Goal: Transaction & Acquisition: Purchase product/service

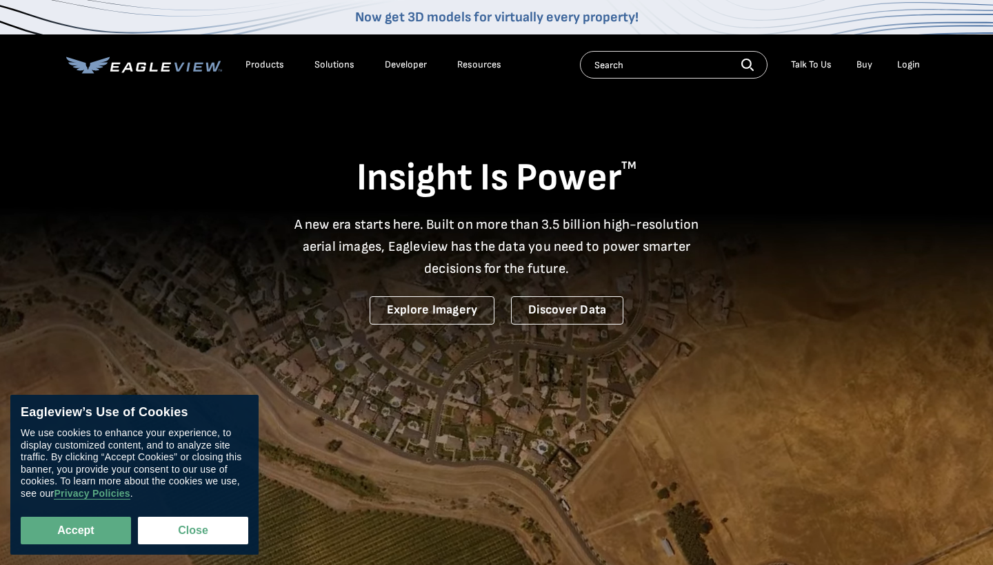
click at [905, 61] on div "Login" at bounding box center [908, 65] width 23 height 12
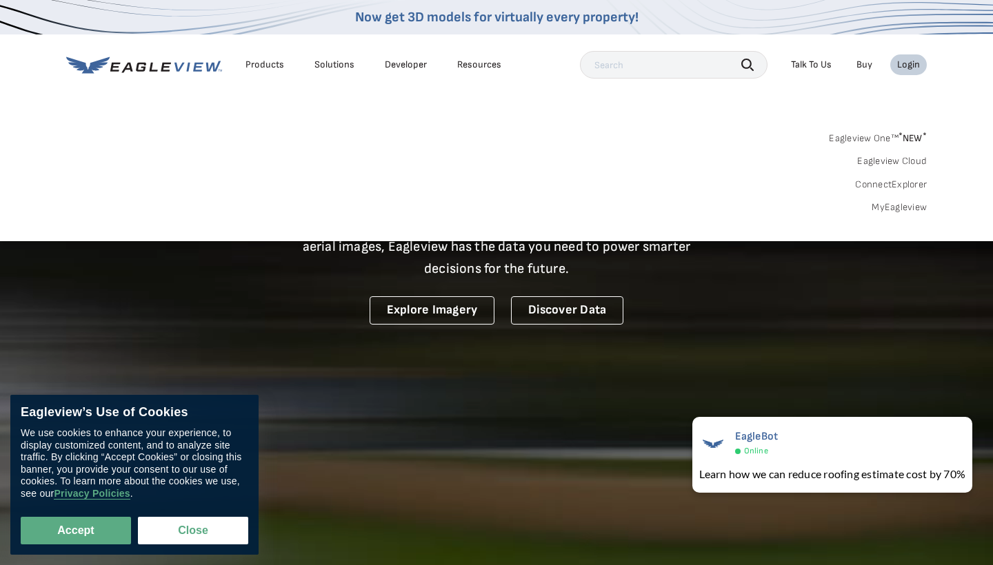
click at [903, 61] on div "Login" at bounding box center [908, 65] width 23 height 12
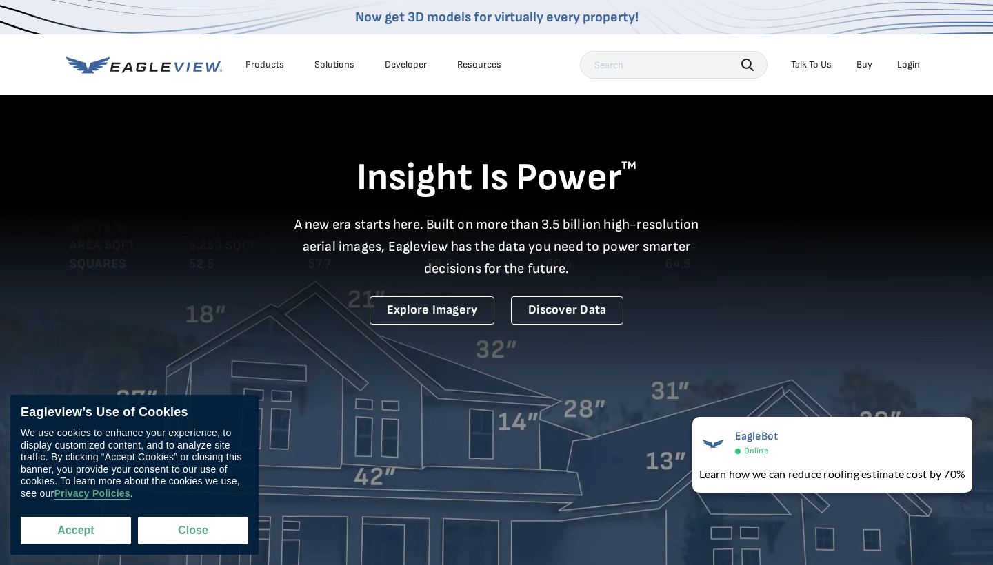
click at [77, 540] on button "Accept" at bounding box center [76, 531] width 110 height 28
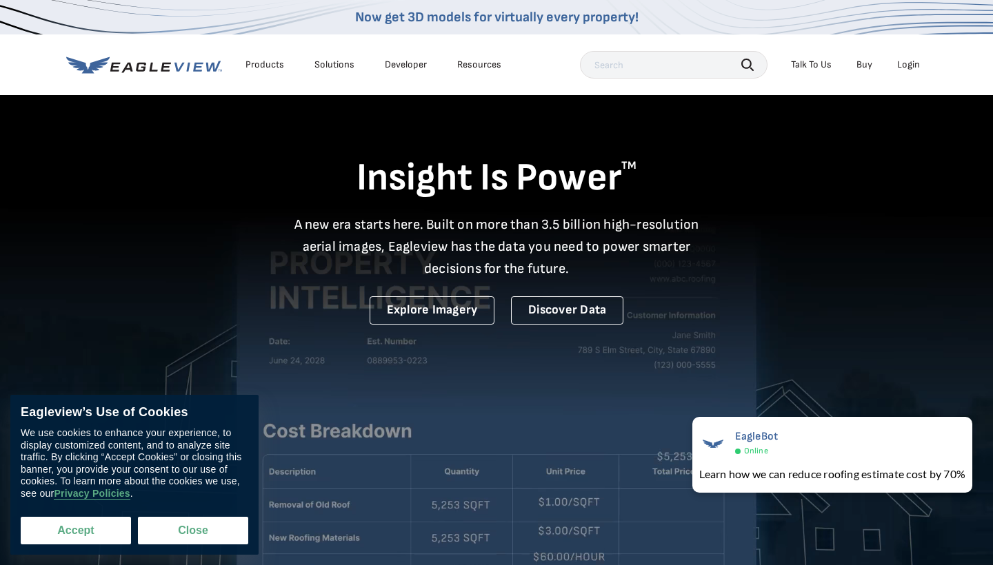
checkbox input "true"
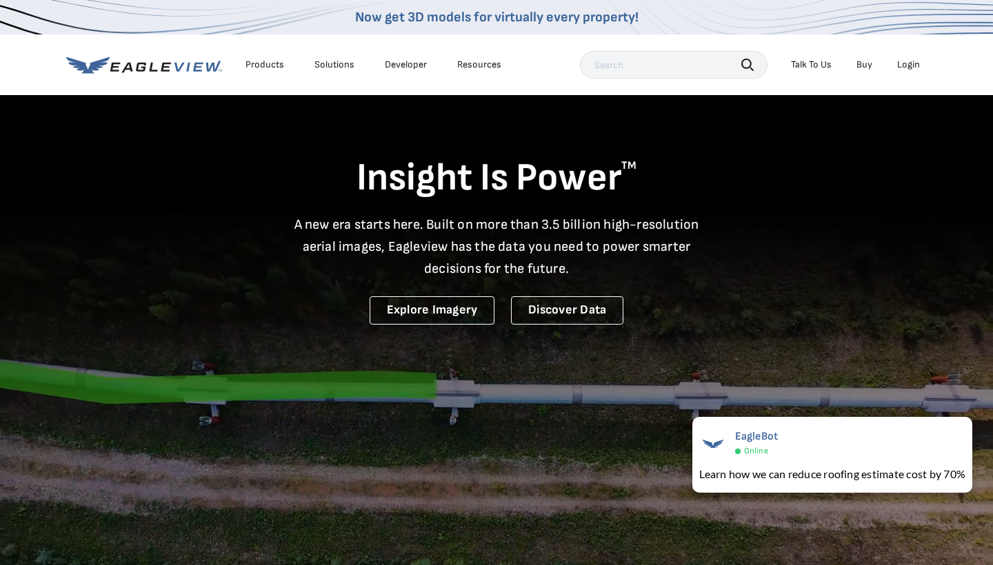
click at [655, 173] on h1 "Insight Is Power TM" at bounding box center [496, 178] width 860 height 48
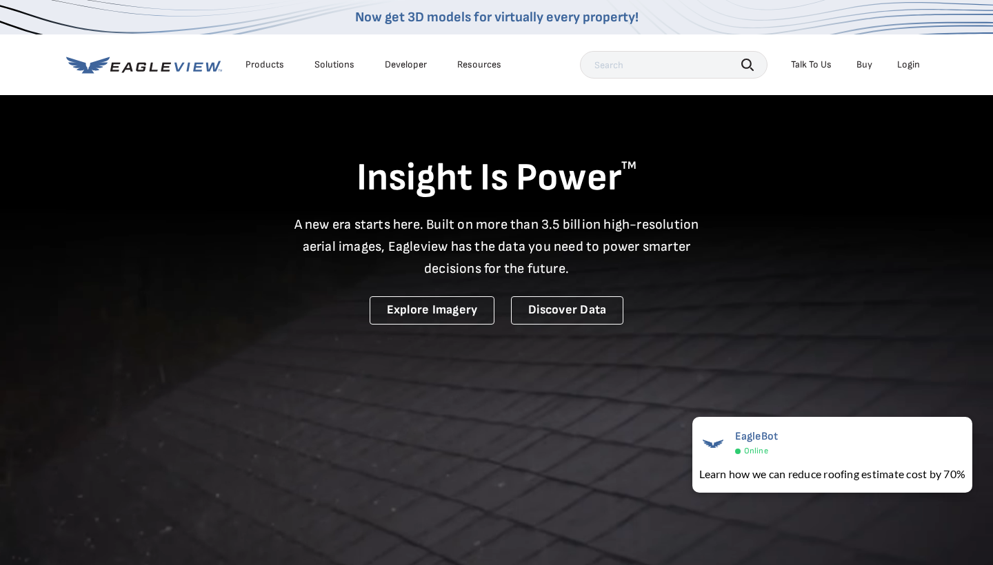
click at [906, 65] on div "Login" at bounding box center [908, 65] width 23 height 12
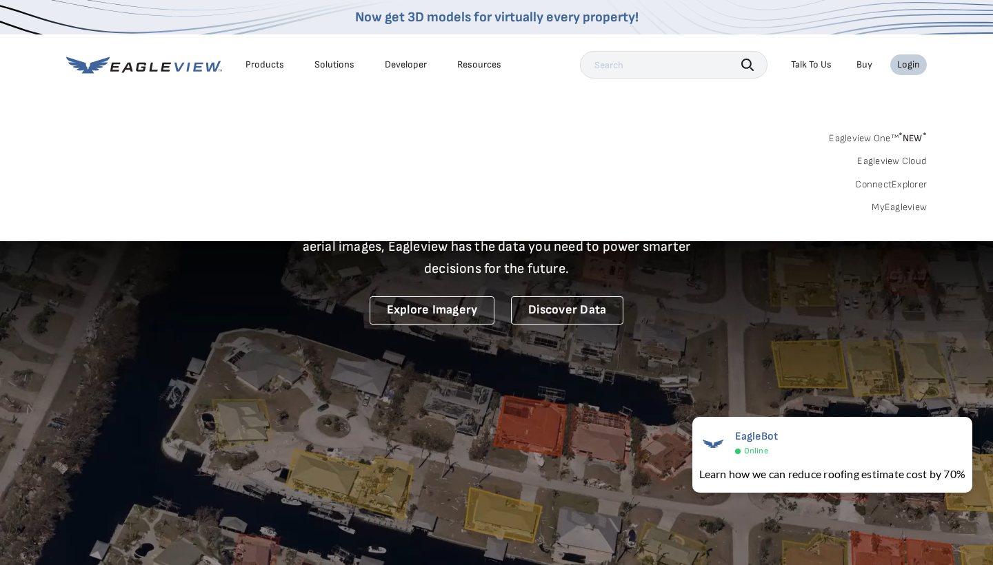
click at [885, 206] on link "MyEagleview" at bounding box center [898, 207] width 55 height 12
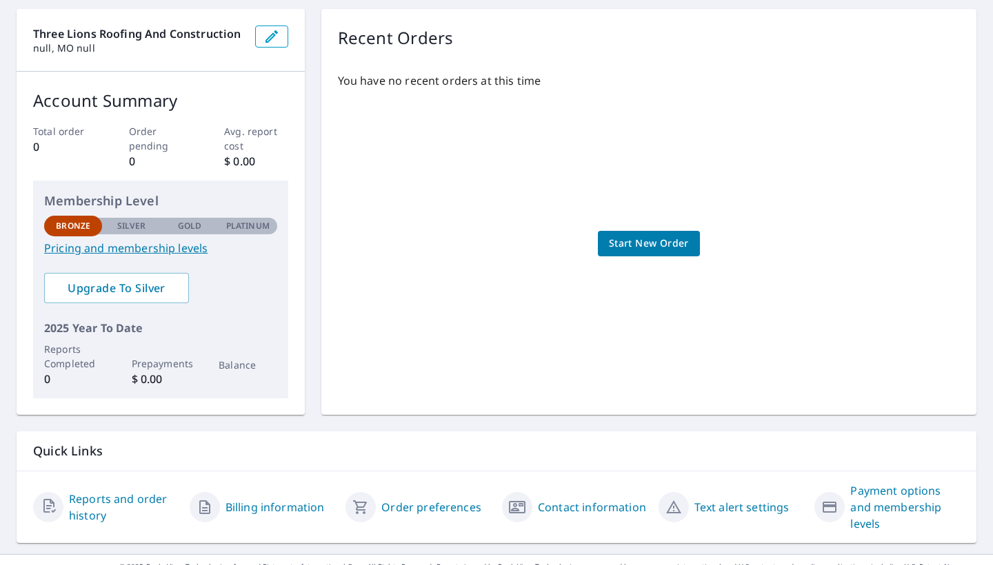
scroll to position [132, 0]
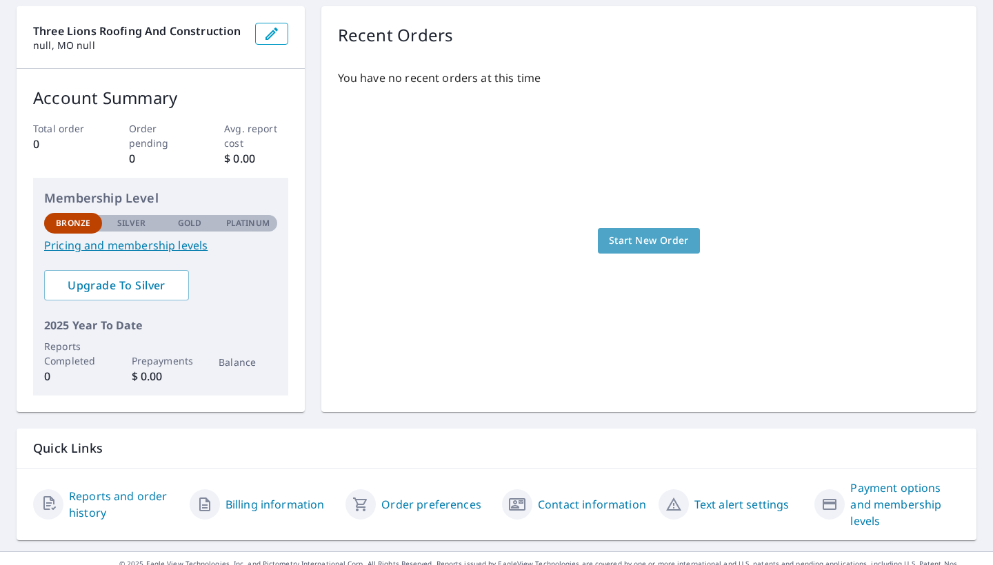
click at [646, 243] on span "Start New Order" at bounding box center [649, 240] width 80 height 17
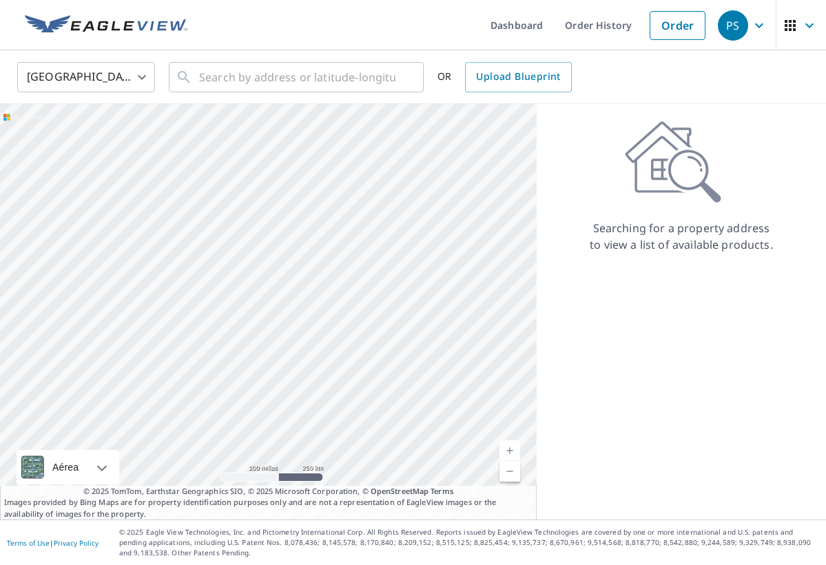
click at [744, 33] on div "PS" at bounding box center [733, 25] width 30 height 30
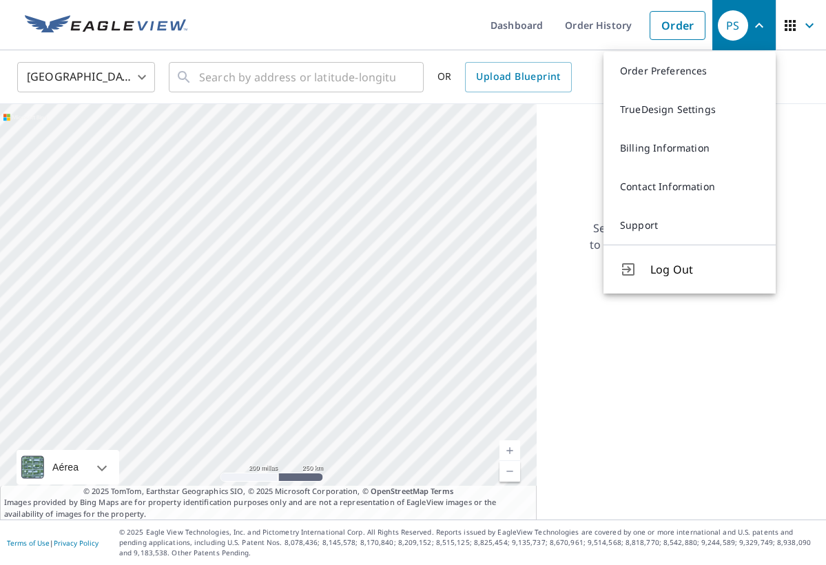
click at [569, 141] on div "Searching for a property address to view a list of available products." at bounding box center [681, 187] width 289 height 132
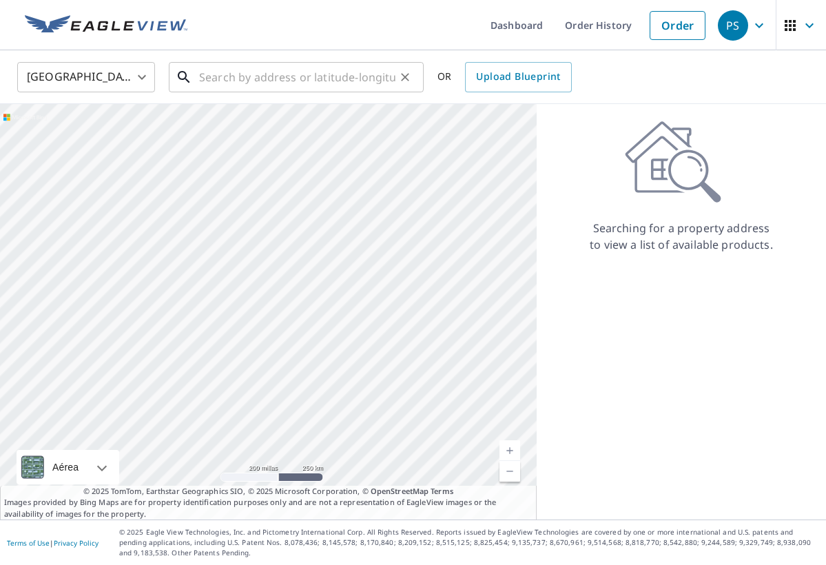
click at [258, 78] on input "text" at bounding box center [297, 77] width 196 height 39
click at [391, 1] on ul "Dashboard Order History Order" at bounding box center [454, 25] width 517 height 50
click at [344, 75] on input "text" at bounding box center [297, 77] width 196 height 39
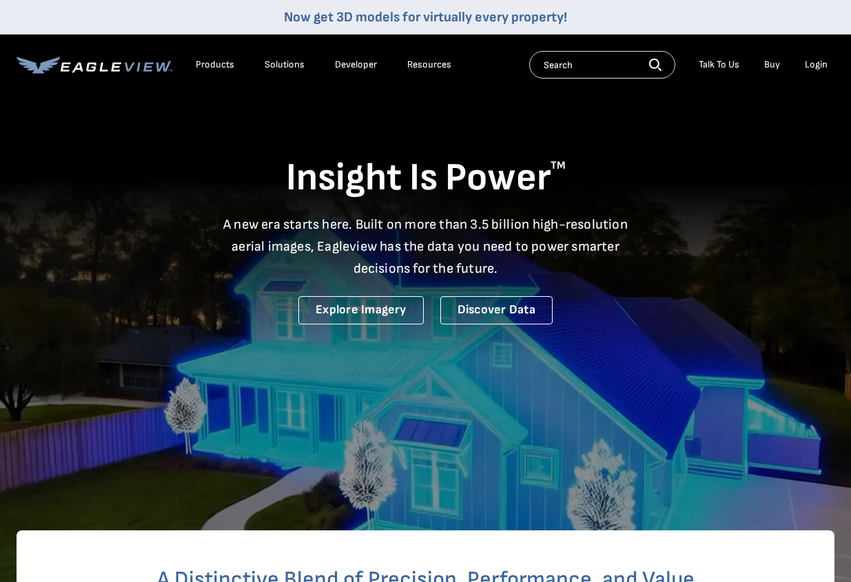
click at [806, 63] on div "Login" at bounding box center [816, 65] width 23 height 12
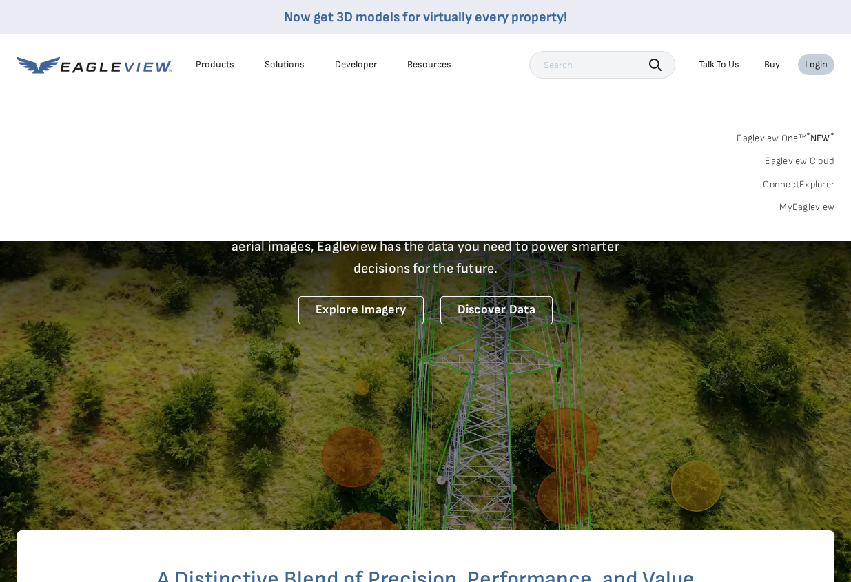
click at [803, 203] on link "MyEagleview" at bounding box center [807, 207] width 55 height 12
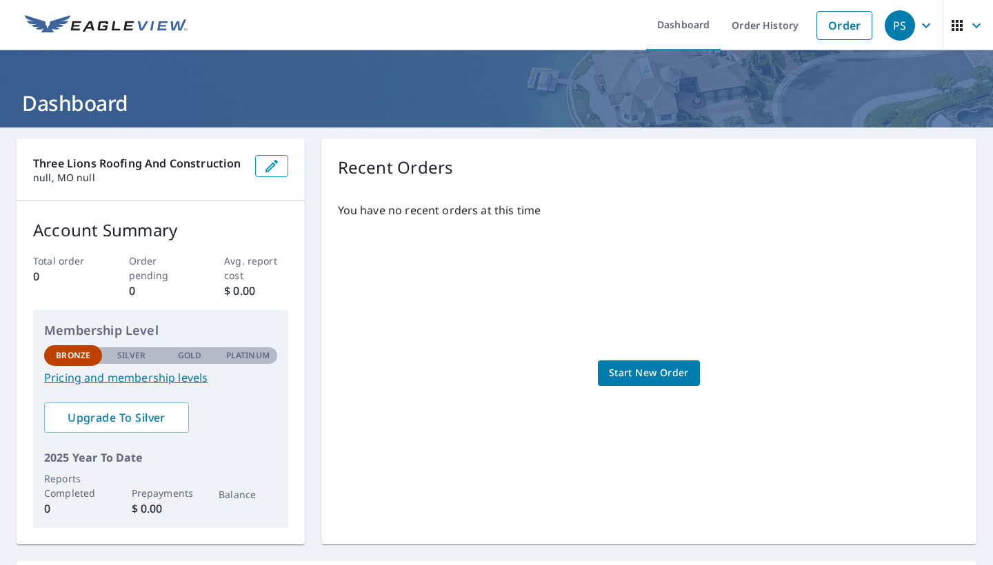
click at [658, 376] on span "Start New Order" at bounding box center [649, 373] width 80 height 17
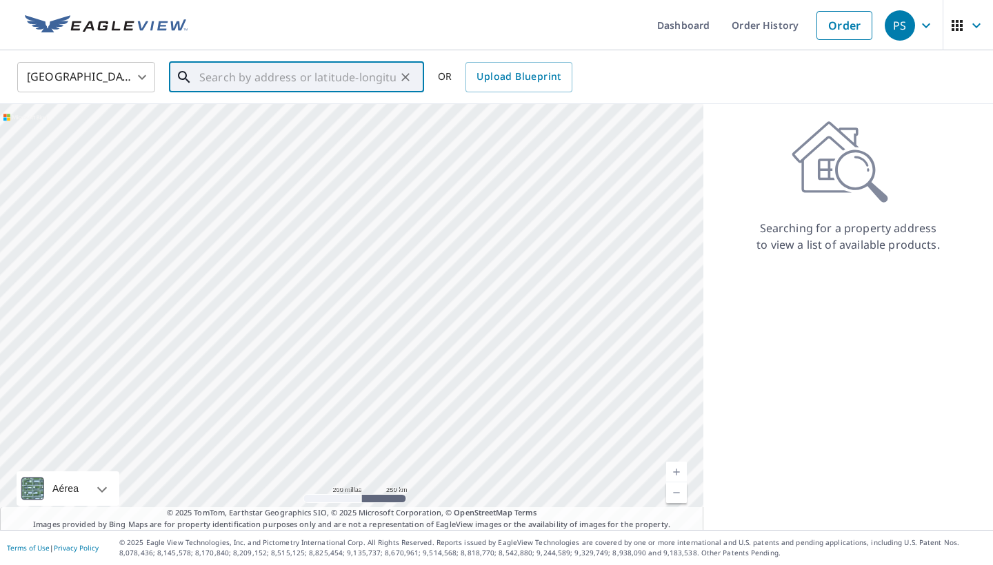
click at [214, 72] on input "text" at bounding box center [297, 77] width 196 height 39
paste input "2823 Spring Water Dr, St. Louis, MO 63129"
click at [234, 120] on span "2823 Spring Water Dr" at bounding box center [304, 117] width 216 height 17
type input "2823 Spring Water Dr Saint Louis, MO 63129"
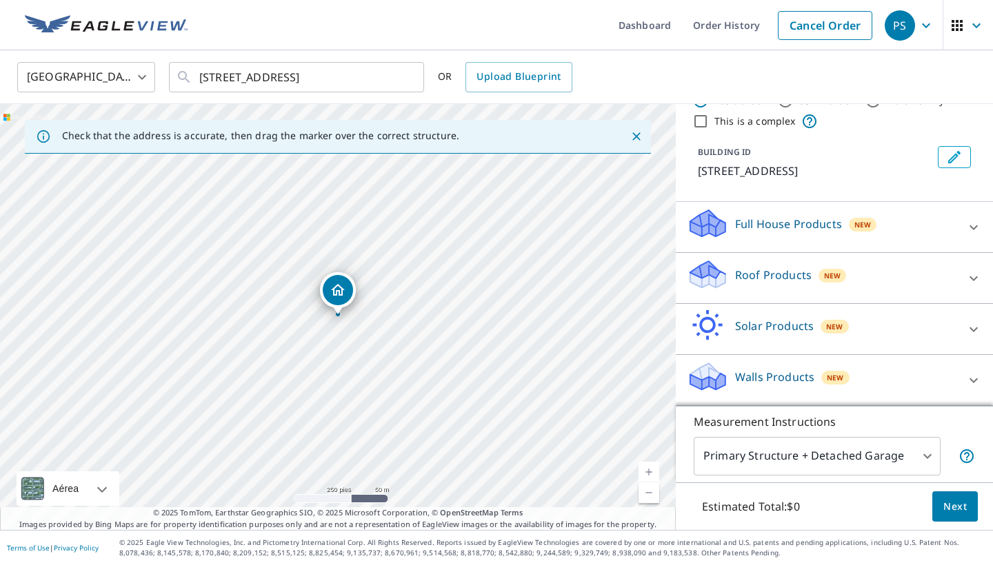
scroll to position [61, 0]
click at [826, 380] on icon at bounding box center [973, 380] width 8 height 5
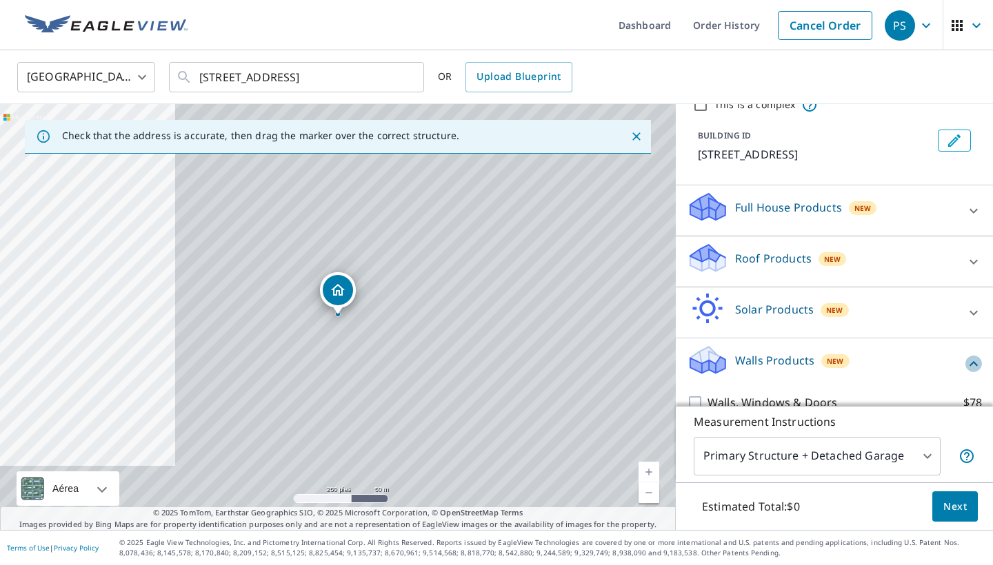
click at [826, 372] on icon at bounding box center [973, 364] width 17 height 17
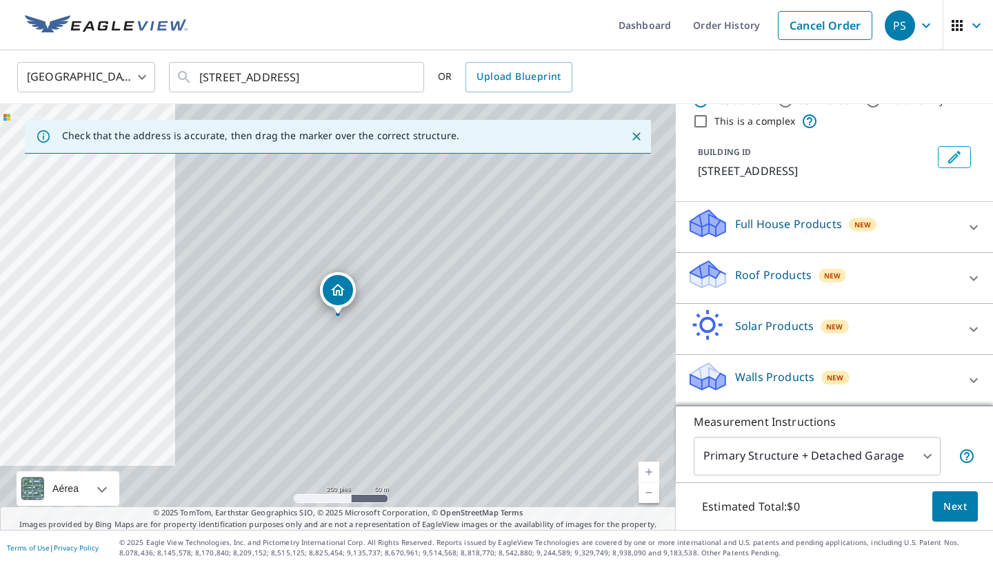
click at [826, 378] on icon at bounding box center [973, 380] width 17 height 17
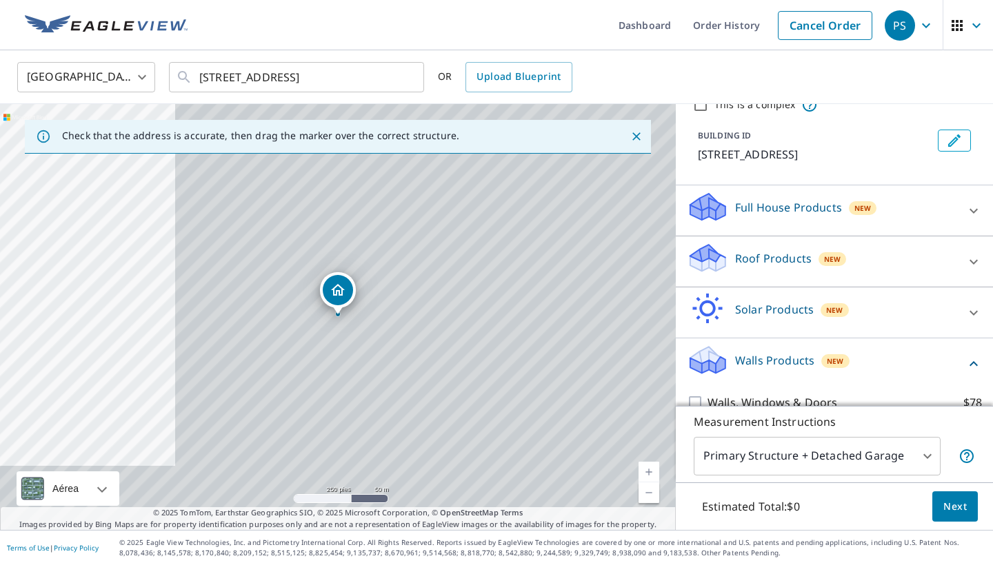
click at [764, 369] on p "Walls Products" at bounding box center [774, 360] width 79 height 17
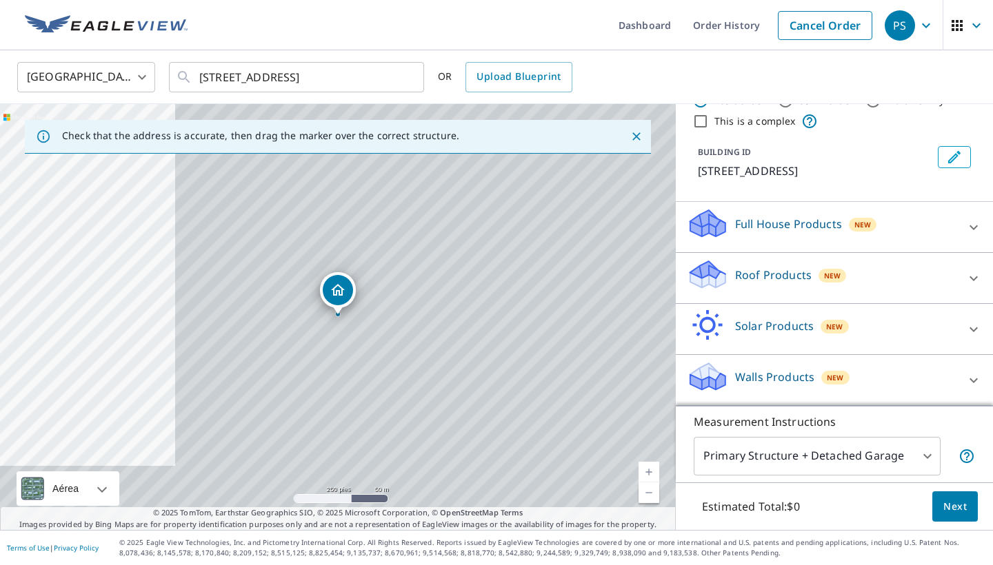
scroll to position [0, 0]
click at [705, 376] on icon at bounding box center [705, 371] width 30 height 17
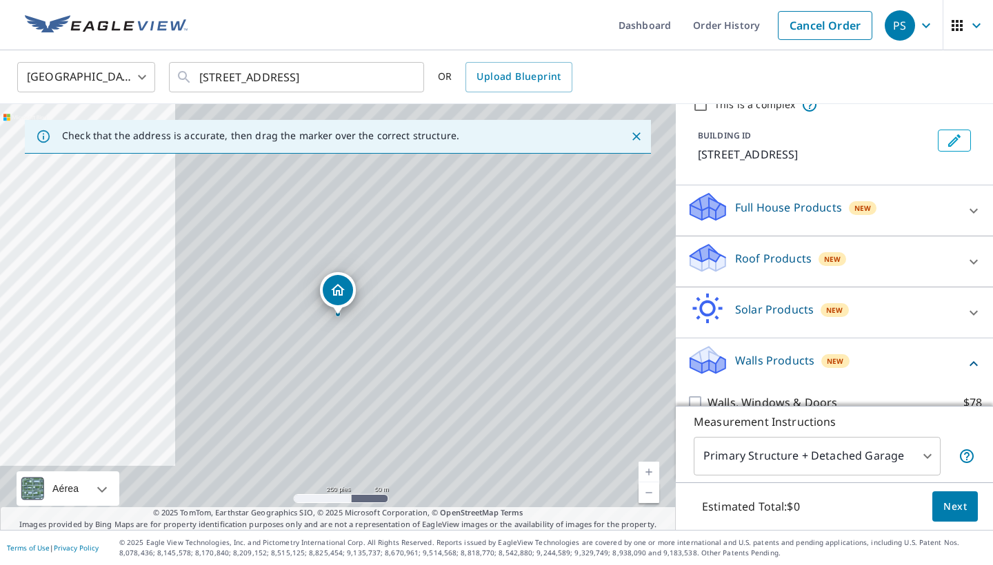
click at [705, 364] on icon at bounding box center [705, 355] width 30 height 17
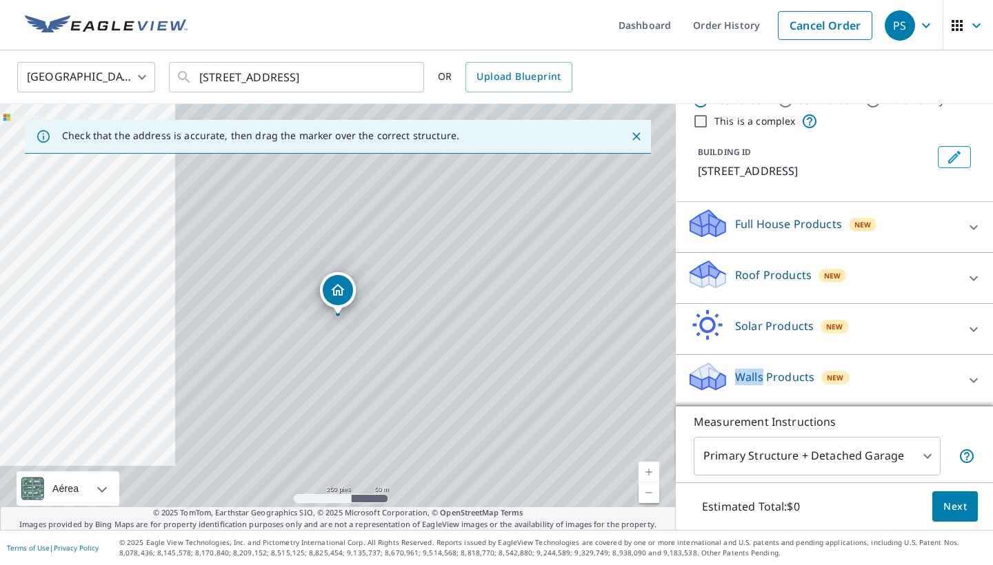
click at [705, 376] on icon at bounding box center [705, 371] width 30 height 17
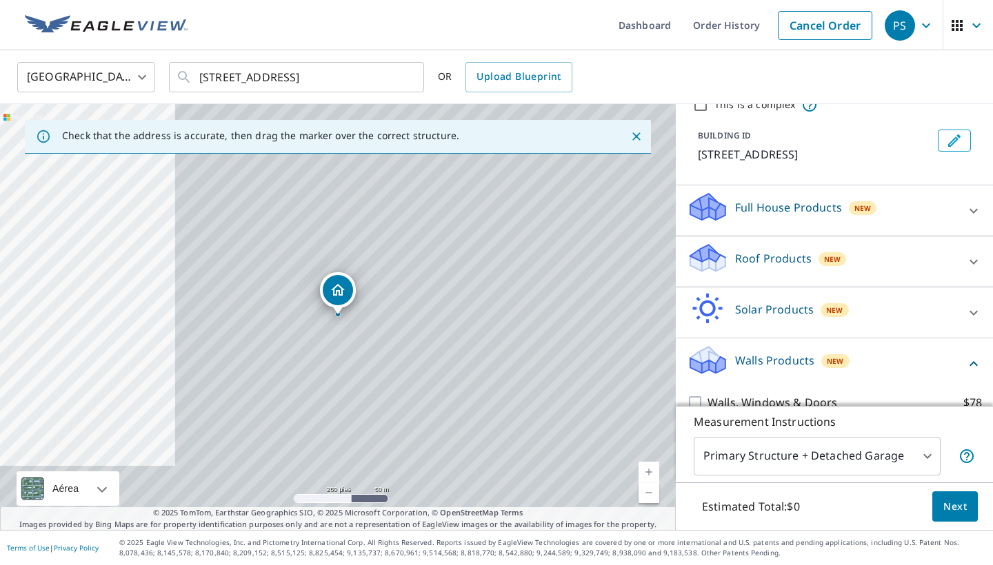
click at [826, 380] on div "Walls Products New" at bounding box center [825, 363] width 278 height 39
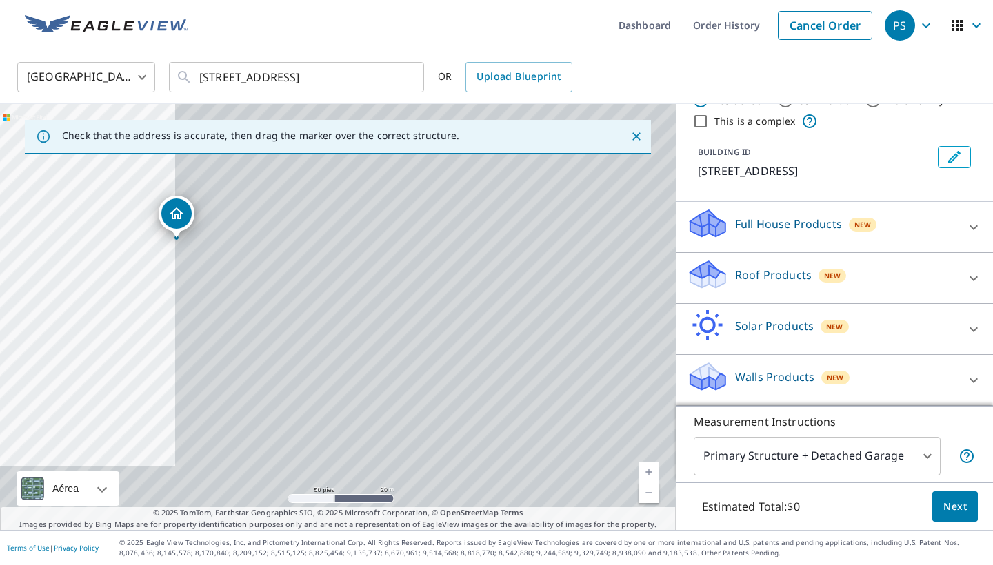
scroll to position [61, 0]
click at [826, 375] on span "New" at bounding box center [834, 377] width 17 height 11
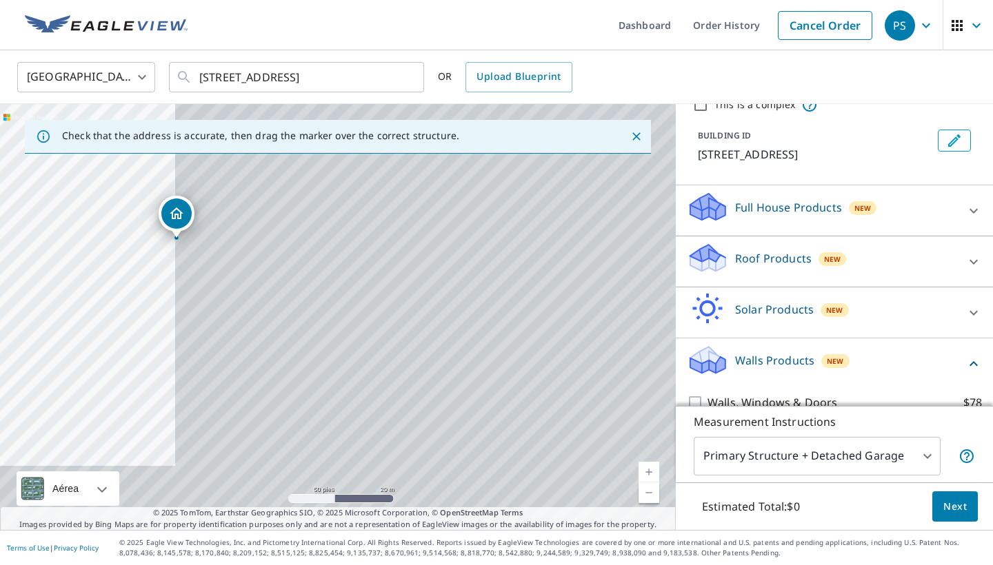
click at [715, 364] on icon at bounding box center [707, 355] width 35 height 17
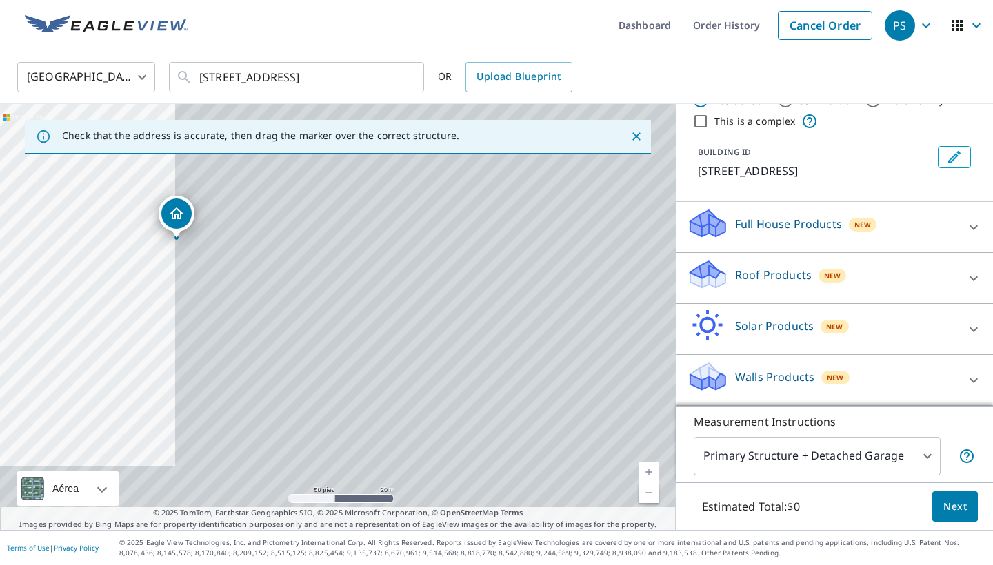
click at [715, 376] on icon at bounding box center [707, 371] width 35 height 17
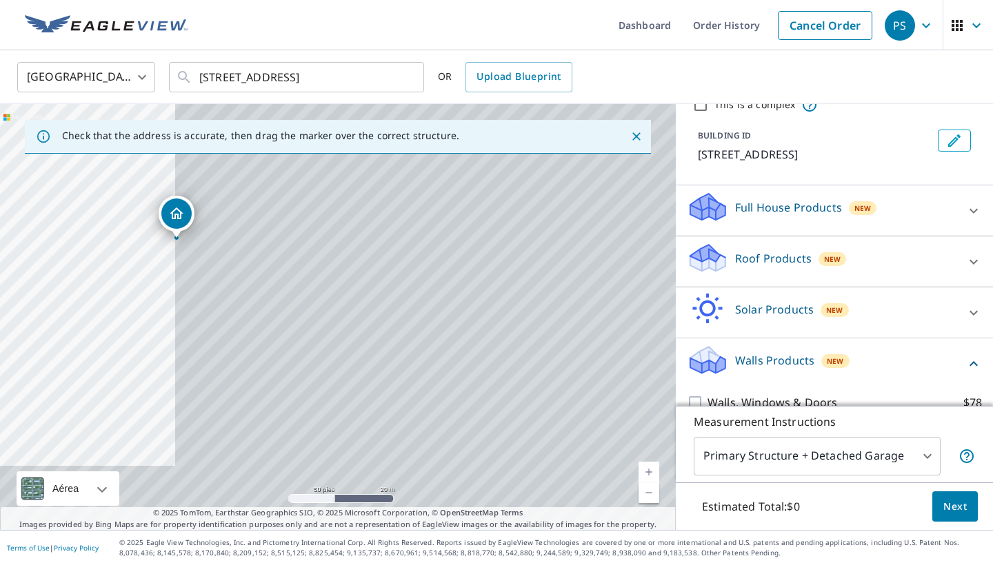
click at [826, 505] on button "Next" at bounding box center [954, 506] width 45 height 31
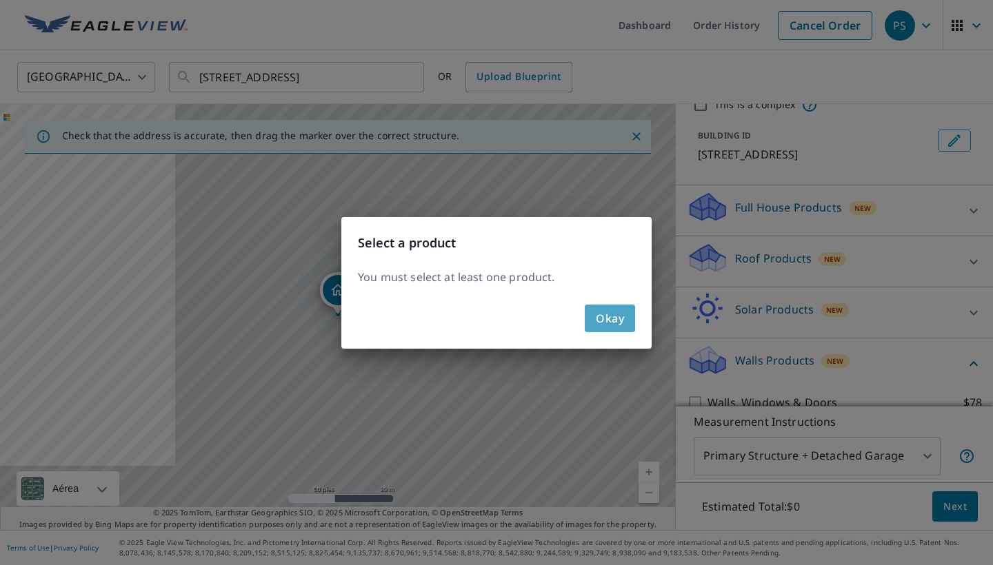
click at [585, 312] on button "Okay" at bounding box center [609, 319] width 50 height 28
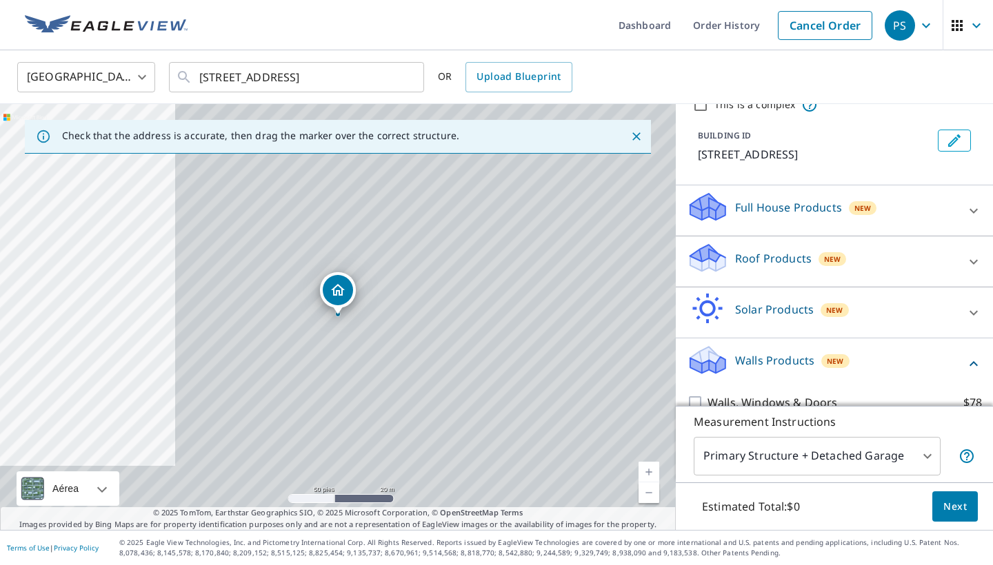
click at [715, 364] on icon at bounding box center [707, 355] width 35 height 17
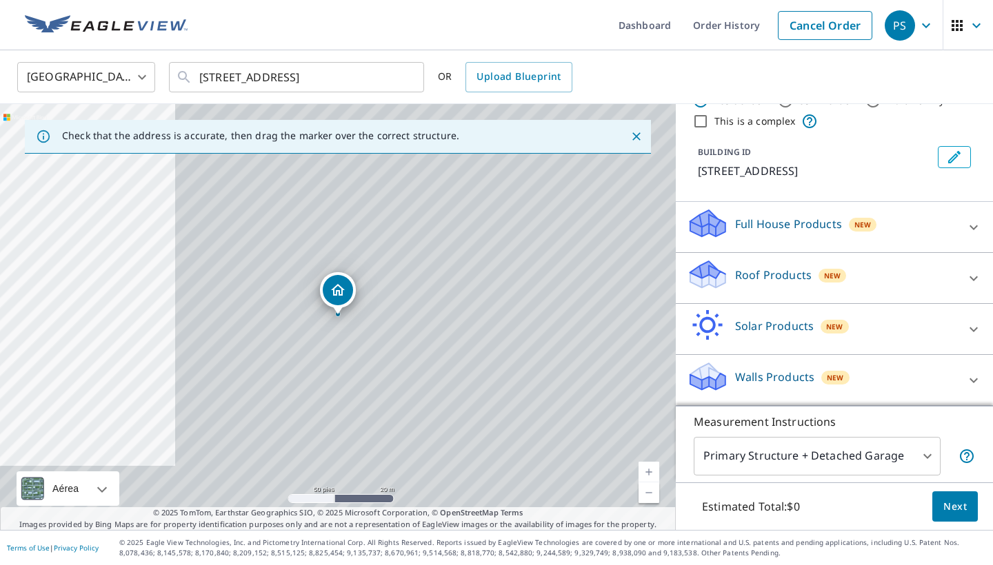
click at [729, 383] on div "Walls Products New" at bounding box center [821, 379] width 270 height 39
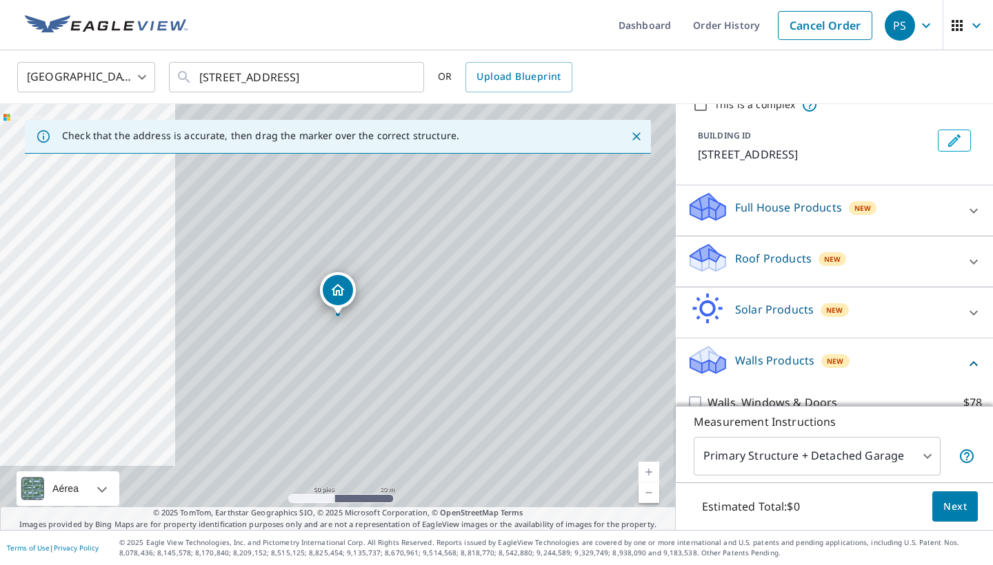
click at [700, 364] on icon at bounding box center [707, 355] width 35 height 17
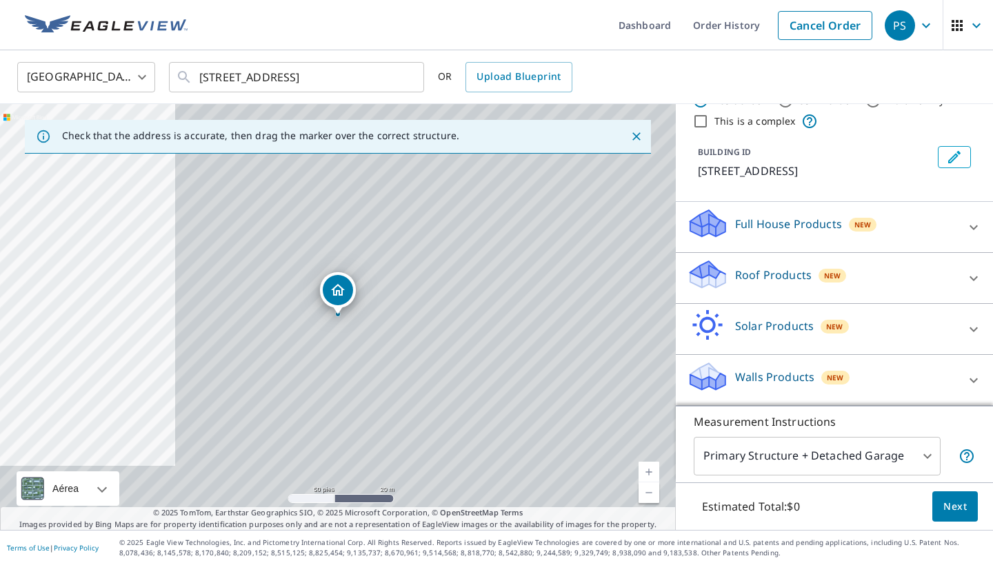
click at [700, 376] on icon at bounding box center [707, 371] width 35 height 17
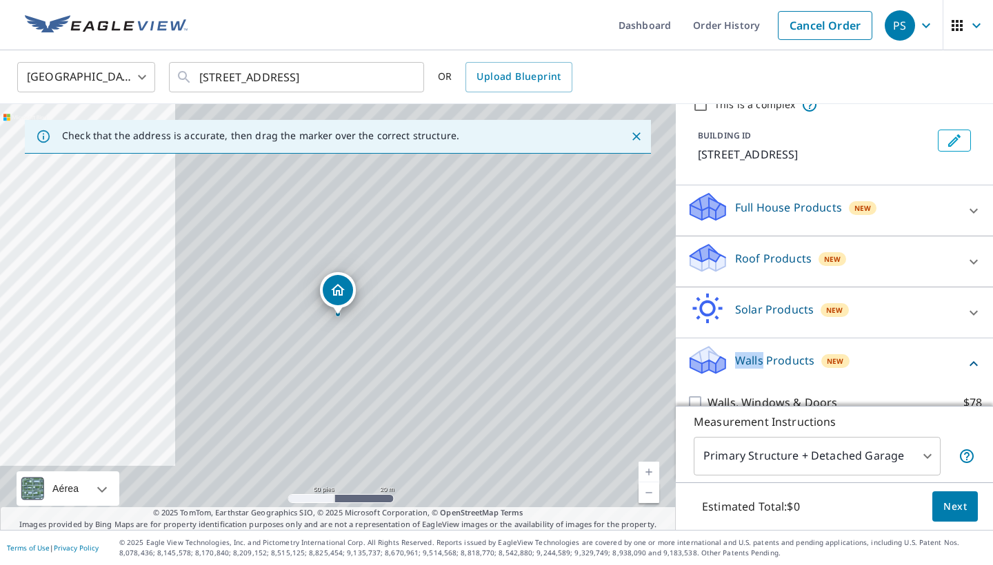
click at [700, 364] on icon at bounding box center [707, 355] width 35 height 17
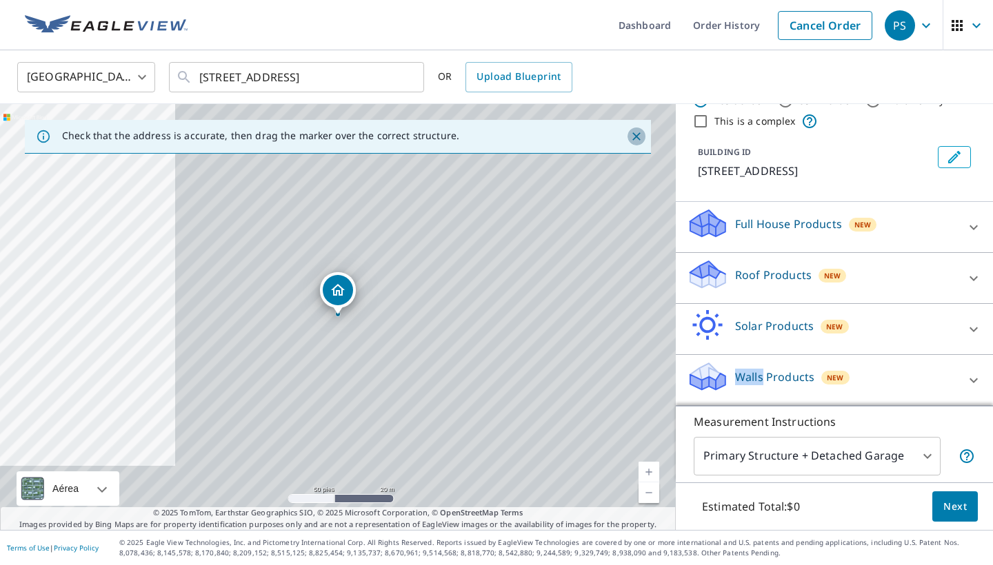
click at [633, 134] on icon "Close" at bounding box center [636, 137] width 14 height 14
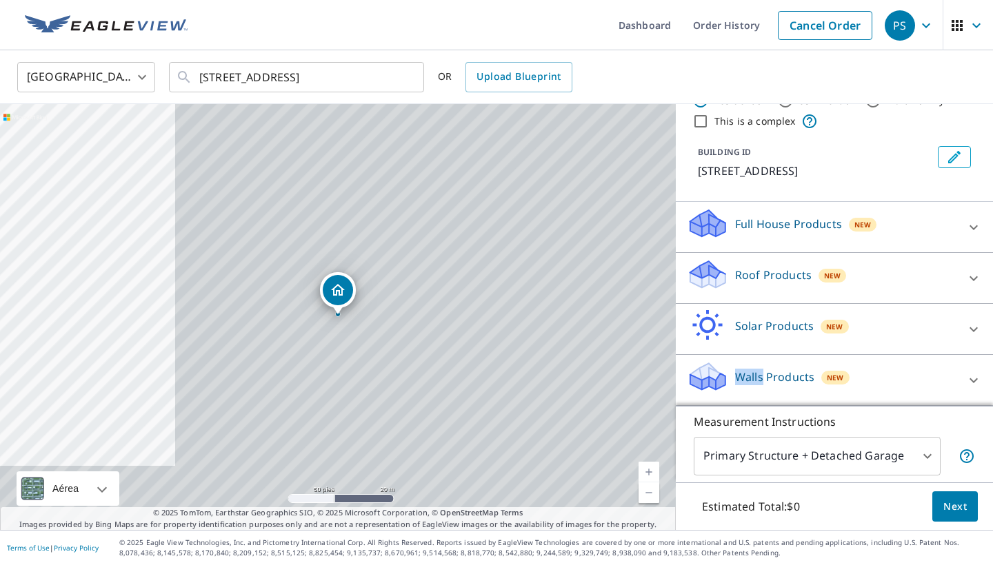
click at [338, 328] on div "2823 Spring Water Dr Saint Louis, MO 63129" at bounding box center [337, 317] width 675 height 426
click at [332, 289] on icon "Dropped pin, building 1, Residential property, 2823 Spring Water Dr Saint Louis…" at bounding box center [338, 290] width 14 height 12
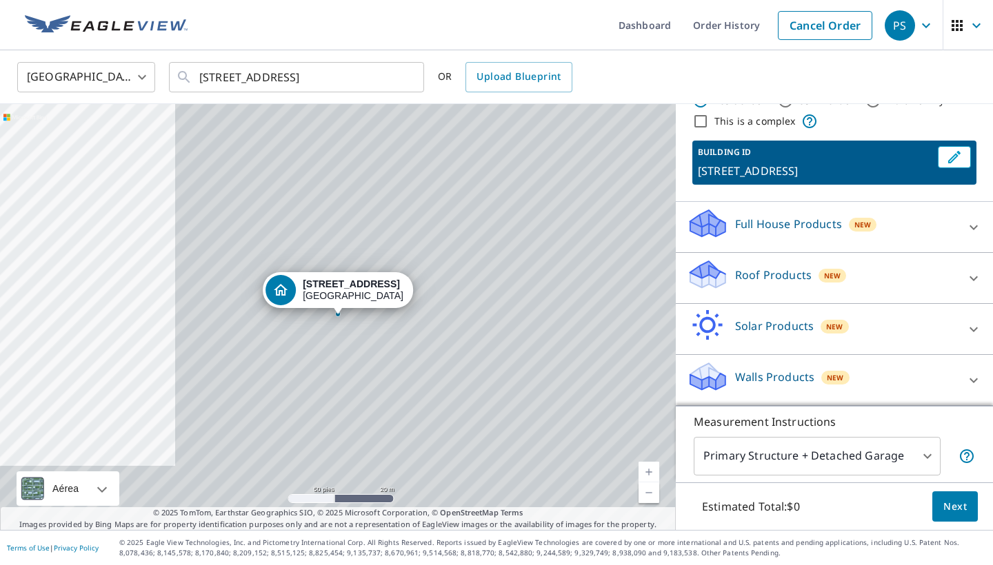
scroll to position [0, 0]
click at [826, 502] on span "Next" at bounding box center [954, 506] width 23 height 17
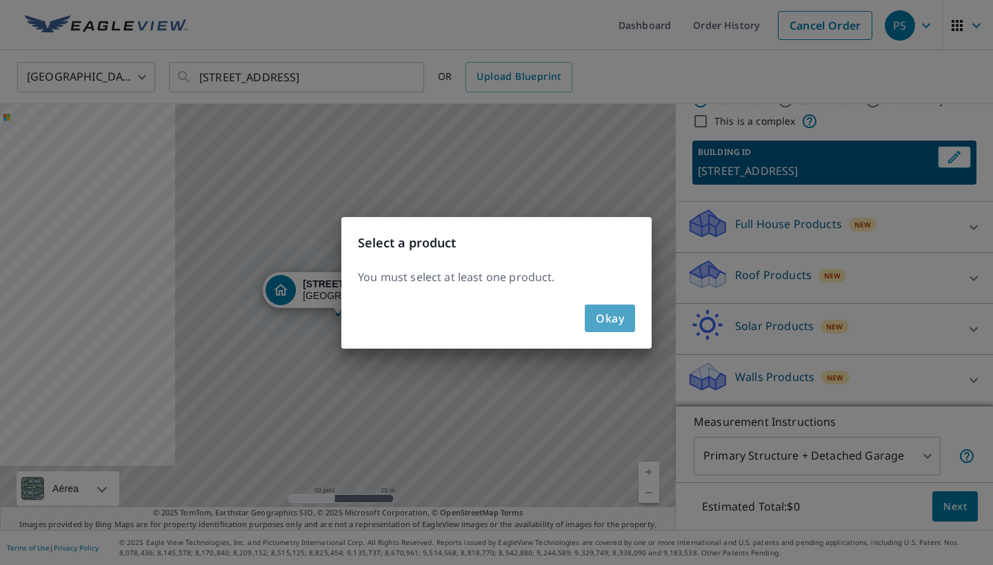
click at [620, 314] on span "Okay" at bounding box center [610, 318] width 28 height 19
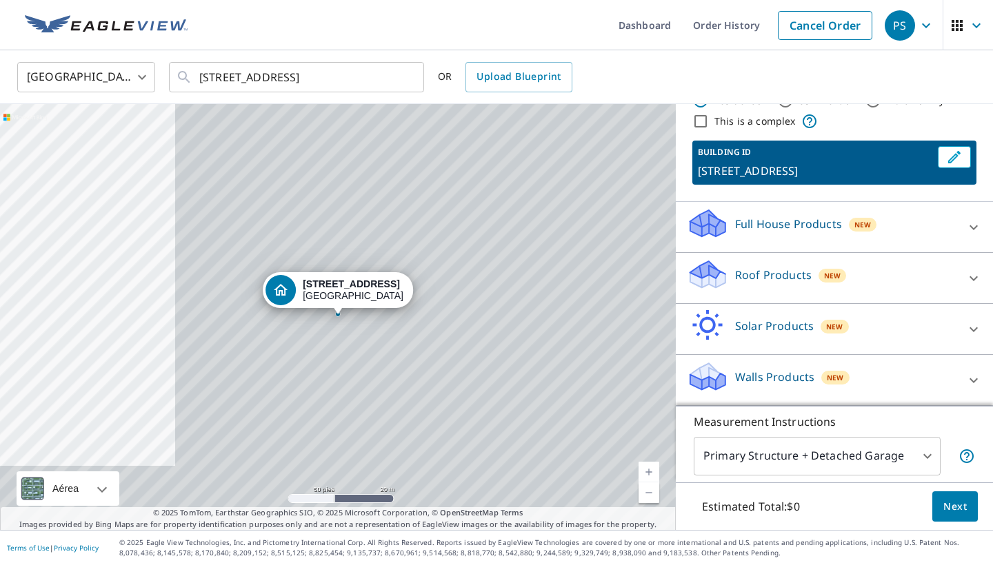
click at [751, 387] on div "Walls Products New" at bounding box center [821, 379] width 270 height 39
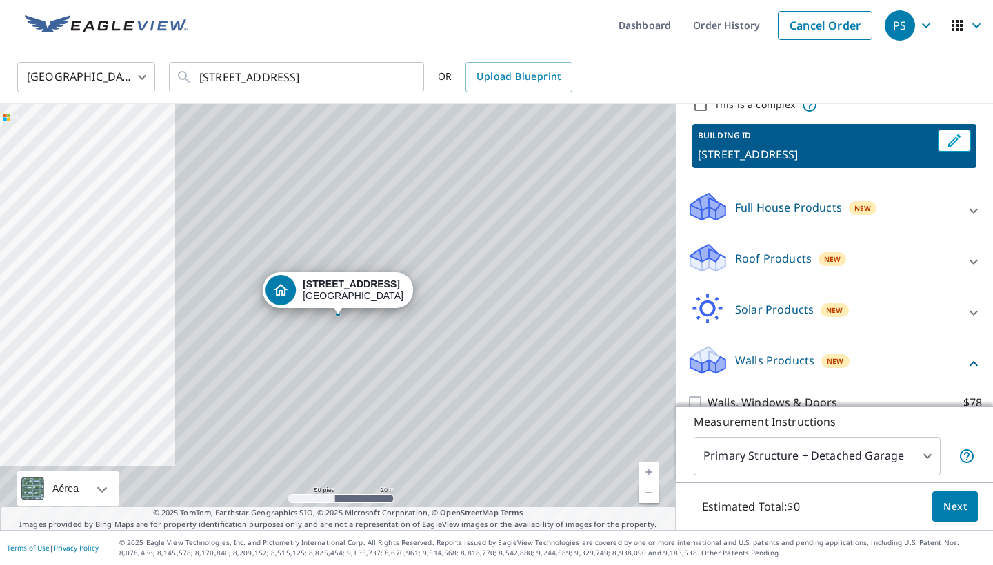
click at [751, 383] on div "Walls Products New" at bounding box center [825, 363] width 278 height 39
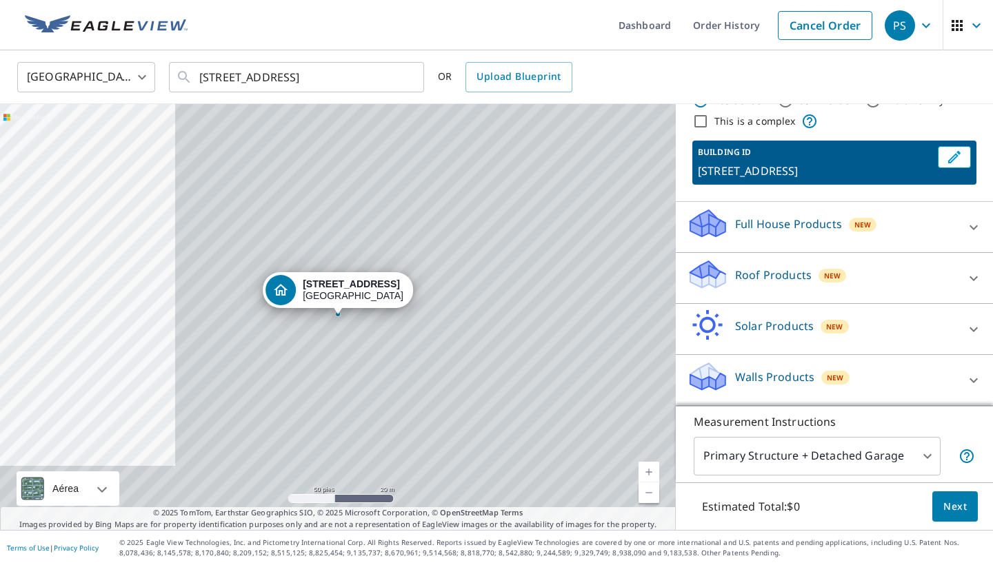
click at [826, 374] on span "New" at bounding box center [834, 377] width 17 height 11
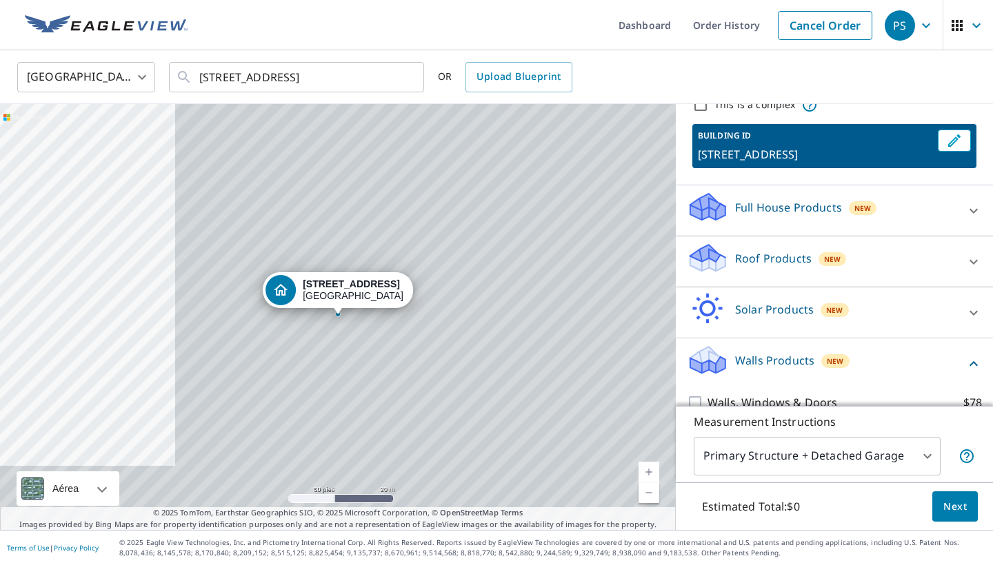
click at [697, 364] on icon at bounding box center [707, 355] width 35 height 17
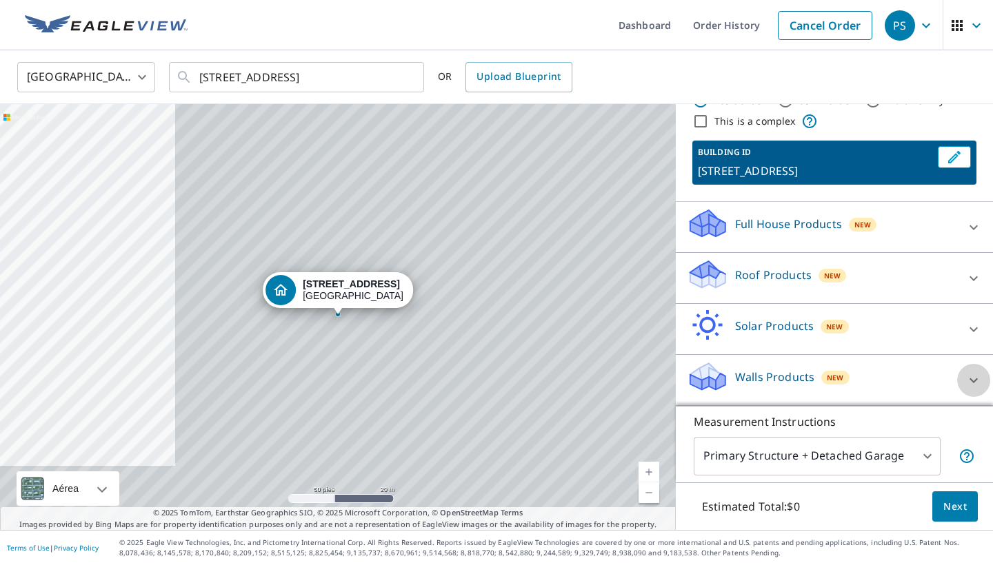
click at [826, 377] on icon at bounding box center [973, 380] width 17 height 17
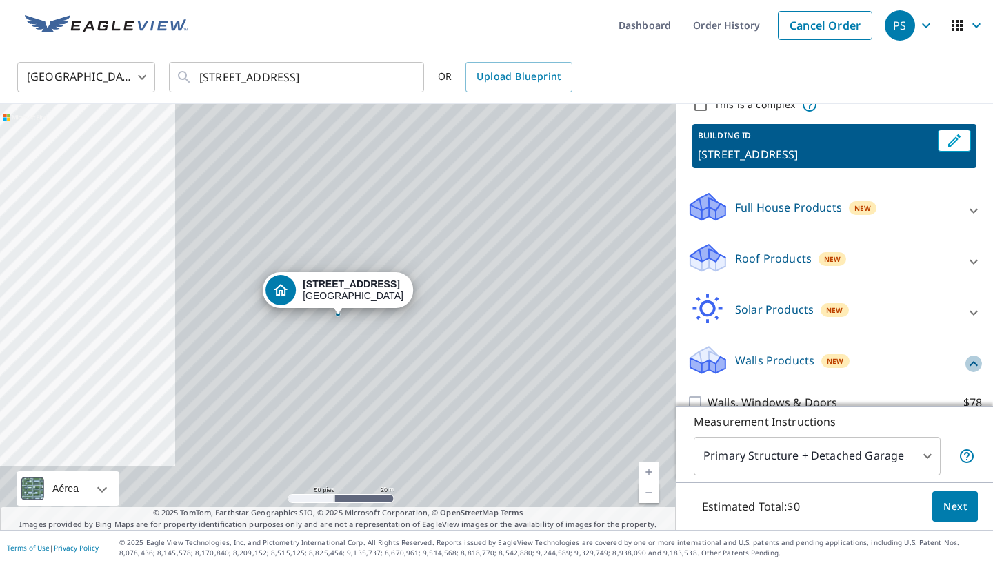
click at [826, 372] on icon at bounding box center [973, 364] width 17 height 17
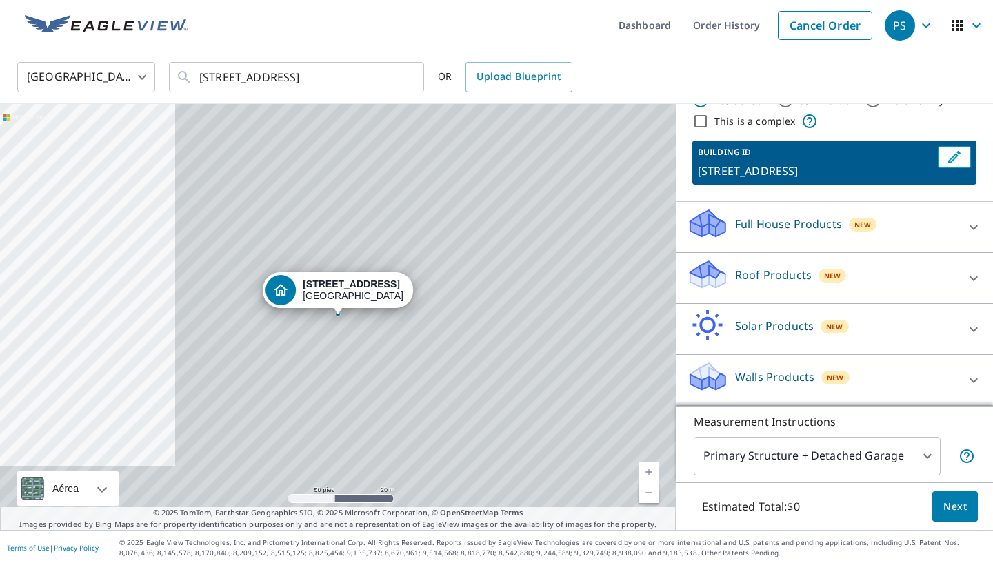
click at [667, 347] on div "2823 Spring Water Dr Saint Louis, MO 63129" at bounding box center [337, 317] width 675 height 426
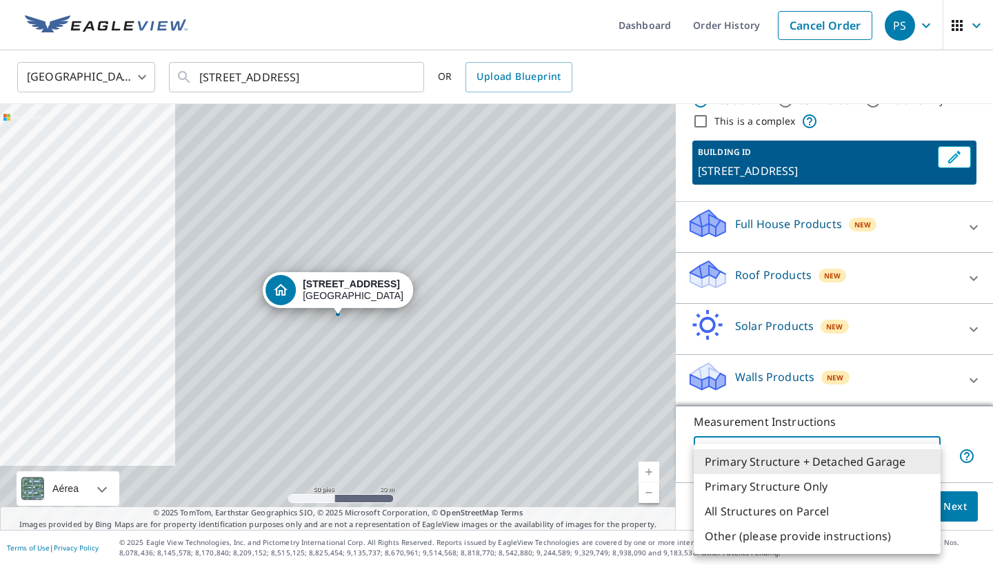
click at [826, 462] on body "PS PS Dashboard Order History Cancel Order PS United States US ​ 2823 Spring Wa…" at bounding box center [496, 282] width 993 height 565
click at [819, 482] on li "Primary Structure Only" at bounding box center [816, 486] width 247 height 25
type input "2"
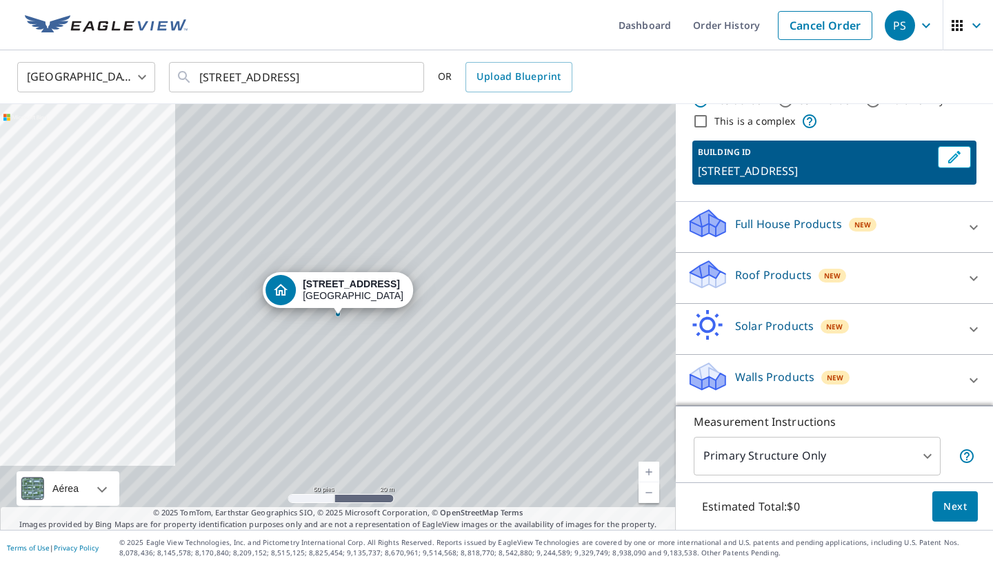
click at [821, 382] on div "New" at bounding box center [835, 377] width 28 height 17
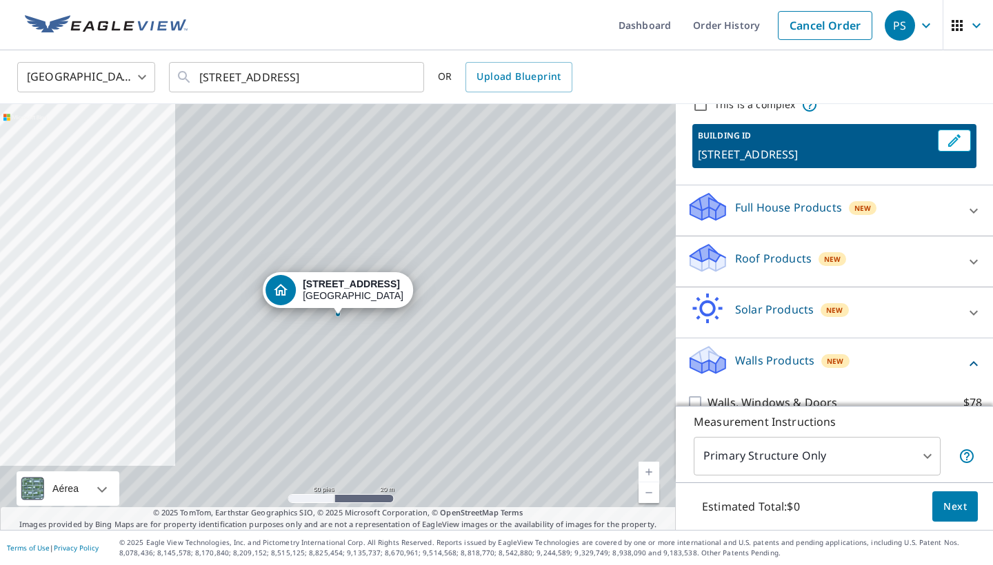
click at [826, 367] on span "New" at bounding box center [834, 361] width 17 height 11
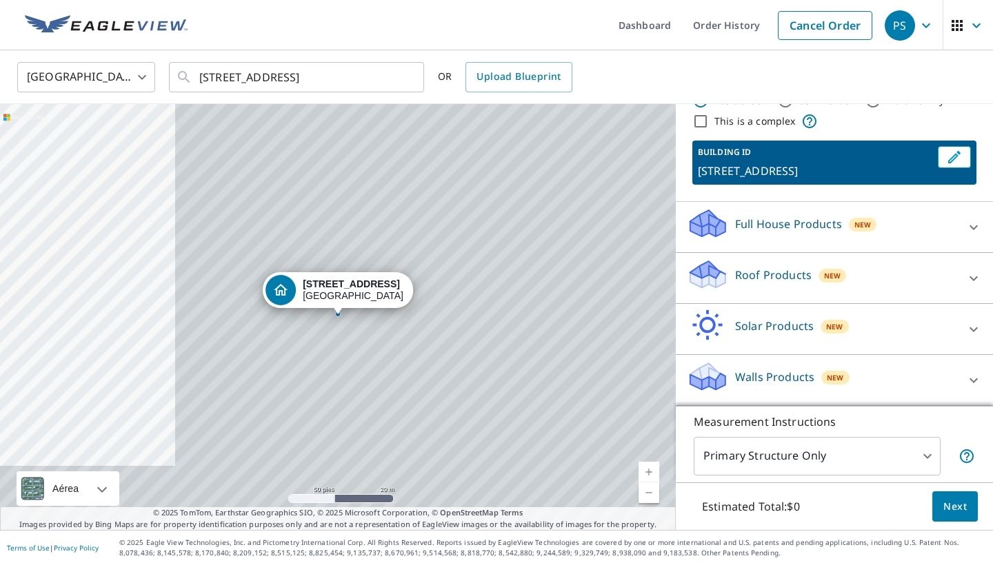
click at [720, 223] on icon at bounding box center [707, 229] width 35 height 17
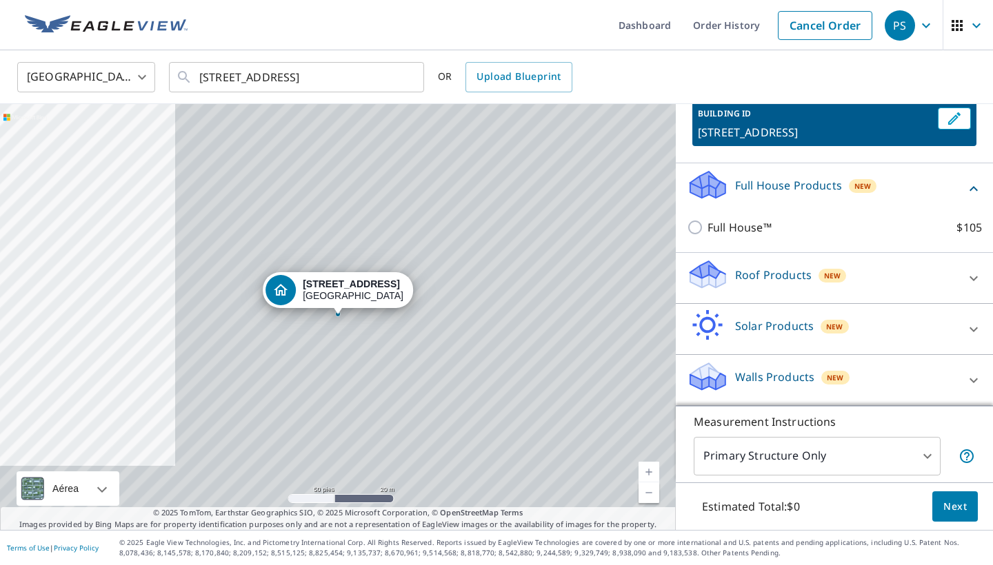
click at [699, 377] on icon at bounding box center [707, 371] width 35 height 17
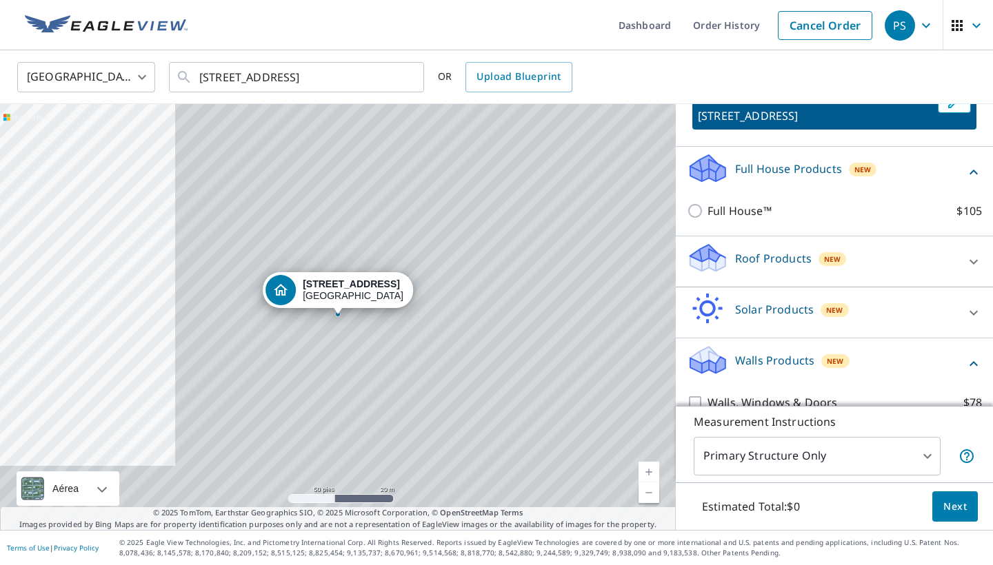
click at [699, 364] on icon at bounding box center [707, 355] width 35 height 17
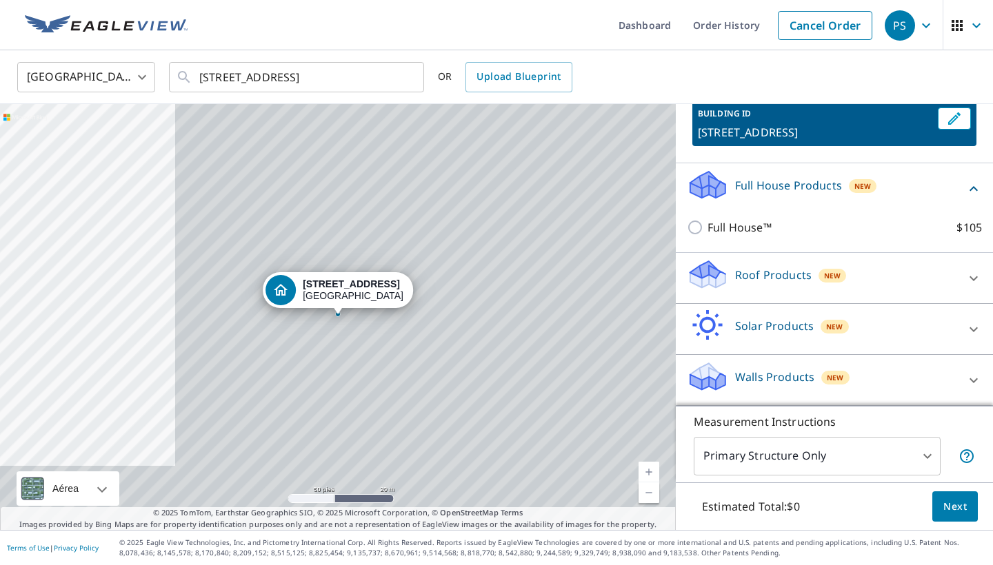
click at [699, 377] on icon at bounding box center [707, 371] width 35 height 17
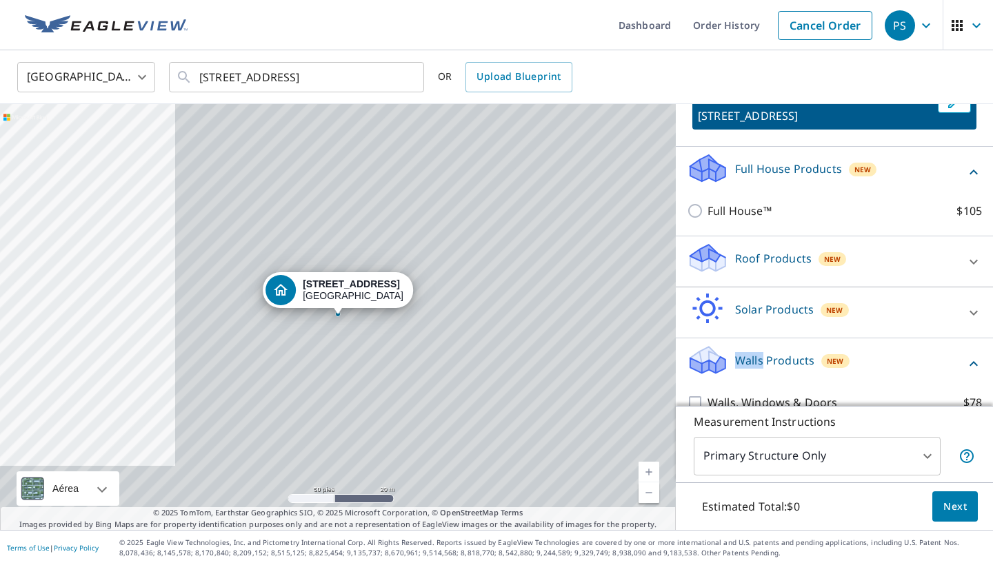
click at [699, 364] on icon at bounding box center [707, 355] width 35 height 17
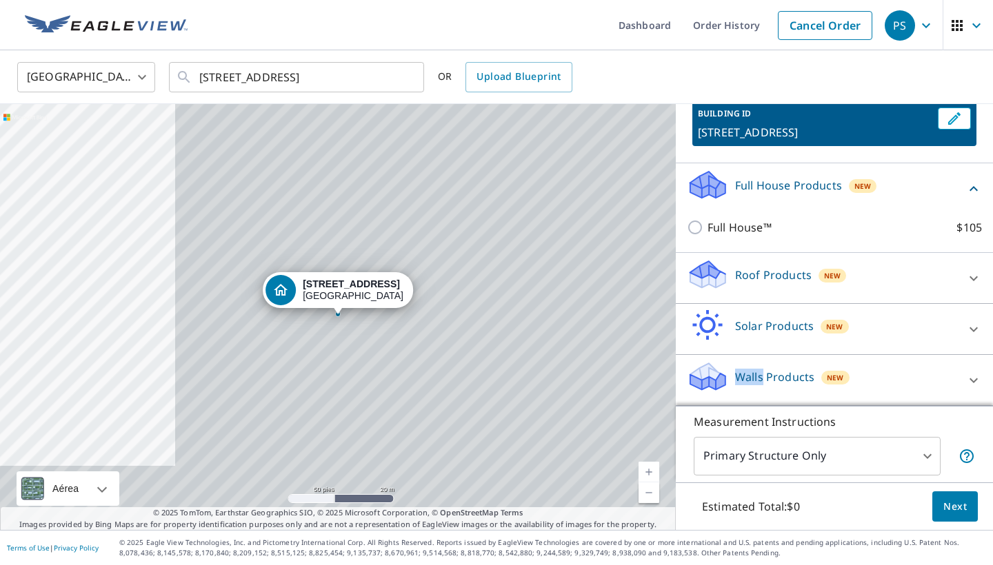
click at [710, 378] on icon at bounding box center [707, 382] width 35 height 17
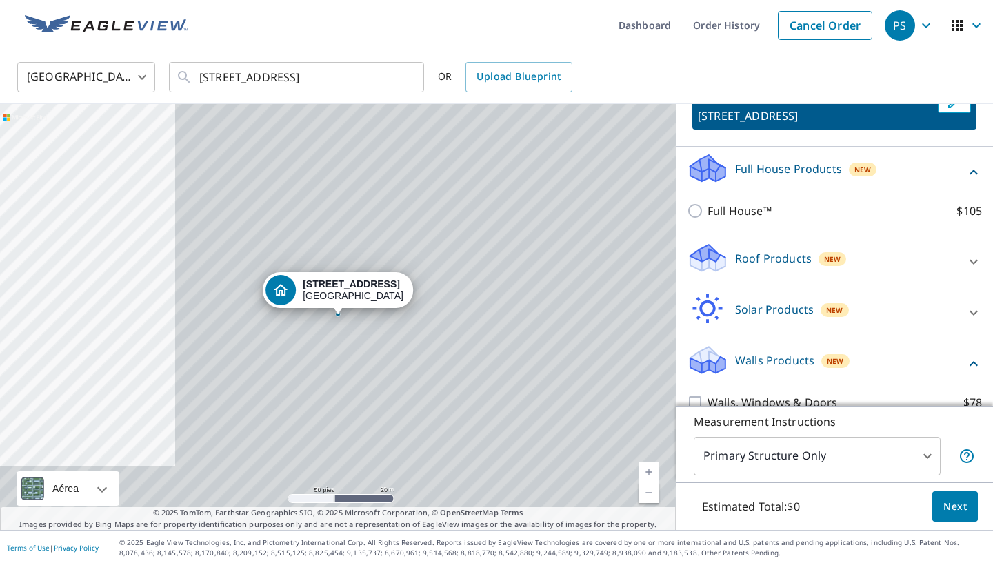
click at [710, 374] on icon at bounding box center [707, 365] width 35 height 17
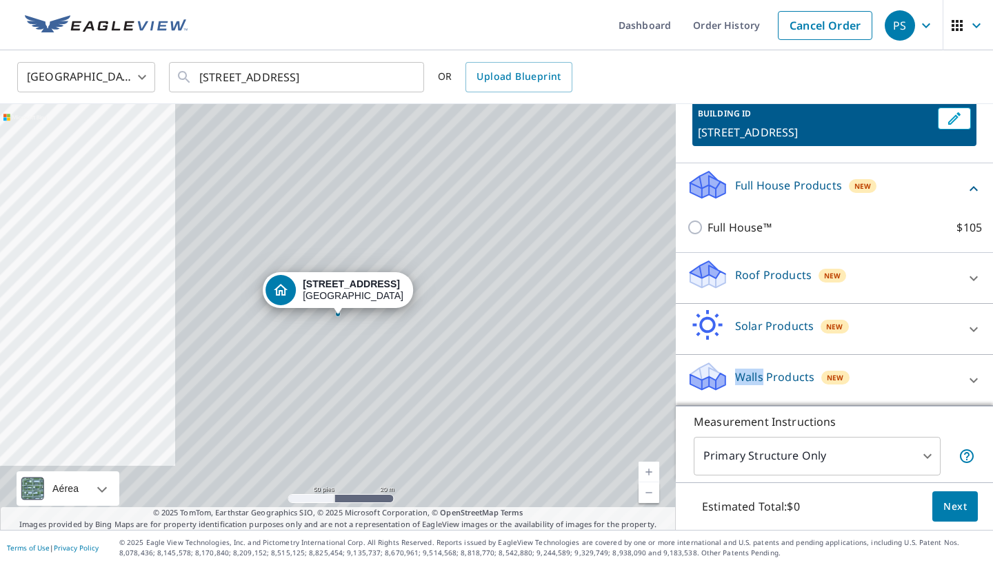
click at [710, 378] on icon at bounding box center [707, 382] width 35 height 17
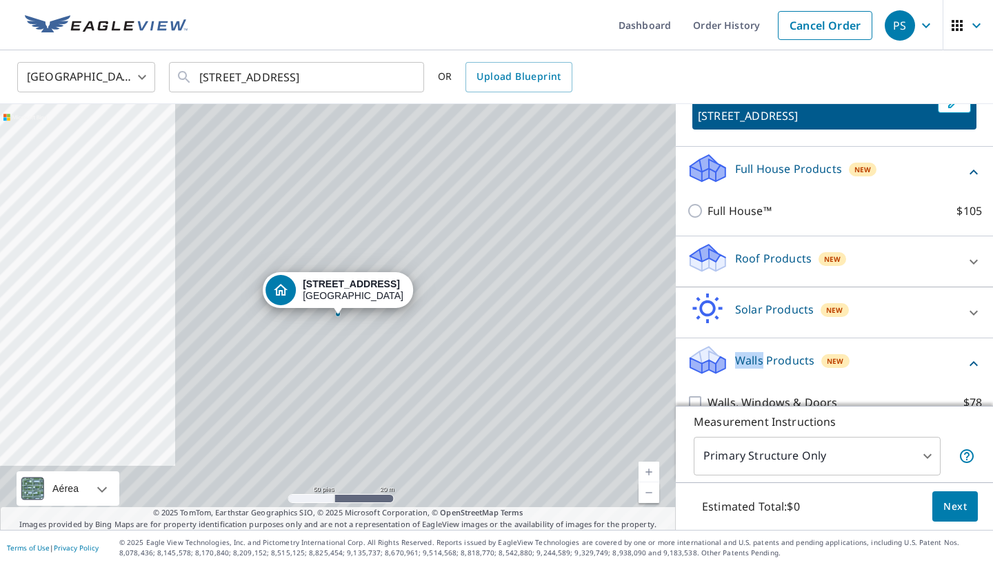
click at [710, 374] on icon at bounding box center [707, 365] width 35 height 17
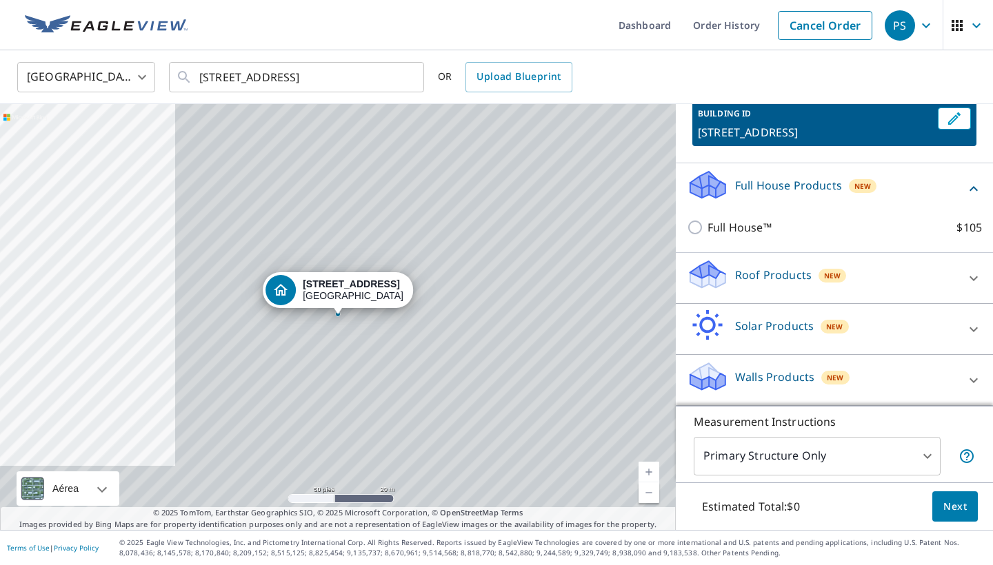
click at [710, 378] on icon at bounding box center [707, 382] width 35 height 17
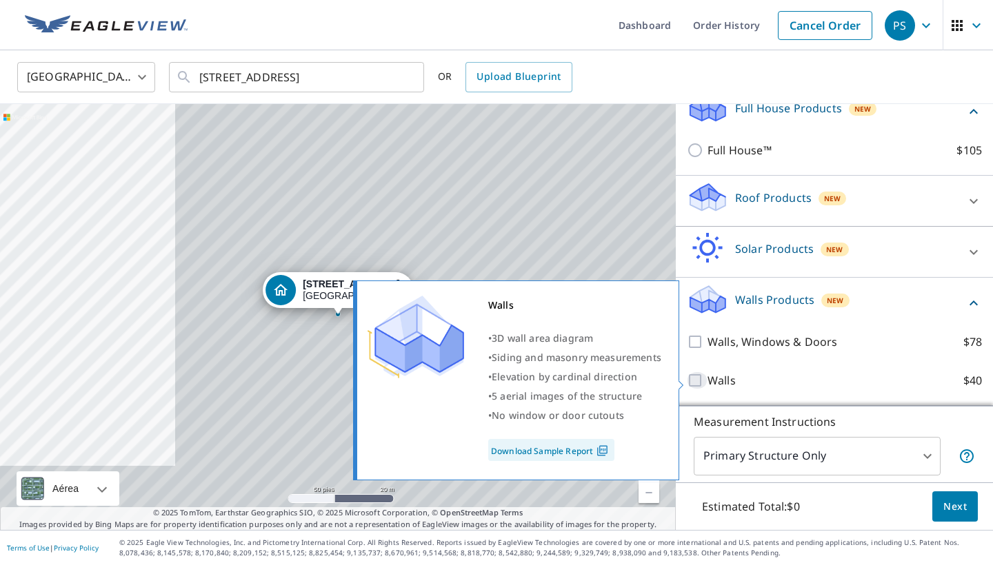
click at [697, 380] on input "Walls $40" at bounding box center [696, 380] width 21 height 17
checkbox input "true"
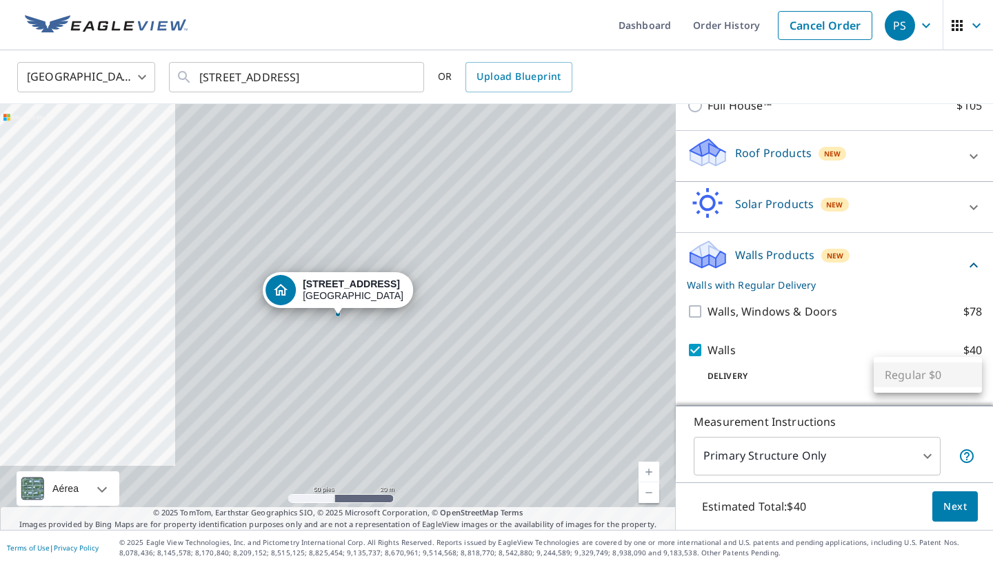
click at [826, 379] on body "PS PS Dashboard Order History Cancel Order PS United States US ​ 2823 Spring Wa…" at bounding box center [496, 282] width 993 height 565
click at [826, 380] on ul "Regular $0" at bounding box center [927, 375] width 108 height 36
click at [826, 372] on div at bounding box center [496, 282] width 993 height 565
click at [826, 516] on button "Next" at bounding box center [954, 506] width 45 height 31
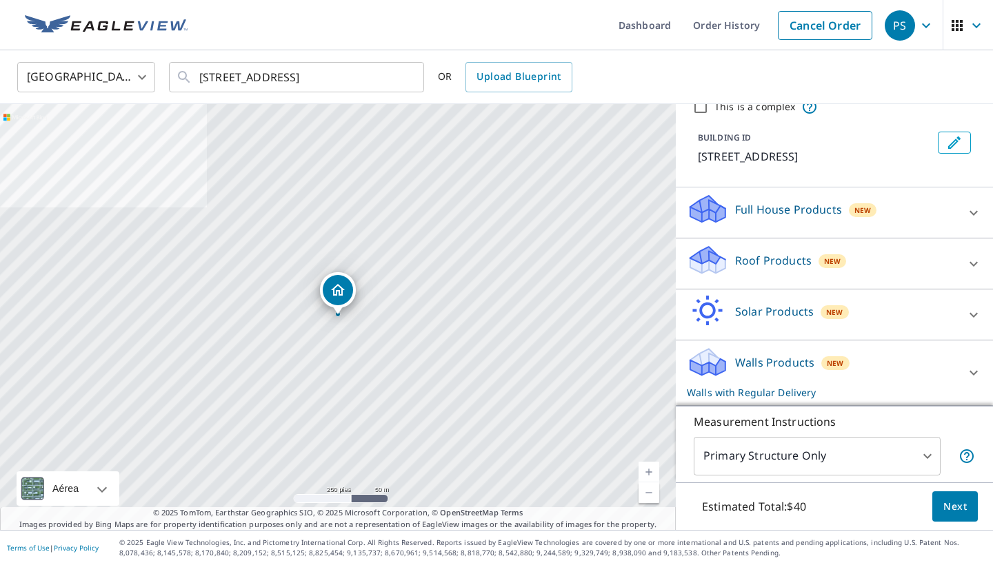
scroll to position [76, 0]
click at [826, 453] on body "PS PS Dashboard Order History Cancel Order PS United States US ​ 2823 Spring Wa…" at bounding box center [496, 282] width 993 height 565
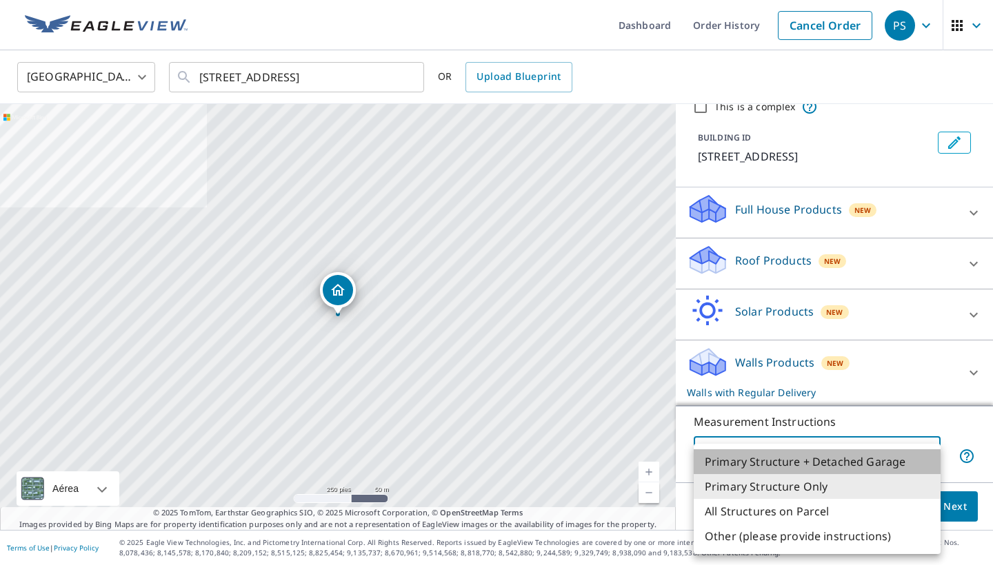
click at [813, 462] on li "Primary Structure + Detached Garage" at bounding box center [816, 461] width 247 height 25
type input "1"
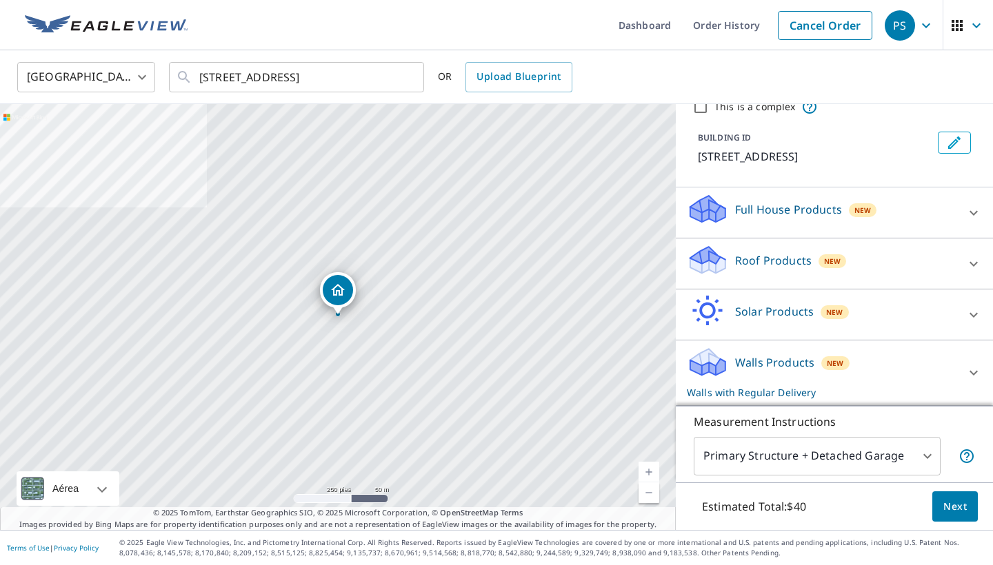
click at [710, 363] on icon at bounding box center [707, 367] width 35 height 17
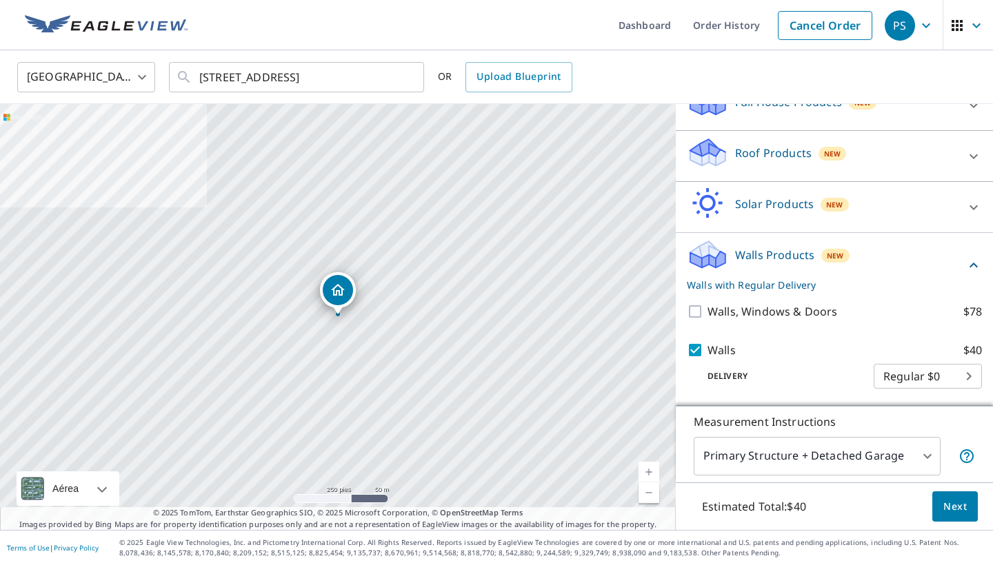
scroll to position [183, 0]
click at [826, 505] on span "Next" at bounding box center [954, 506] width 23 height 17
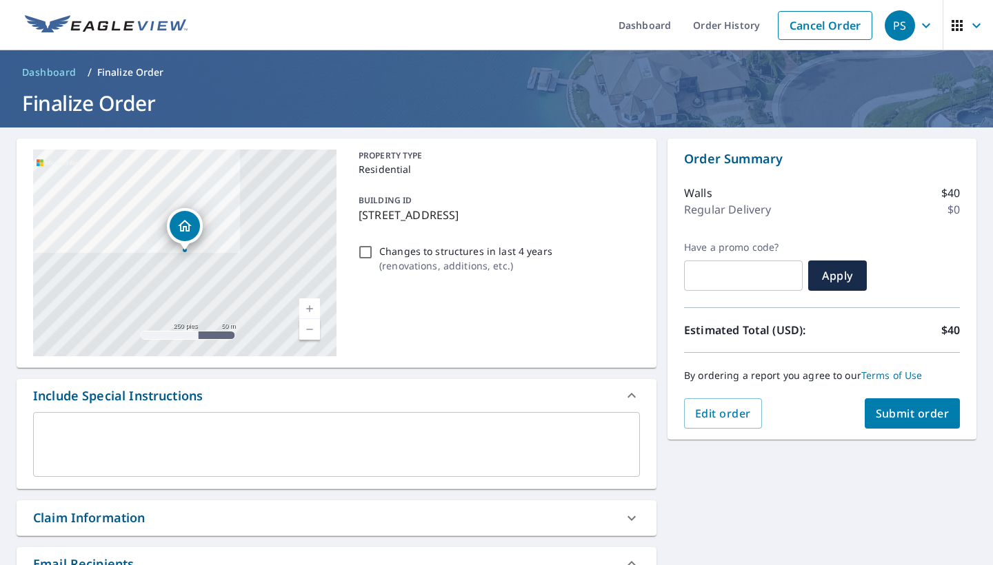
click at [826, 407] on span "Submit order" at bounding box center [912, 413] width 74 height 15
click at [826, 418] on span "Submit order" at bounding box center [912, 413] width 74 height 15
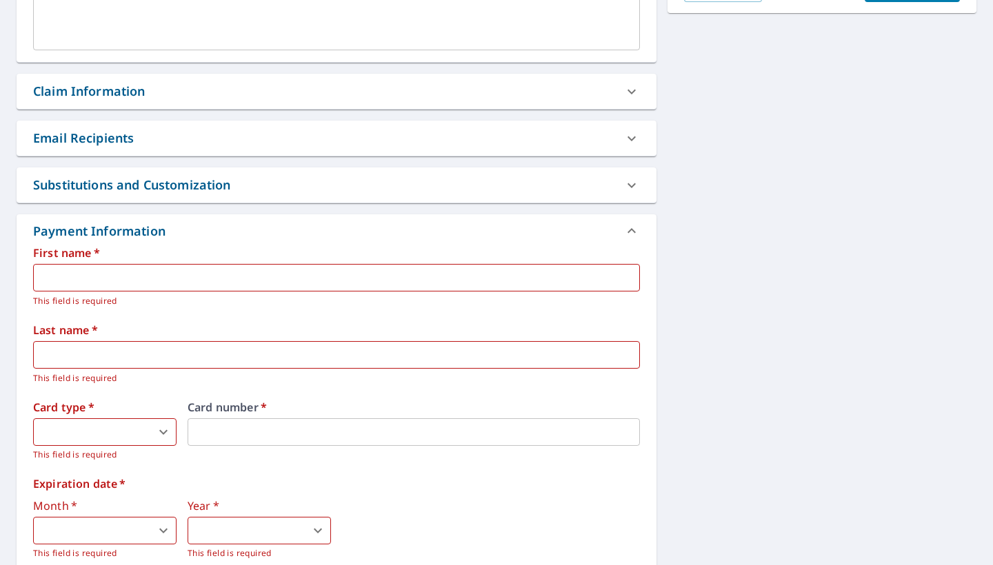
scroll to position [429, 0]
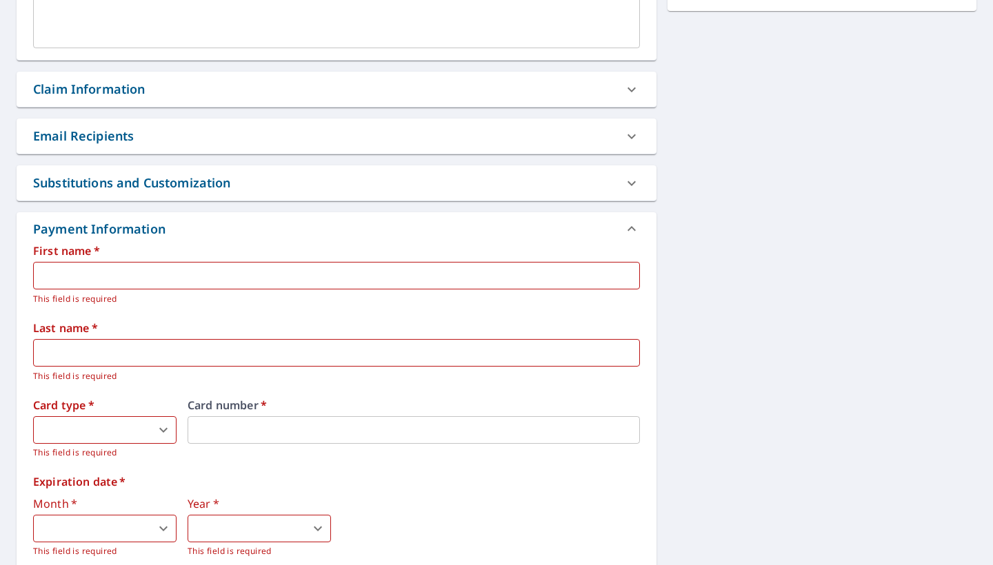
click at [307, 292] on div "​ This field is required" at bounding box center [336, 284] width 607 height 44
click at [316, 276] on input "text" at bounding box center [336, 276] width 607 height 28
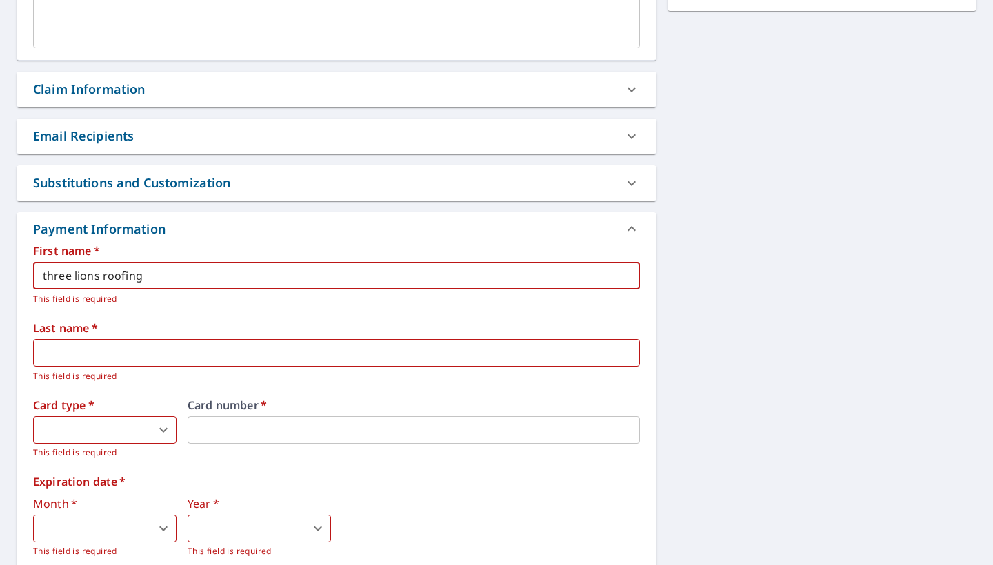
type input "three lions roofing"
click at [159, 350] on input "text" at bounding box center [336, 353] width 607 height 28
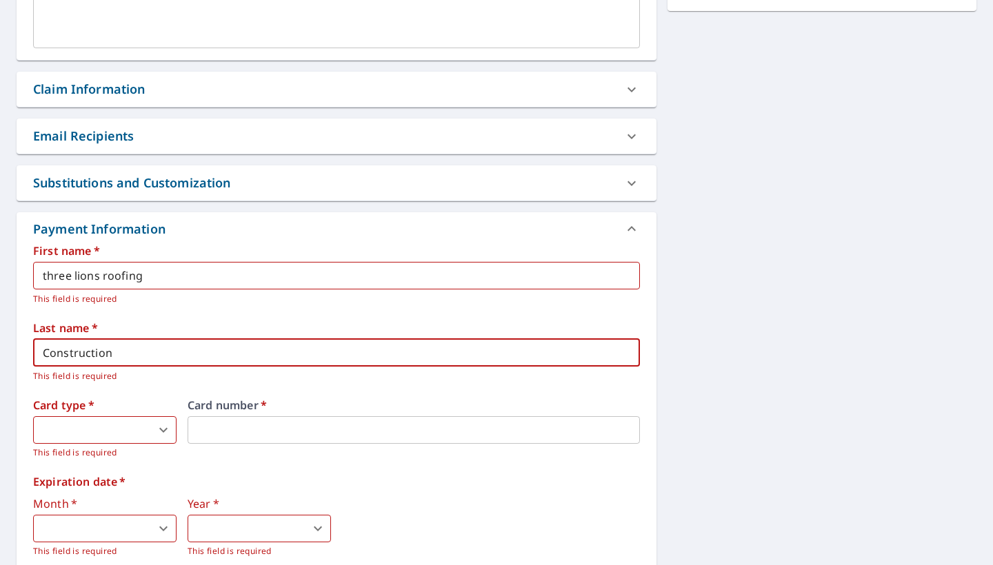
type input "Construction"
click at [99, 438] on body "PS PS Dashboard Order History Cancel Order PS Dashboard / Finalize Order Finali…" at bounding box center [496, 282] width 993 height 565
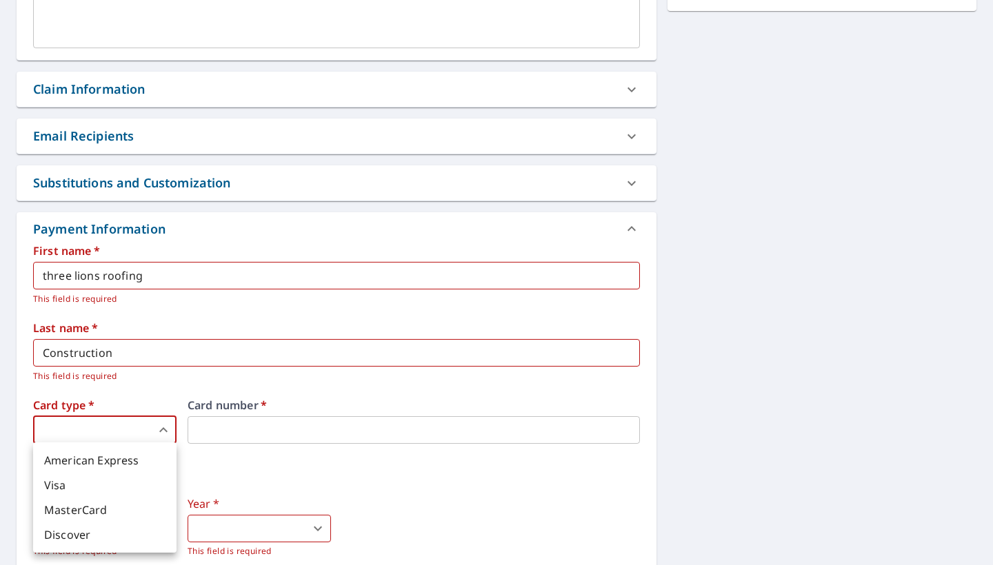
click at [79, 490] on li "Visa" at bounding box center [104, 485] width 143 height 25
type input "2"
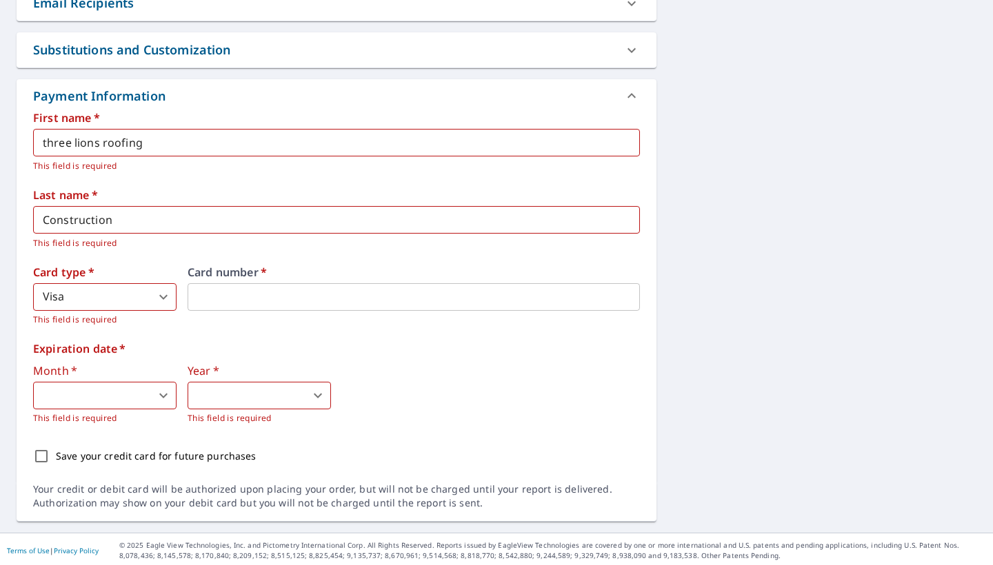
scroll to position [0, 0]
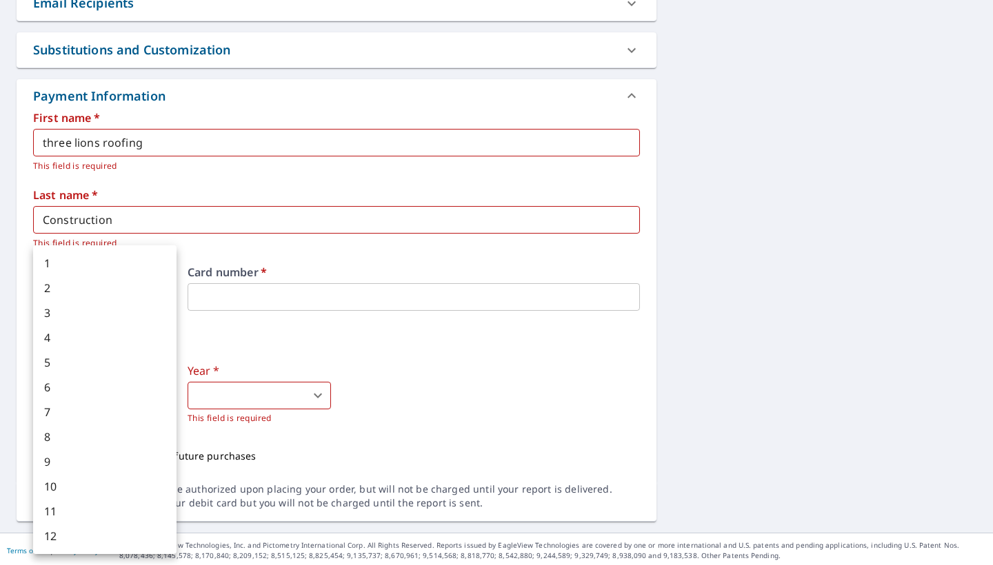
click at [160, 396] on body "PS PS Dashboard Order History Cancel Order PS Dashboard / Finalize Order Finali…" at bounding box center [496, 282] width 993 height 565
click at [99, 478] on li "10" at bounding box center [104, 486] width 143 height 25
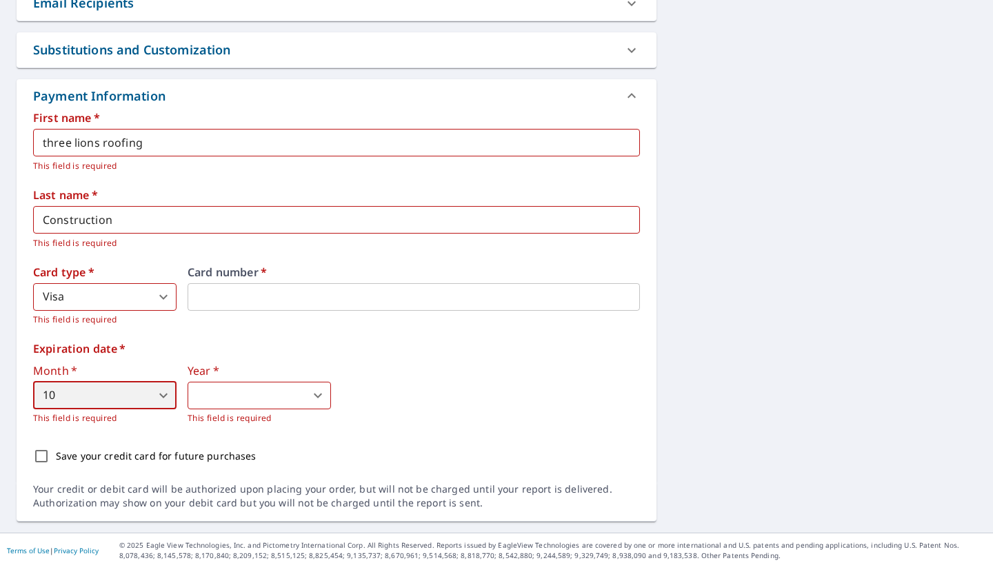
type input "10"
click at [234, 396] on body "PS PS Dashboard Order History Cancel Order PS Dashboard / Finalize Order Finali…" at bounding box center [496, 282] width 993 height 565
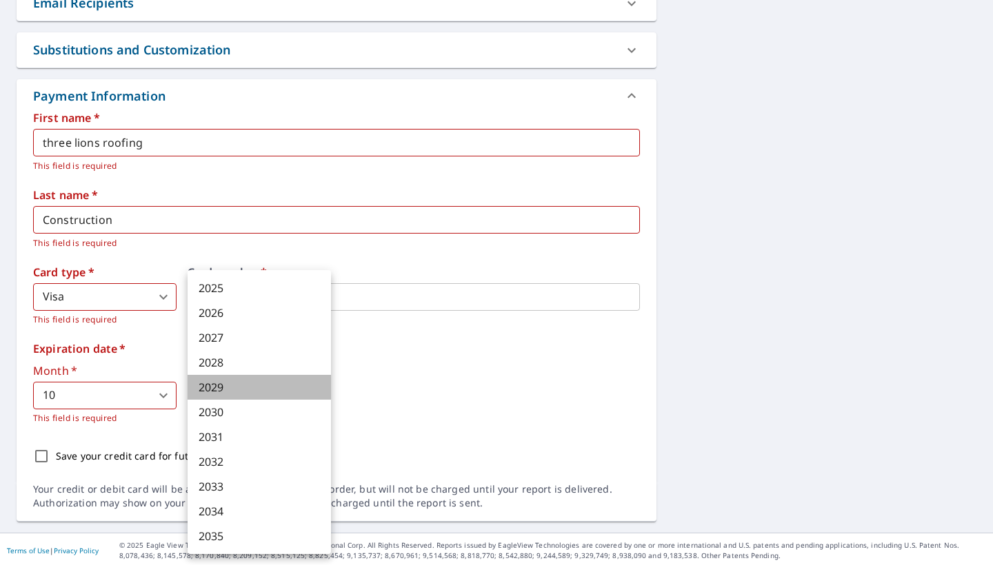
click at [238, 389] on li "2029" at bounding box center [258, 387] width 143 height 25
type input "2029"
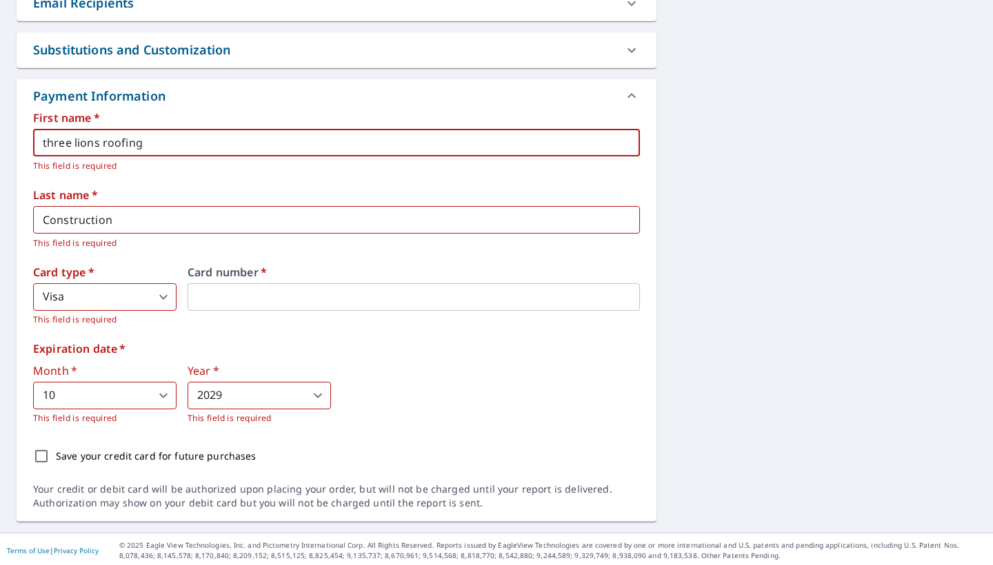
click at [161, 144] on input "three lions roofing" at bounding box center [336, 143] width 607 height 28
type input "t"
type input "Pedro"
drag, startPoint x: 161, startPoint y: 144, endPoint x: 142, endPoint y: 218, distance: 76.1
click at [142, 218] on input "Construction" at bounding box center [336, 220] width 607 height 28
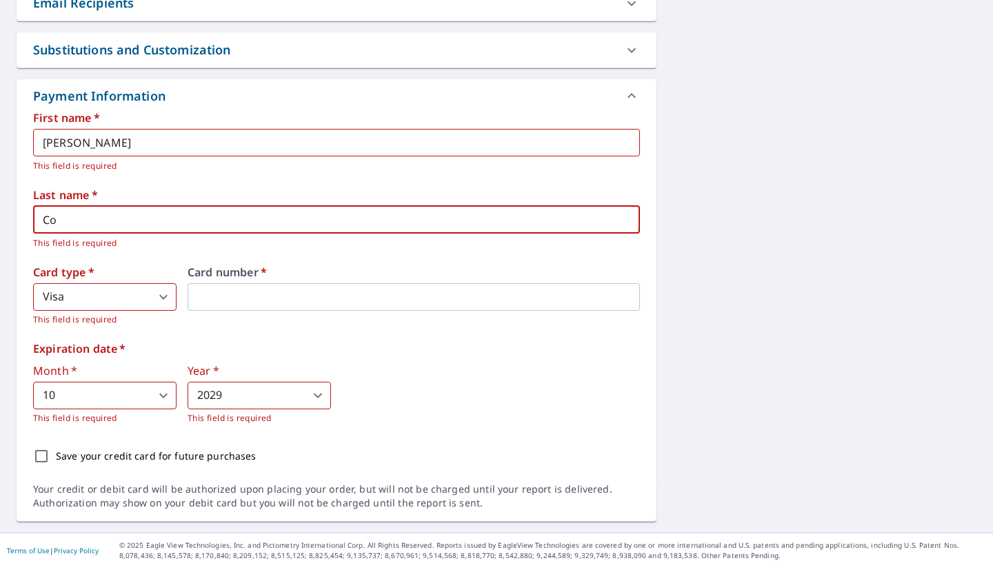
type input "C"
type input "Siquina"
drag, startPoint x: 142, startPoint y: 218, endPoint x: 135, endPoint y: 312, distance: 94.0
click at [136, 313] on p "This field is required" at bounding box center [104, 320] width 143 height 14
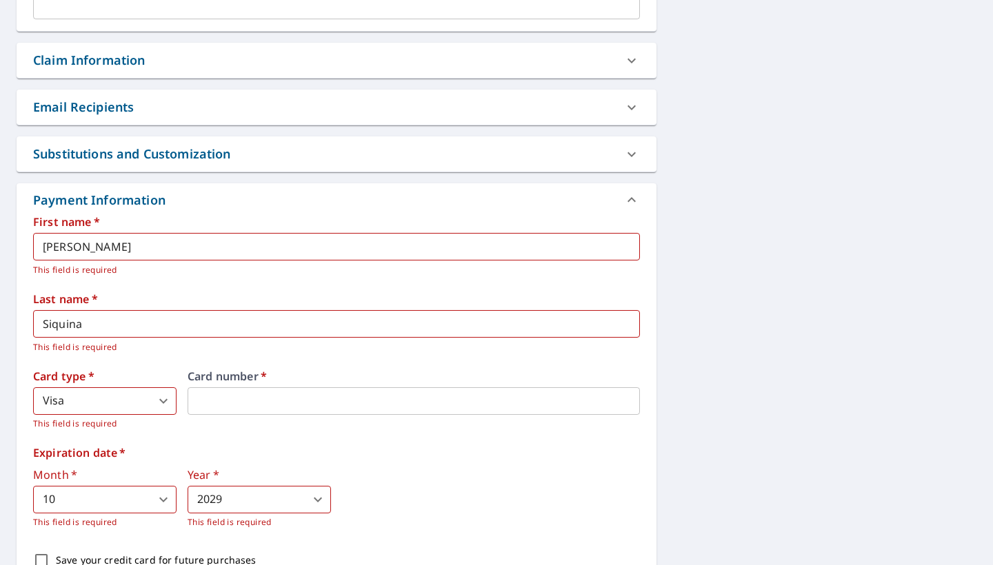
scroll to position [441, 0]
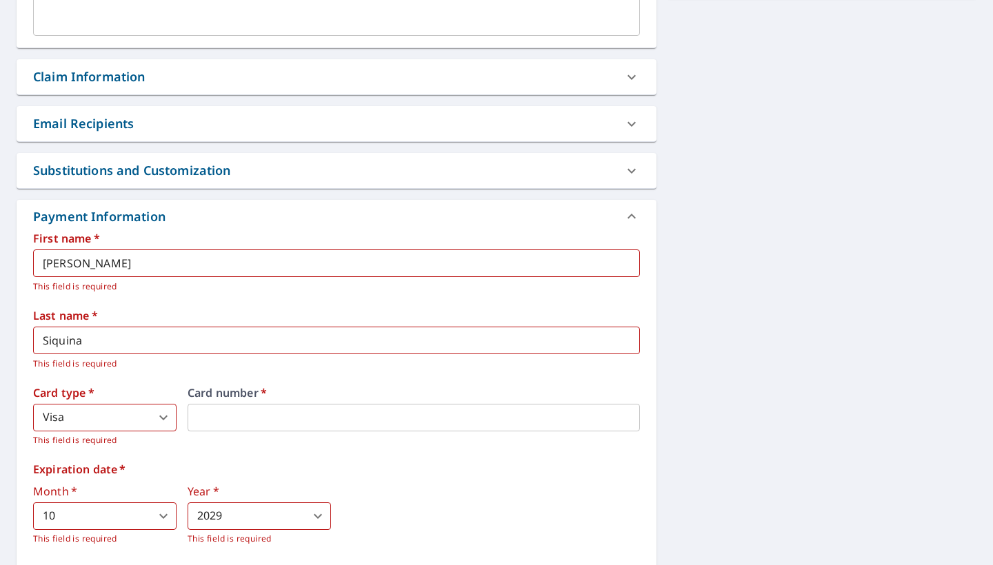
click at [630, 75] on icon at bounding box center [631, 77] width 17 height 17
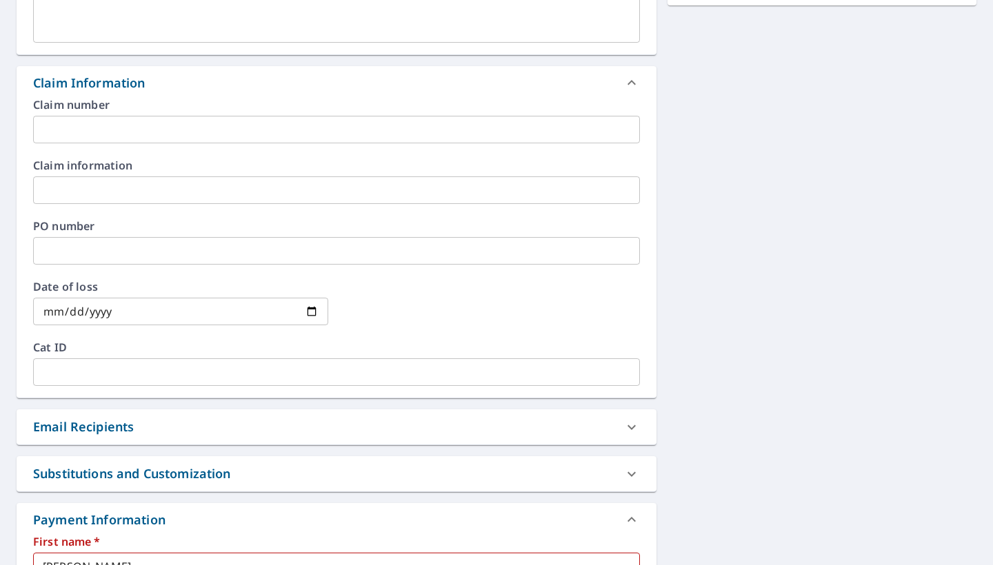
scroll to position [389, 0]
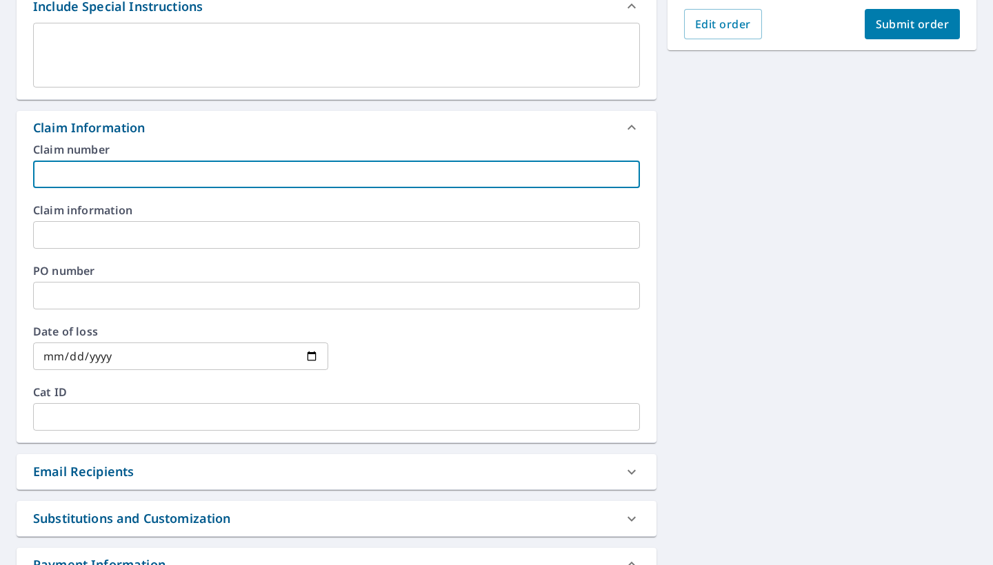
click at [116, 174] on input "text" at bounding box center [336, 175] width 607 height 28
paste input "2581V255M"
type input "2581V255M"
click at [92, 242] on input "text" at bounding box center [336, 235] width 607 height 28
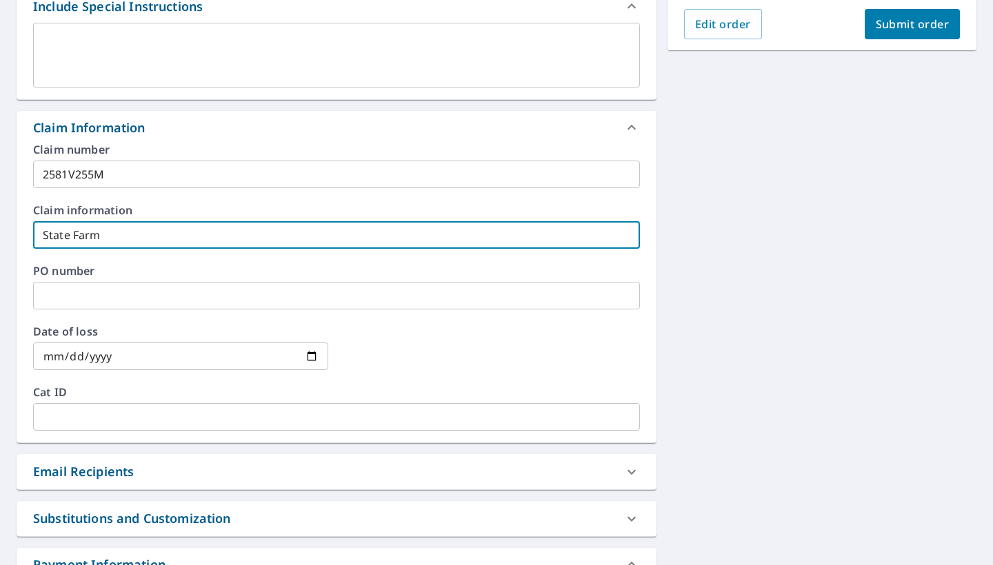
type input "State Farm"
click at [61, 301] on input "text" at bounding box center [336, 296] width 607 height 28
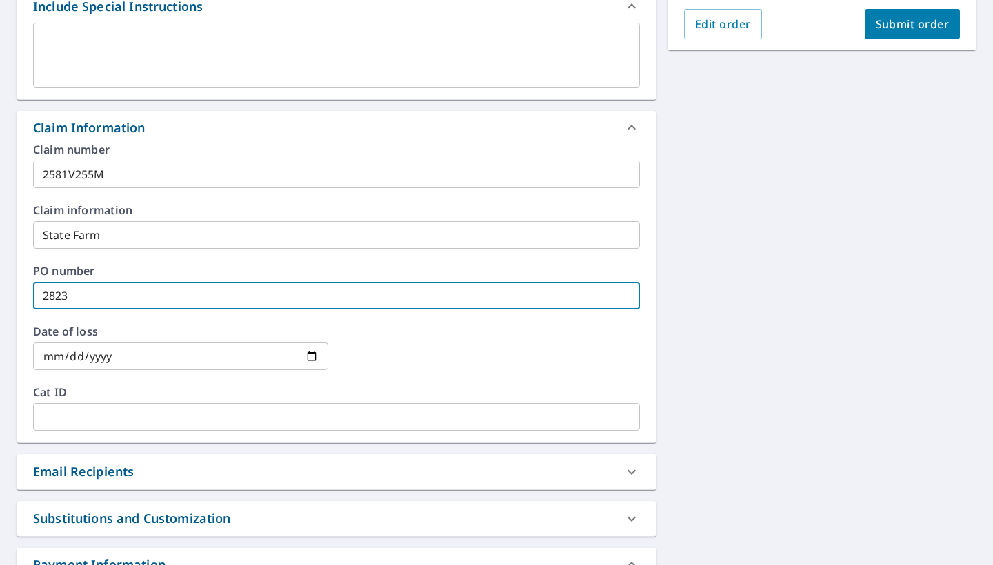
type input "2823"
click at [103, 358] on input "date" at bounding box center [180, 357] width 295 height 28
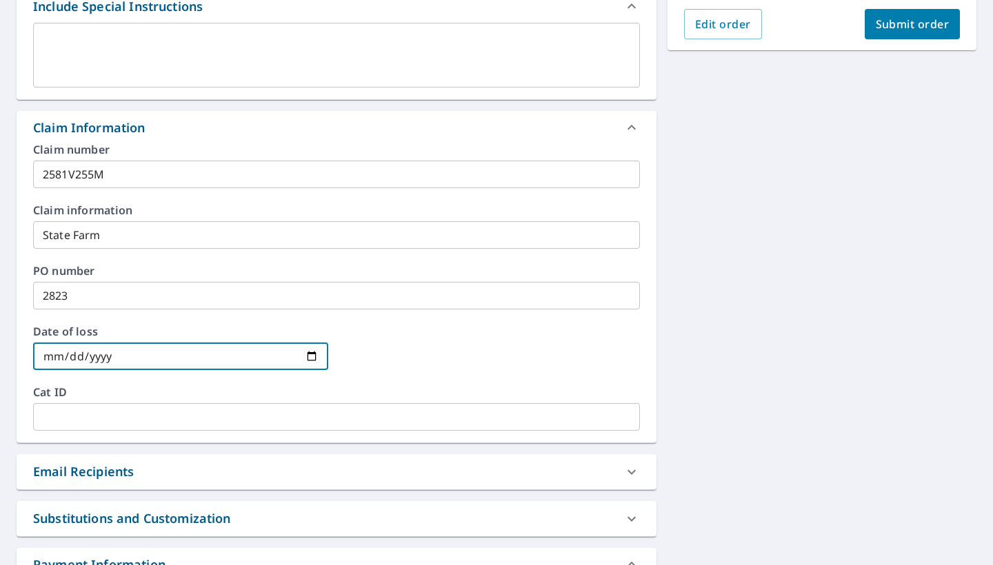
click at [42, 356] on input "date" at bounding box center [180, 357] width 295 height 28
click at [71, 359] on input "2025-09-03" at bounding box center [180, 357] width 295 height 28
click at [48, 358] on input "2025-09-03" at bounding box center [180, 357] width 295 height 28
click at [67, 359] on input "2025-09-03" at bounding box center [180, 357] width 295 height 28
type input "2025-03-14"
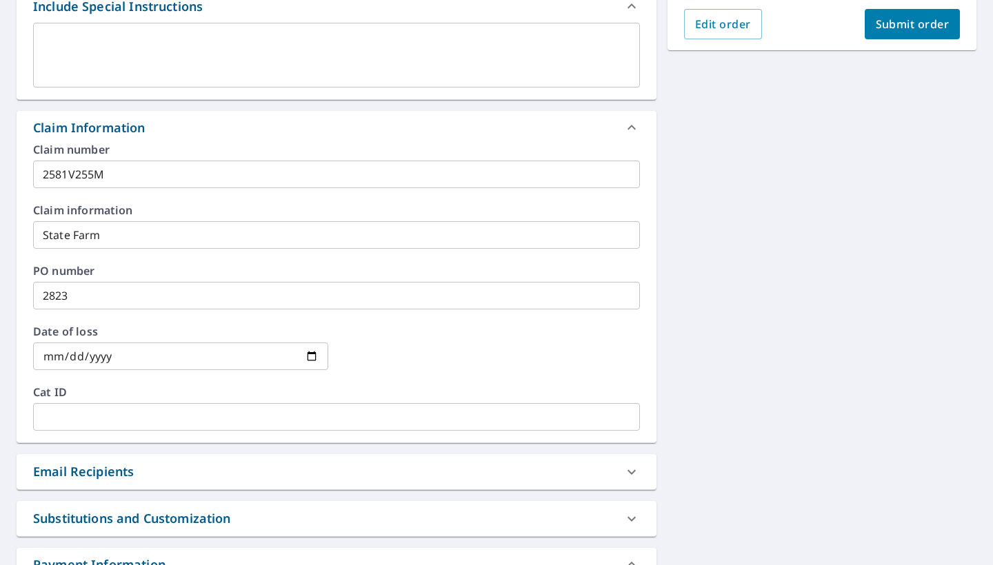
click at [172, 391] on label "Cat ID" at bounding box center [336, 392] width 607 height 11
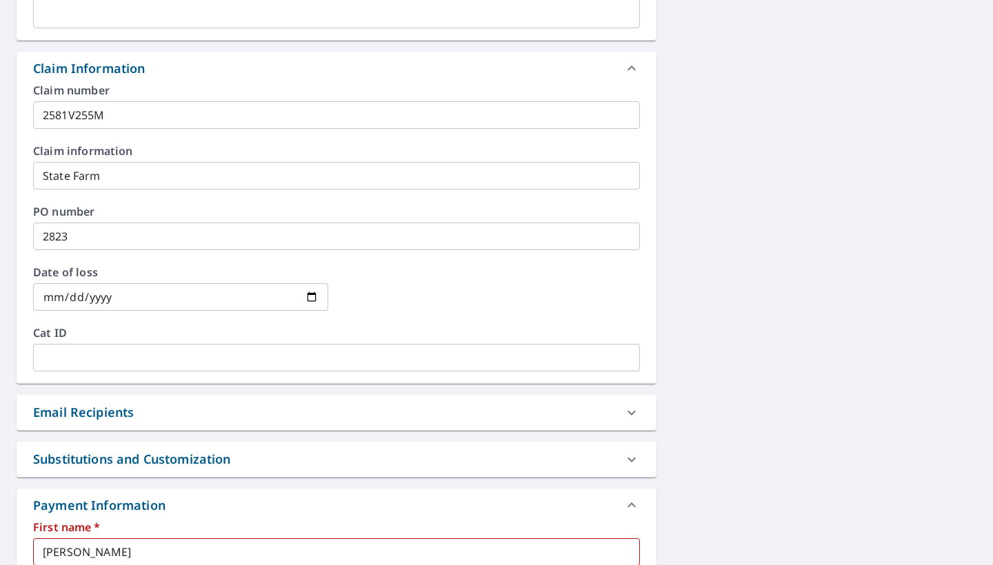
scroll to position [477, 0]
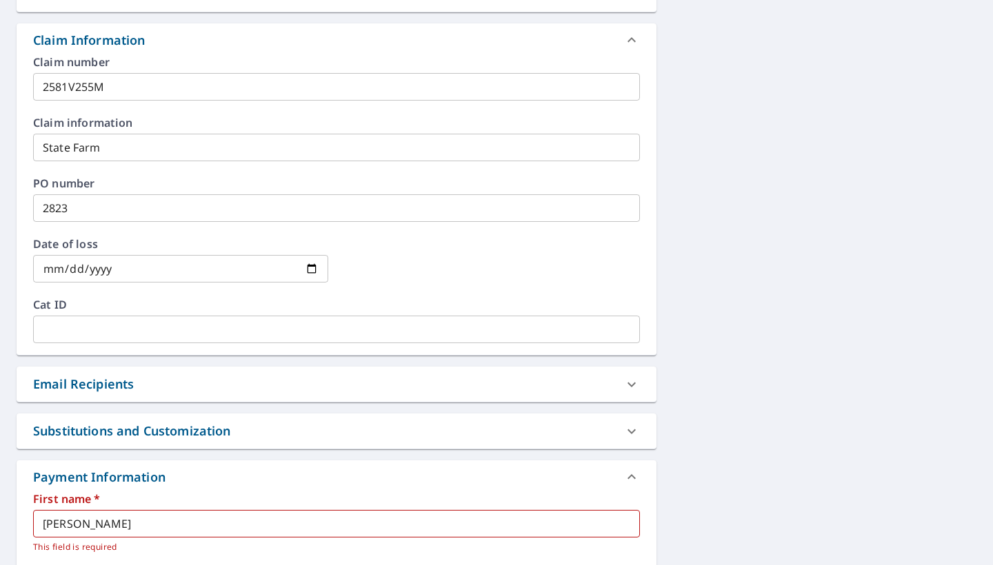
click at [133, 389] on div "Email Recipients" at bounding box center [83, 384] width 101 height 19
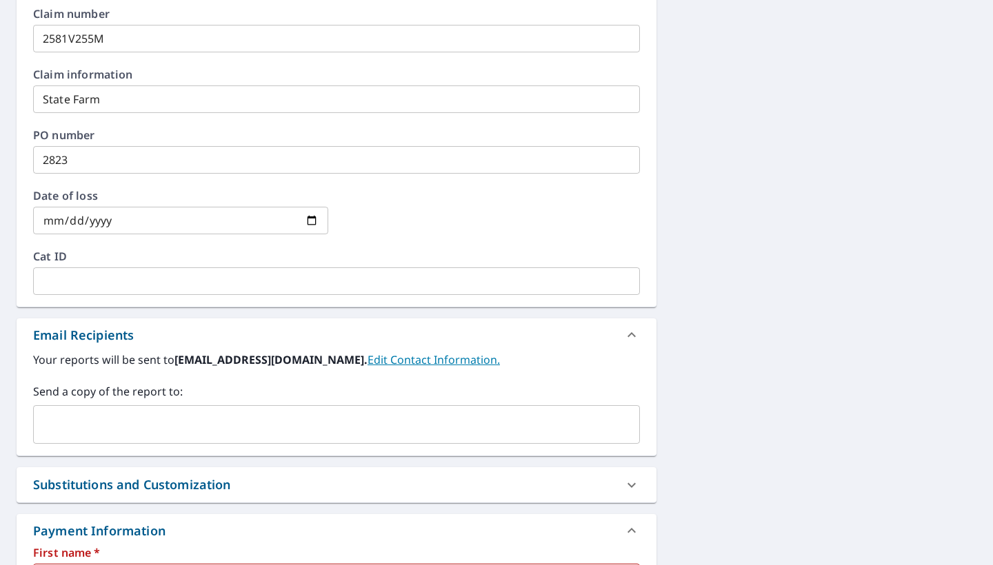
scroll to position [549, 0]
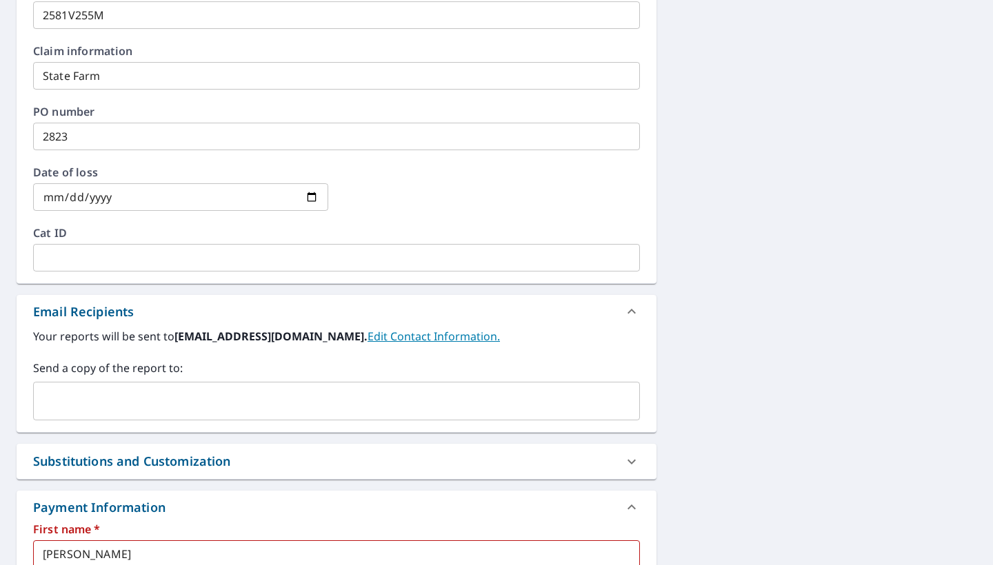
click at [155, 416] on div "​" at bounding box center [336, 401] width 607 height 39
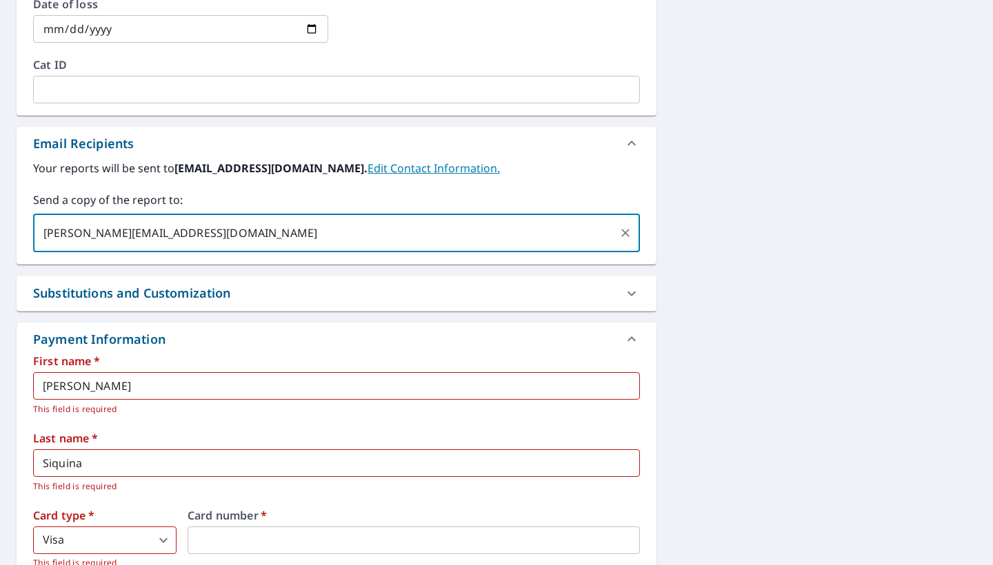
type input "michael.m@threelionsroofiing.com"
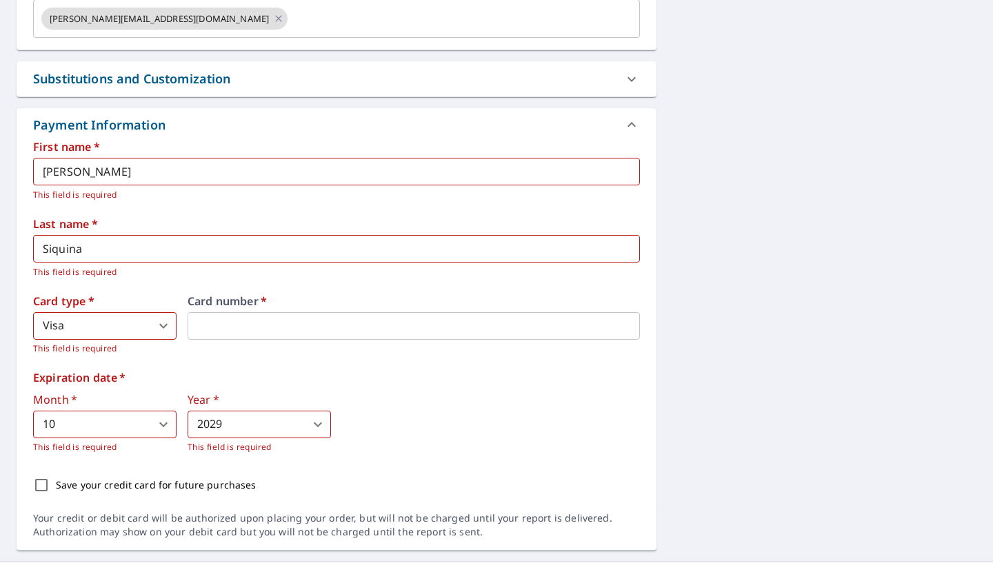
scroll to position [919, 0]
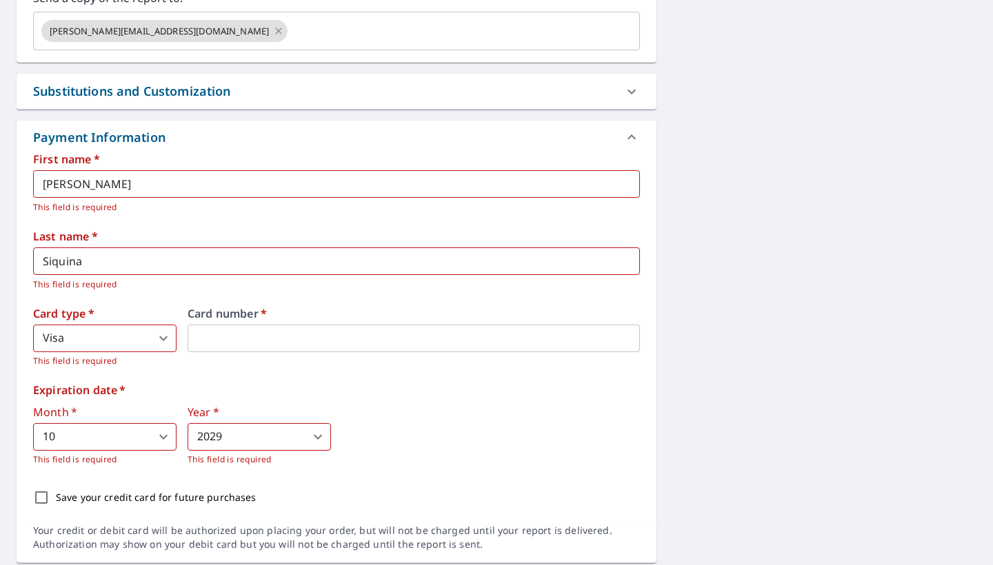
click at [242, 98] on div "Substitutions and Customization" at bounding box center [324, 91] width 582 height 19
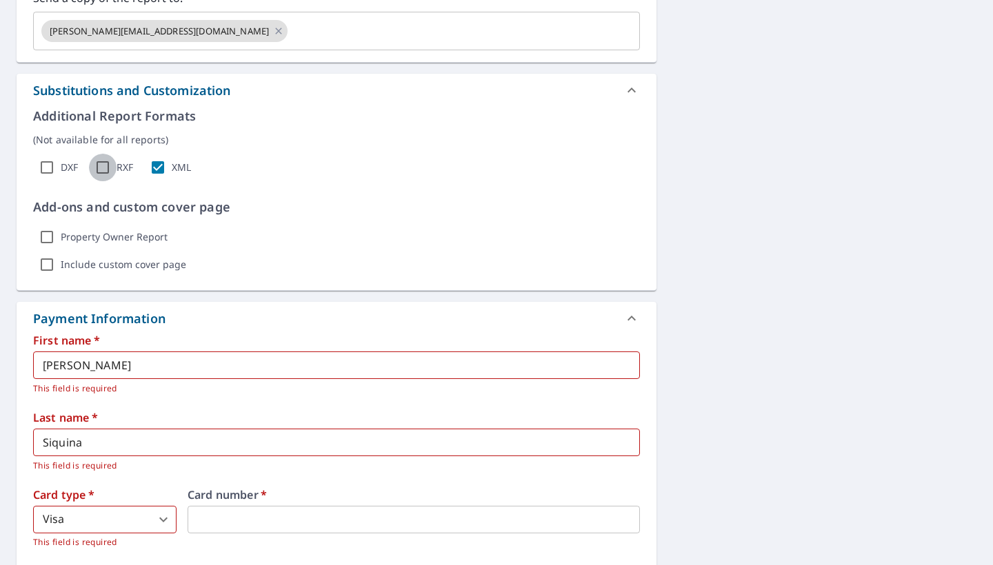
click at [102, 169] on input "RXF" at bounding box center [103, 168] width 28 height 28
checkbox input "true"
click at [49, 164] on input "DXF" at bounding box center [47, 168] width 28 height 28
checkbox input "true"
click at [50, 242] on input "Property Owner Report" at bounding box center [47, 237] width 28 height 28
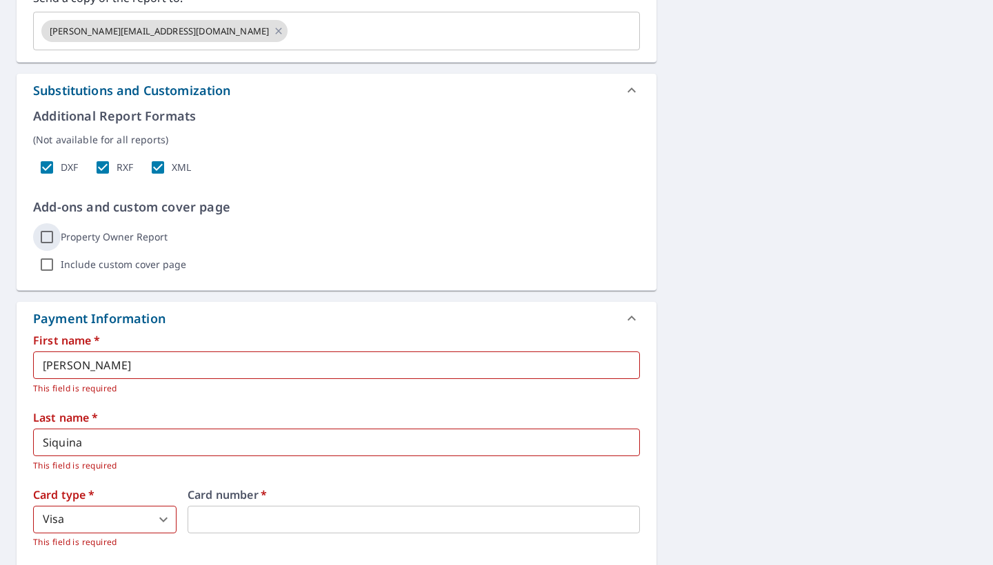
checkbox input "true"
click at [50, 263] on input "Include custom cover page" at bounding box center [47, 265] width 28 height 28
checkbox input "true"
click at [215, 268] on p "Show options" at bounding box center [236, 265] width 63 height 14
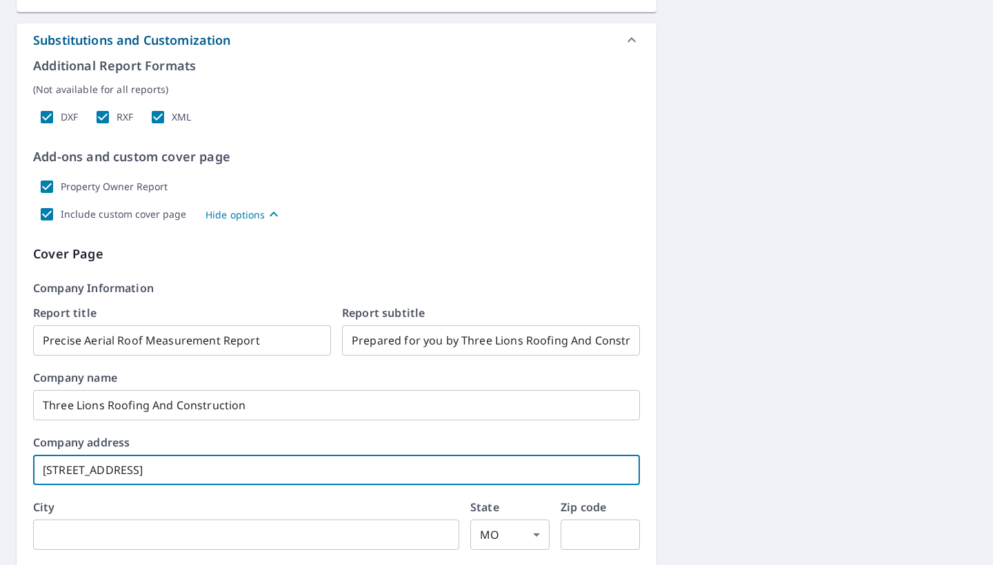
scroll to position [999, 0]
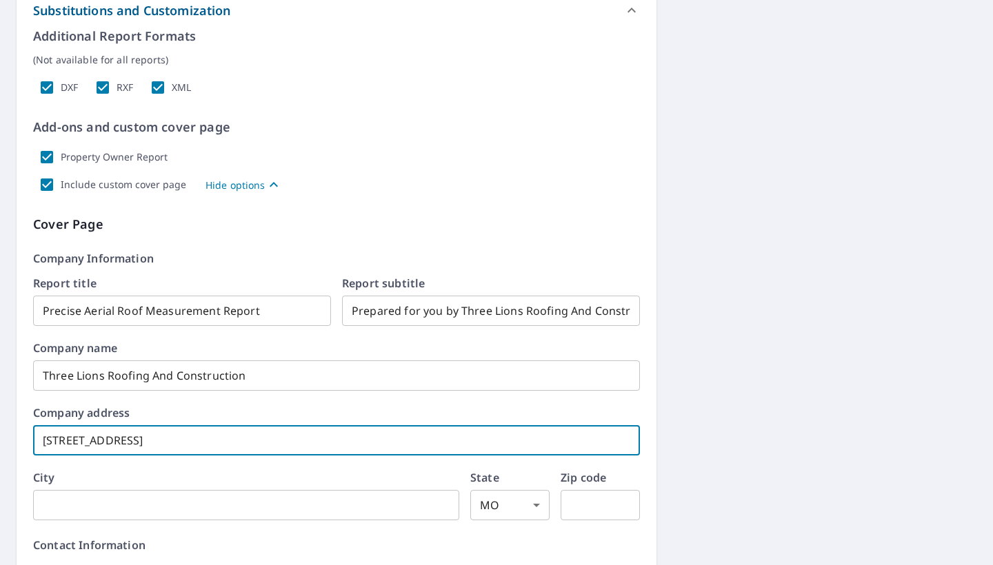
type input "847 N HWY 67"
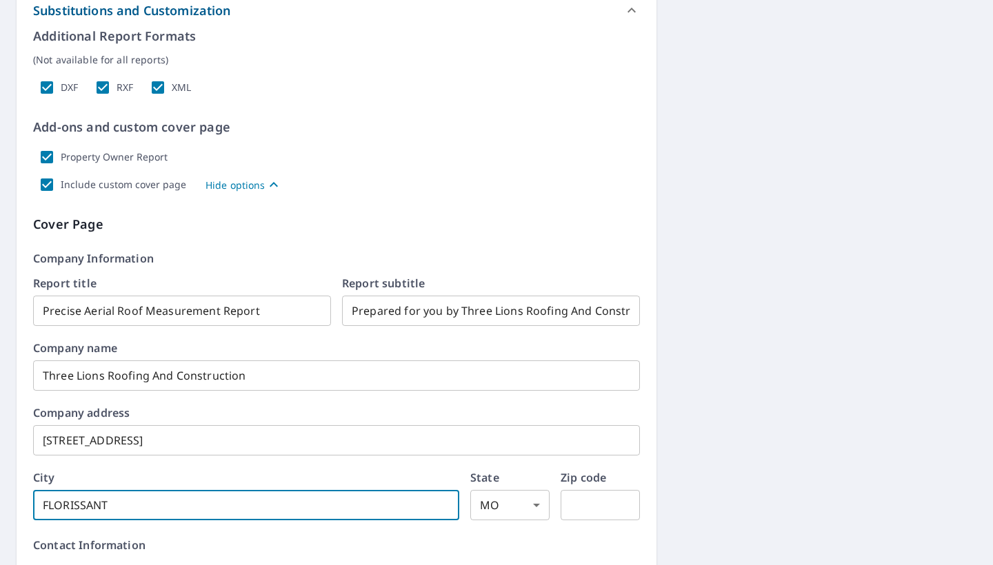
type input "FLORISSANT"
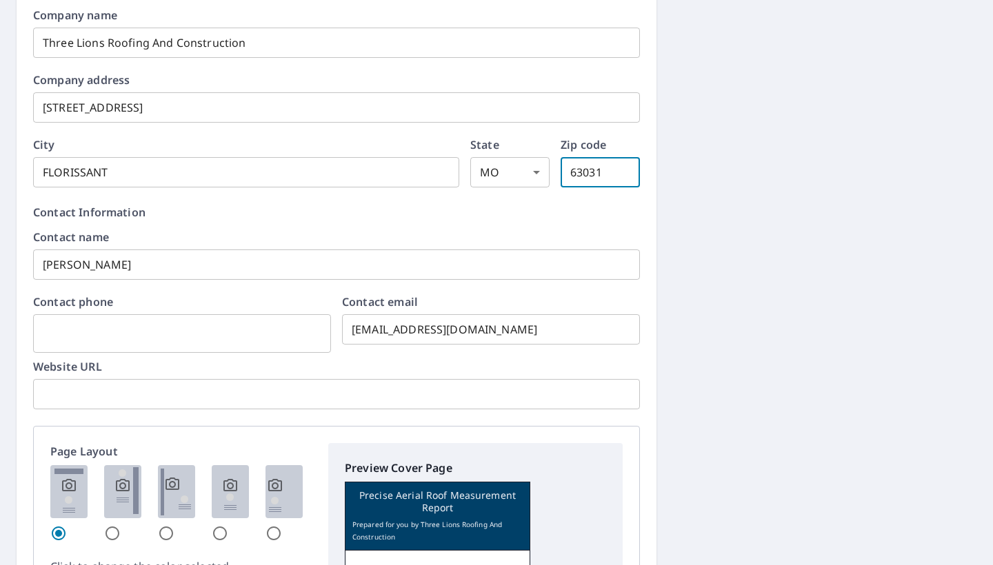
scroll to position [1375, 0]
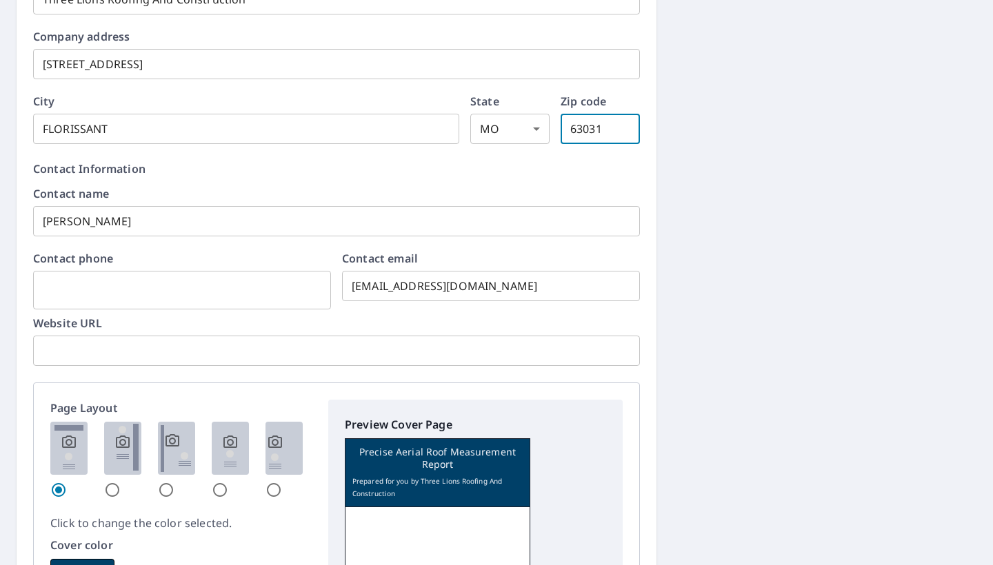
type input "63031"
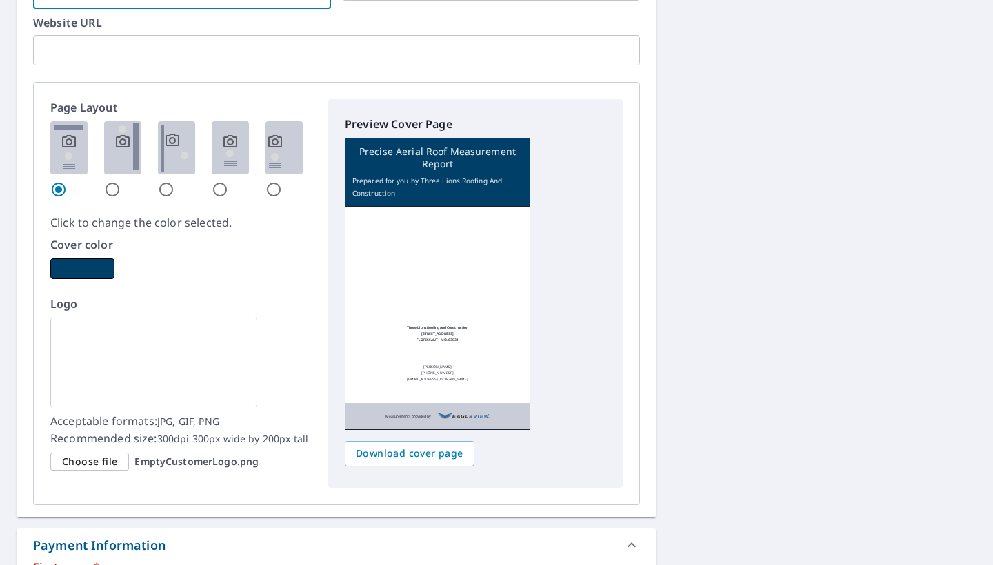
scroll to position [1731, 0]
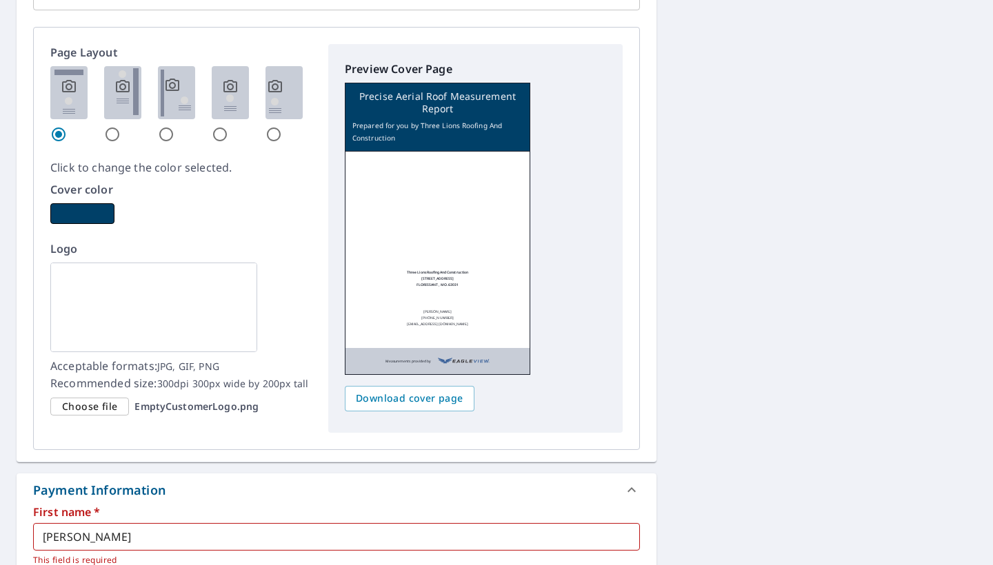
type input "314-972-4288"
click at [99, 398] on span "Choose file" at bounding box center [89, 406] width 55 height 17
click at [0, 0] on input "Choose file EmptyCustomerLogo.png" at bounding box center [0, 0] width 0 height 0
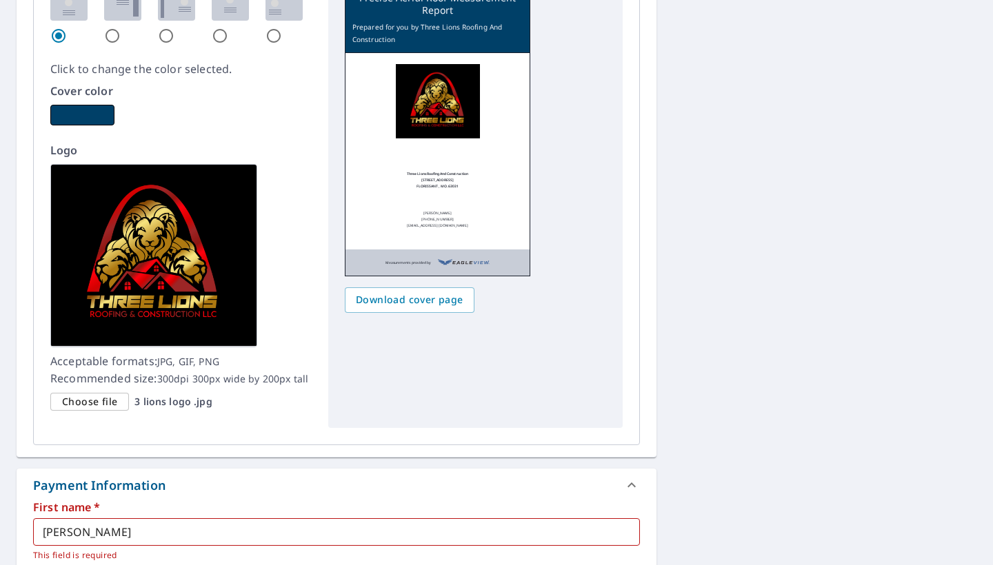
scroll to position [1831, 0]
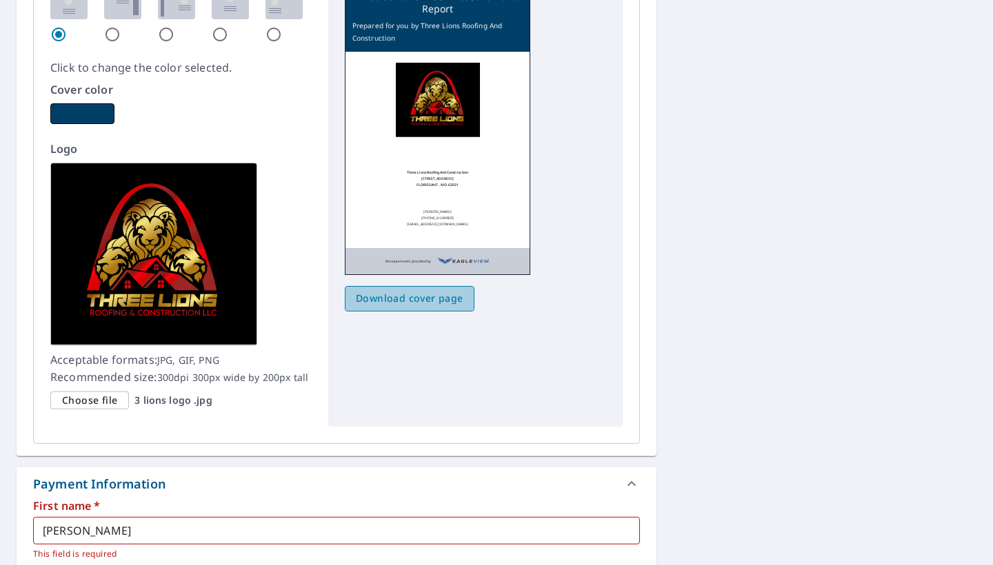
click at [421, 300] on span "Download cover page" at bounding box center [410, 298] width 108 height 17
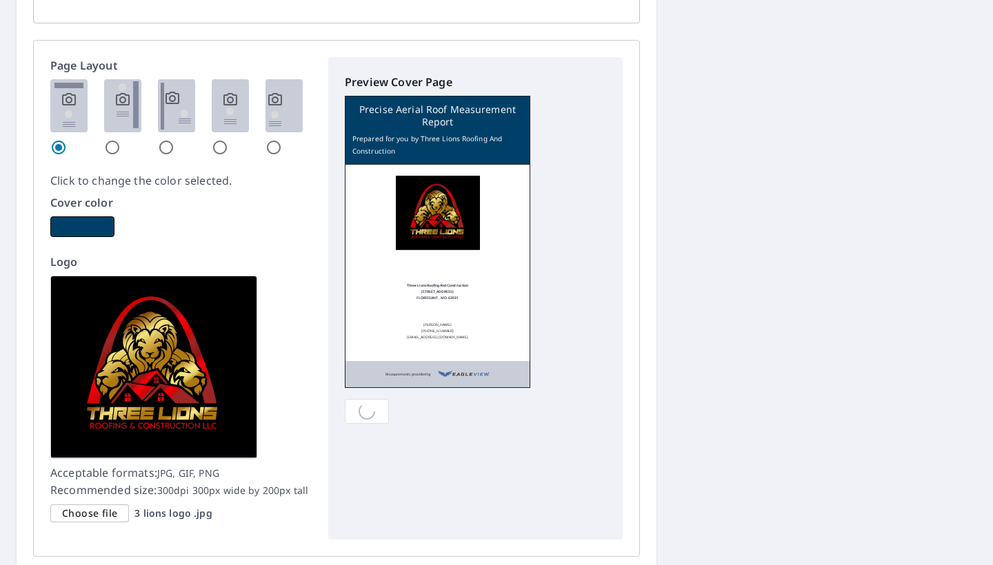
scroll to position [1716, 0]
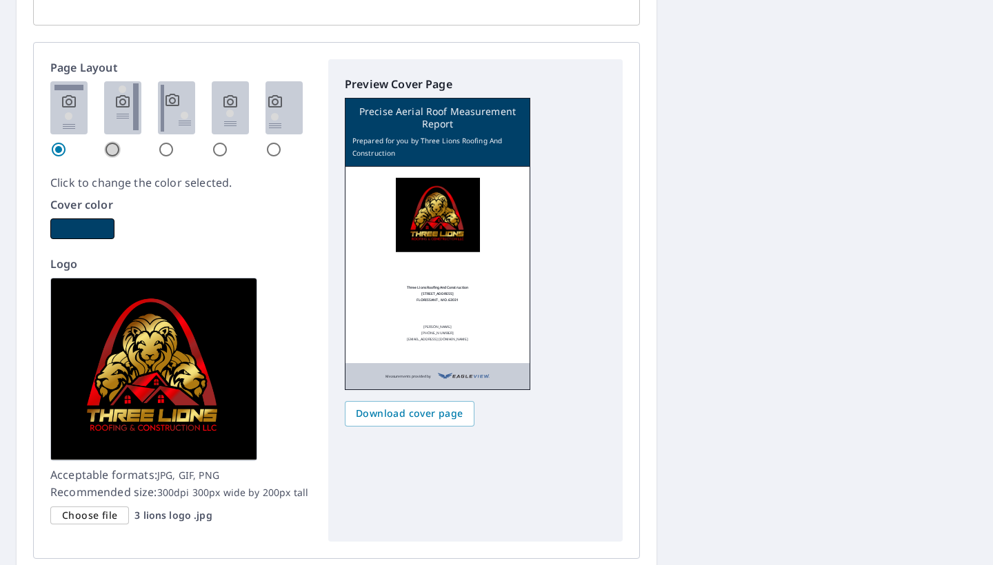
click at [113, 145] on input "radio" at bounding box center [112, 149] width 17 height 17
radio input "true"
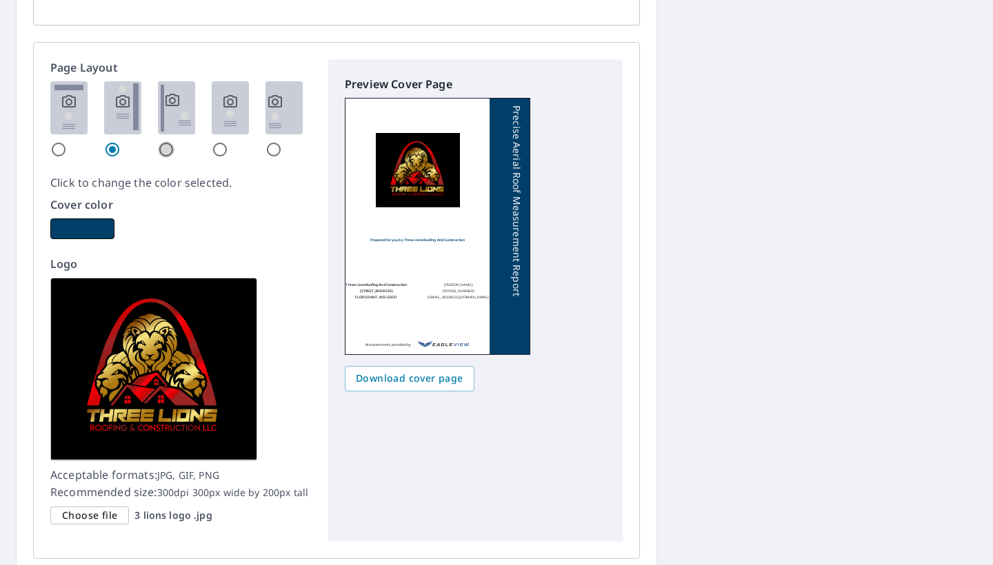
click at [169, 149] on input "radio" at bounding box center [166, 149] width 17 height 17
radio input "true"
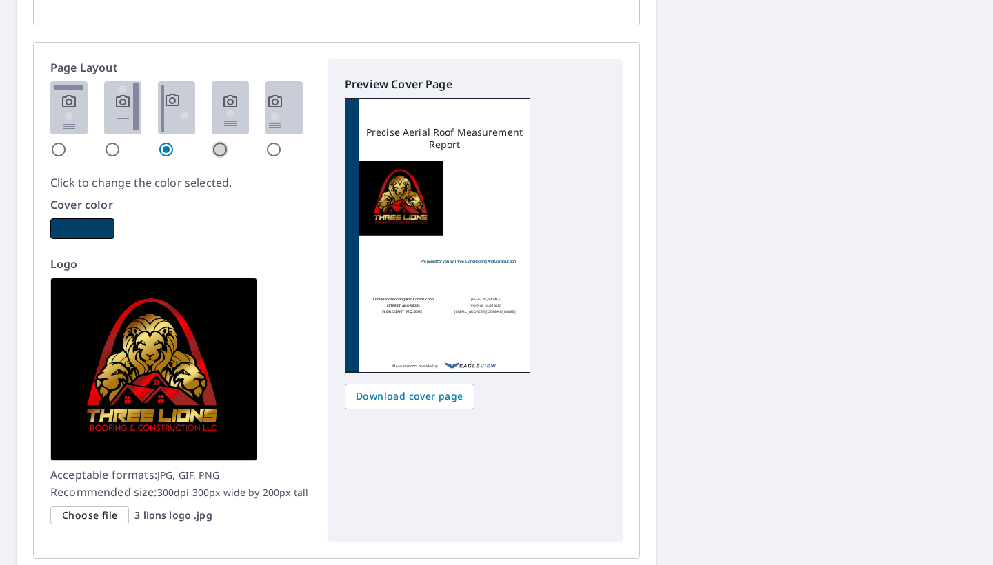
click at [223, 150] on input "radio" at bounding box center [220, 149] width 17 height 17
radio input "true"
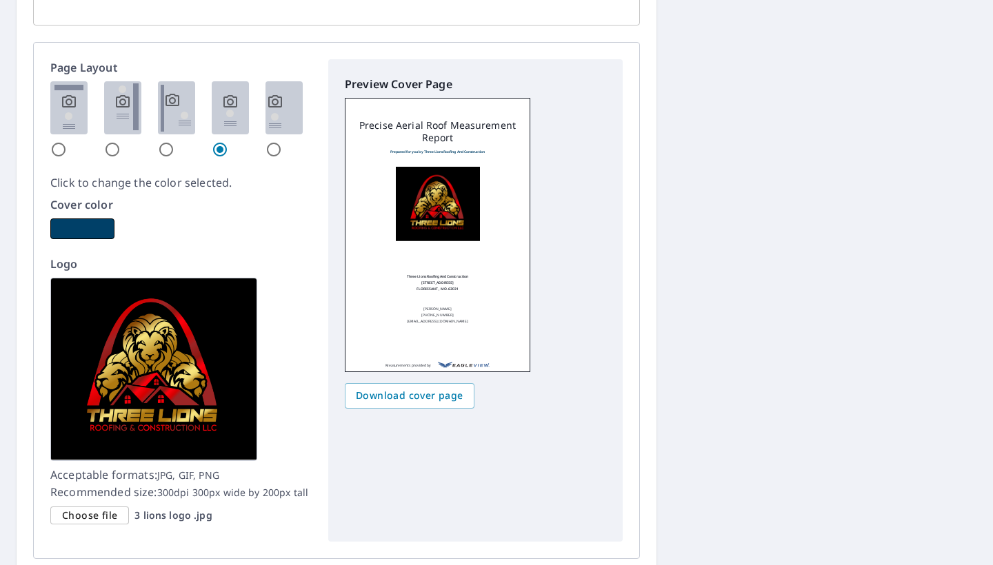
click at [278, 149] on input "radio" at bounding box center [273, 149] width 17 height 17
radio input "true"
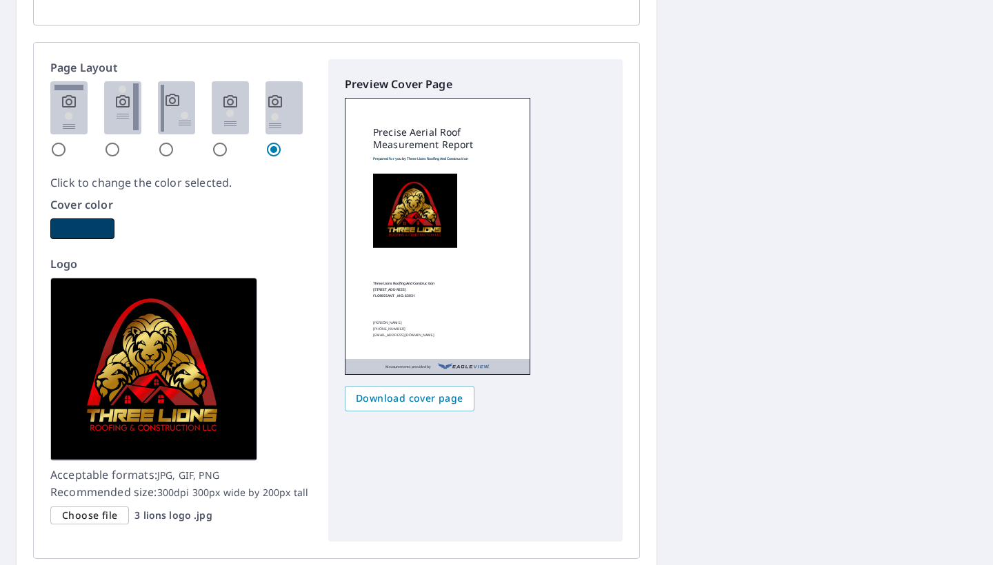
click at [67, 152] on div at bounding box center [68, 119] width 37 height 77
click at [59, 147] on input "radio" at bounding box center [58, 149] width 17 height 17
radio input "true"
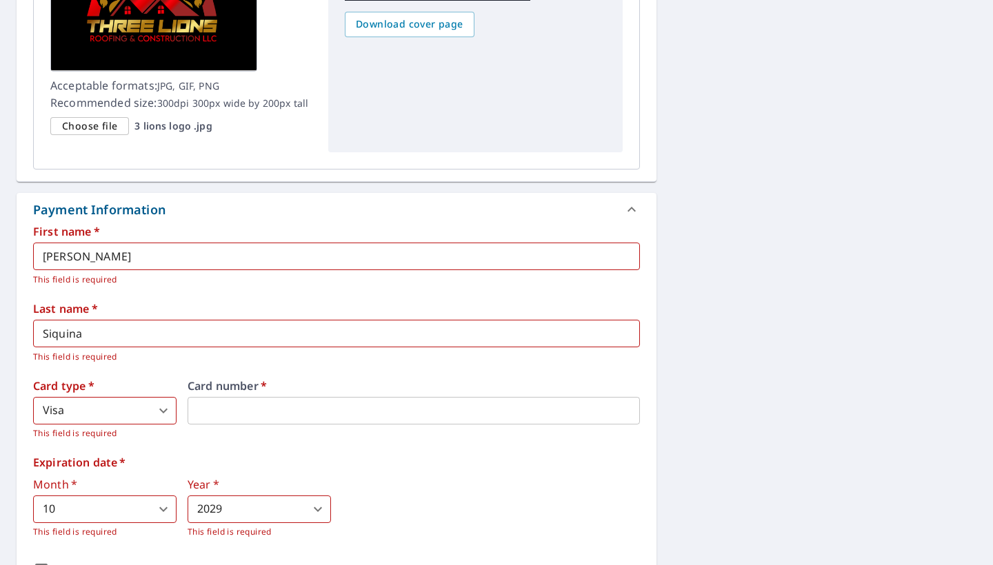
scroll to position [2113, 0]
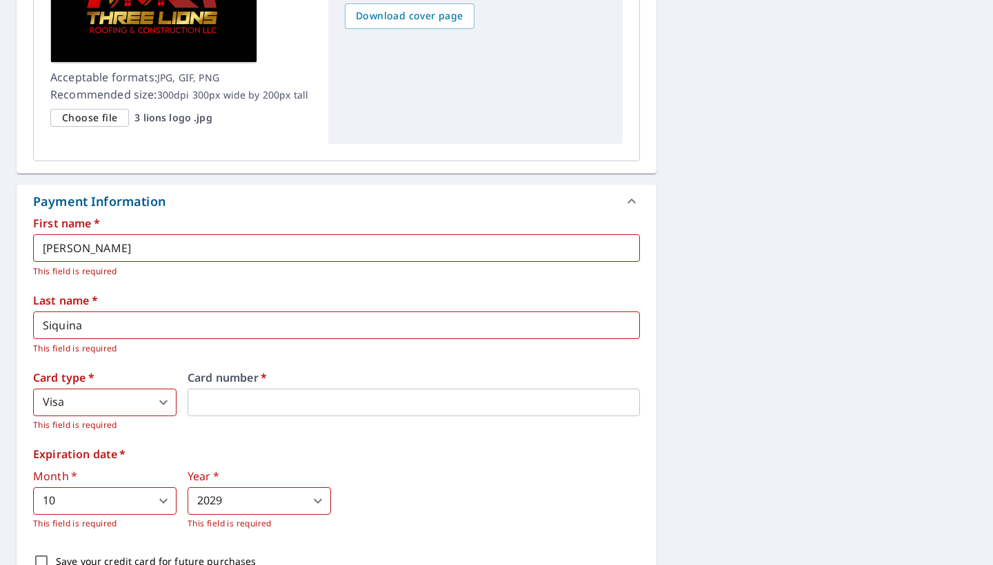
click at [170, 251] on input "Pedro" at bounding box center [336, 248] width 607 height 28
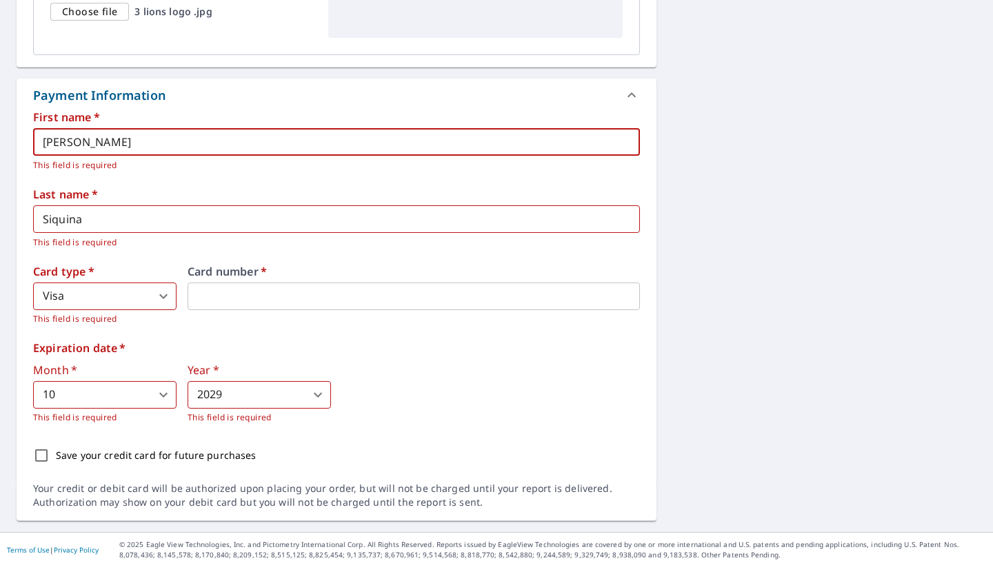
scroll to position [2219, 0]
click at [39, 453] on input "Save your credit card for future purchases" at bounding box center [41, 456] width 29 height 29
checkbox input "true"
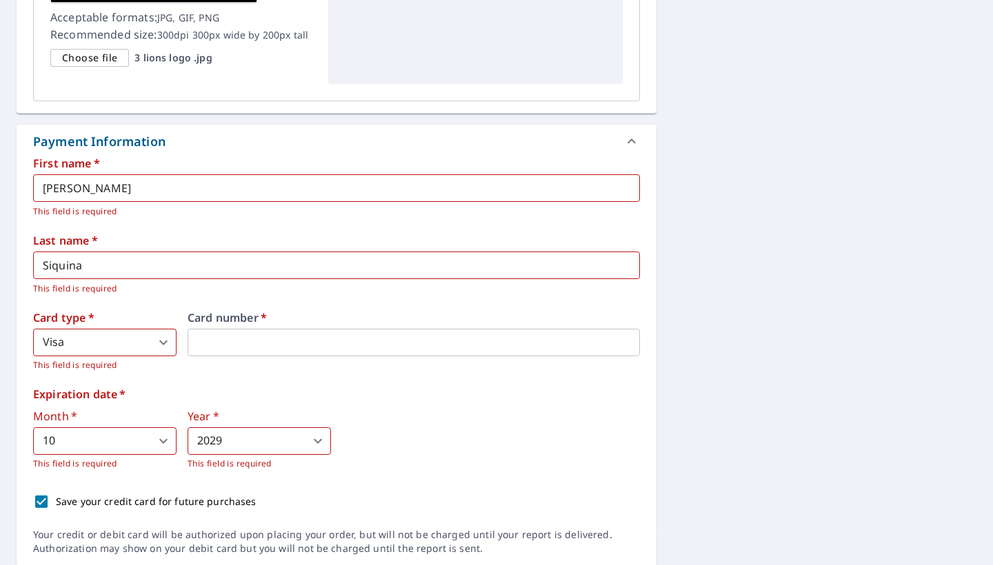
scroll to position [2164, 0]
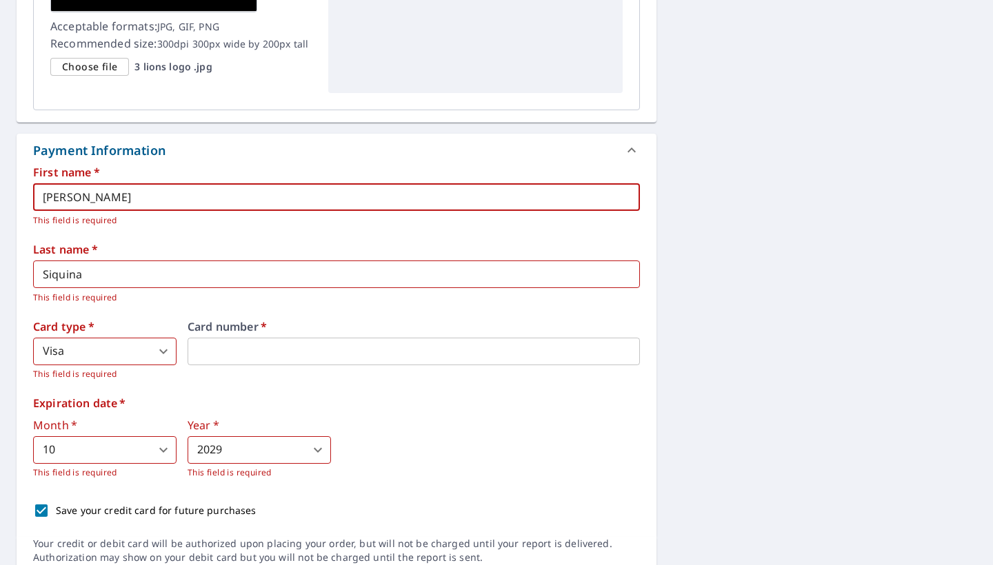
click at [275, 206] on input "Pedro" at bounding box center [336, 197] width 607 height 28
type input "P"
type input "Pedro"
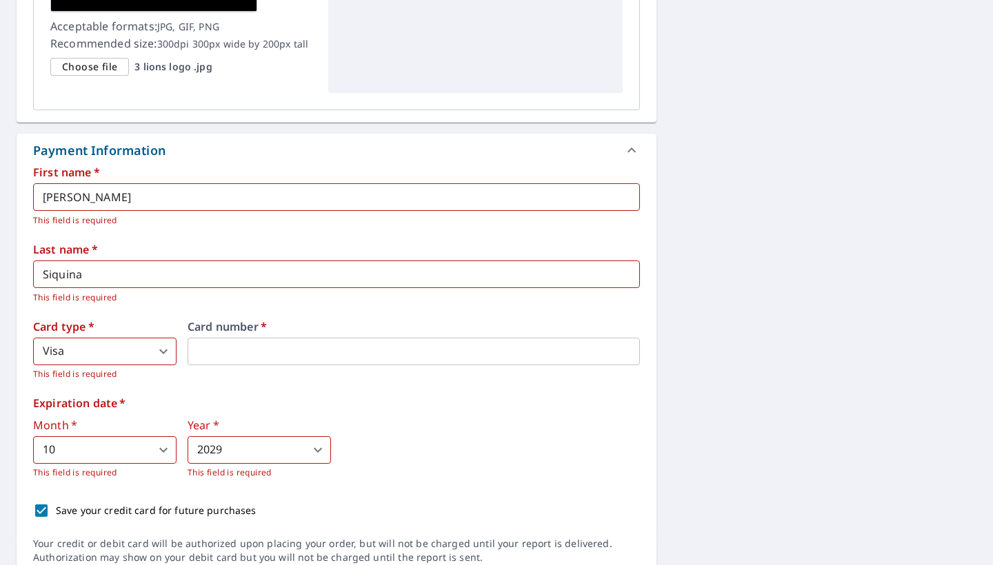
click at [312, 244] on label "Last name   *" at bounding box center [336, 249] width 607 height 11
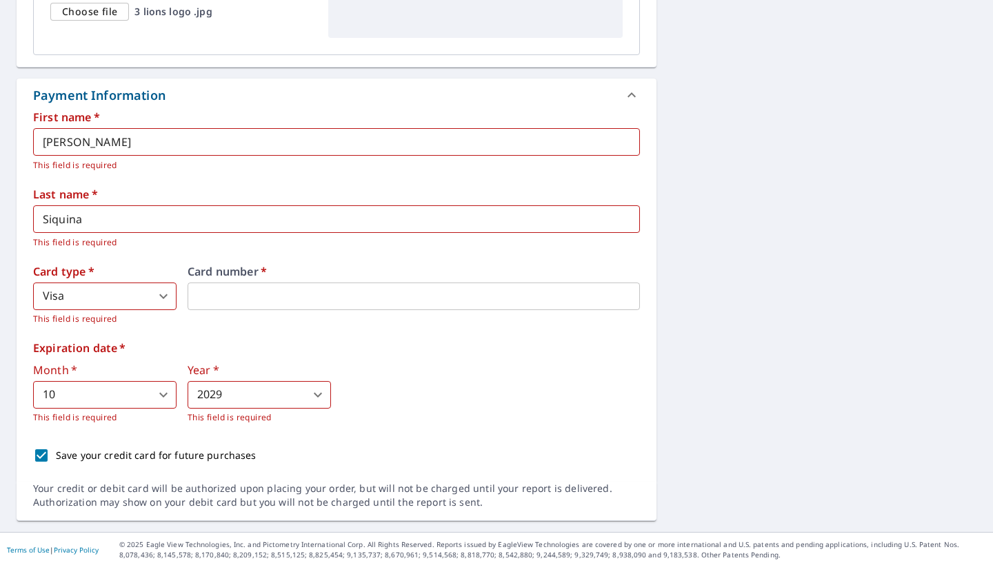
scroll to position [2219, 0]
click at [292, 393] on body "PS PS Dashboard Order History Cancel Order PS Dashboard / Finalize Order Finali…" at bounding box center [496, 282] width 993 height 565
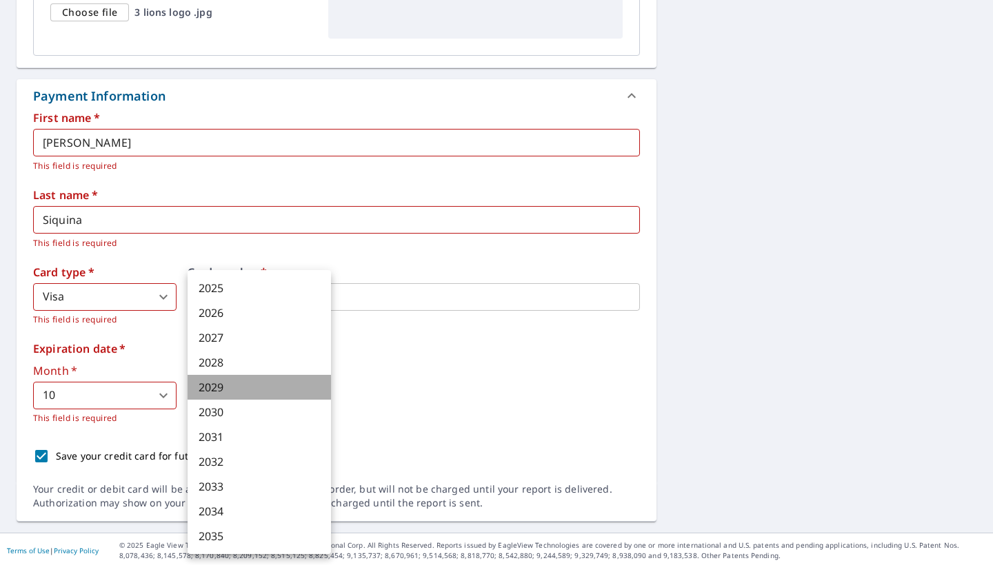
click at [276, 394] on li "2029" at bounding box center [258, 387] width 143 height 25
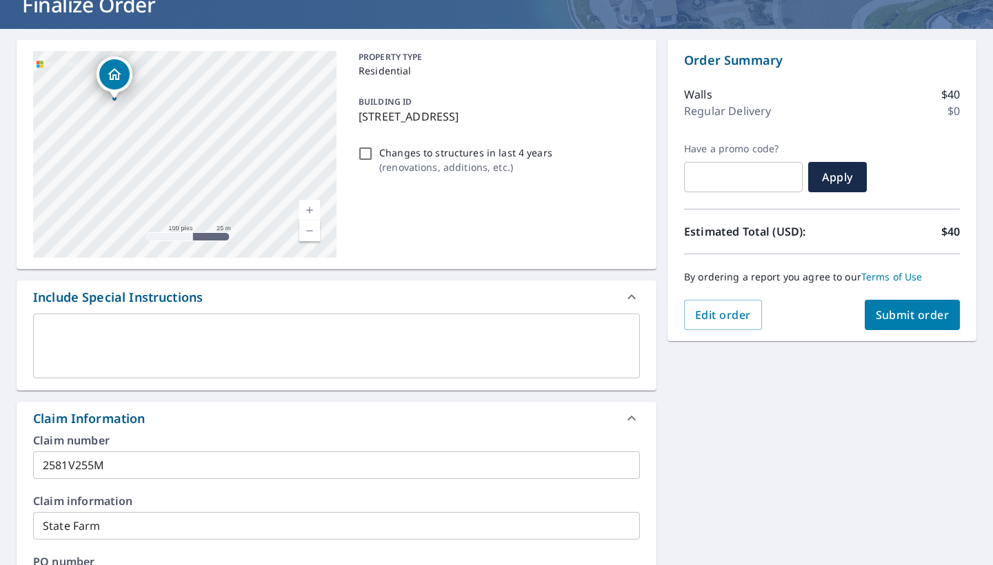
scroll to position [94, 0]
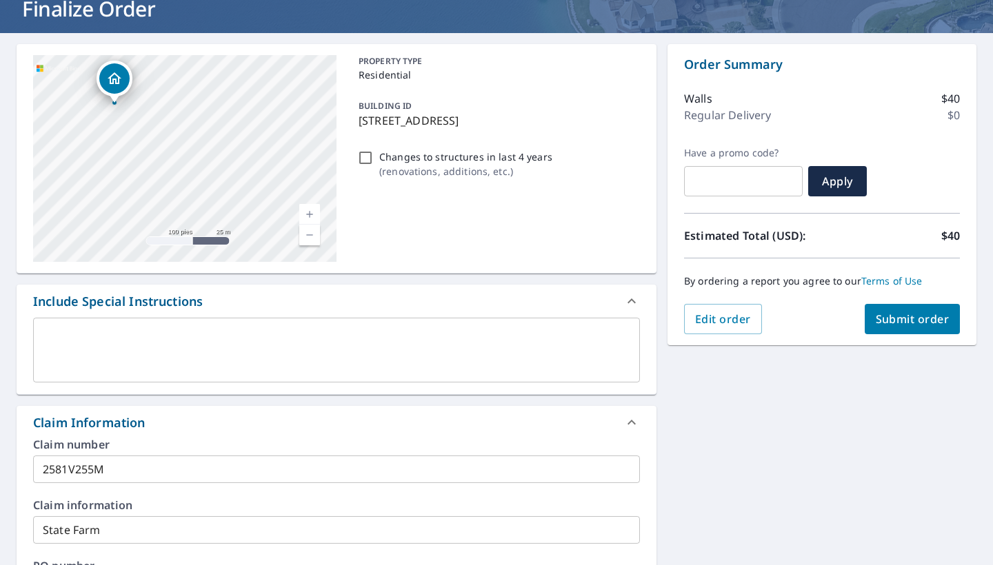
click at [826, 321] on span "Submit order" at bounding box center [912, 319] width 74 height 15
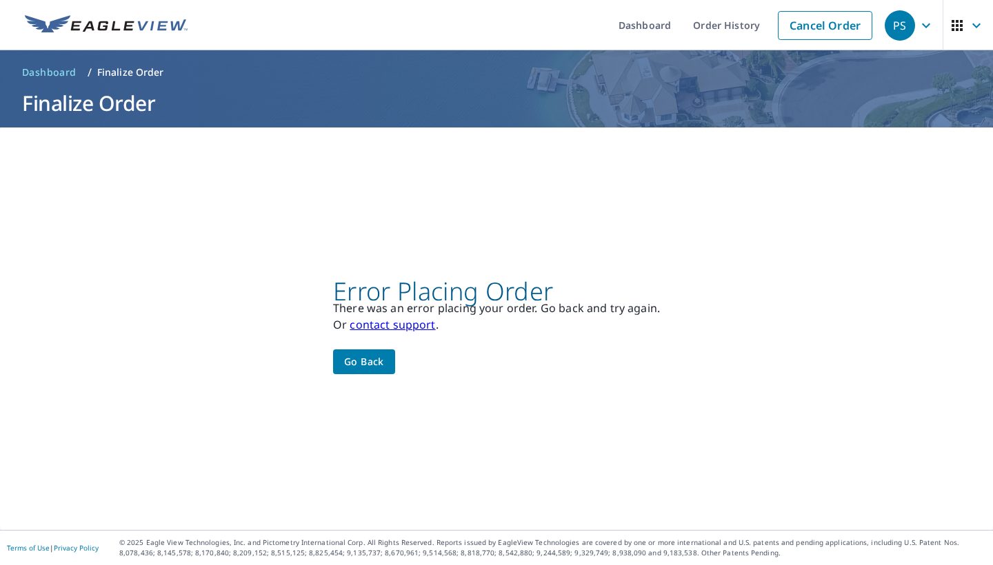
scroll to position [0, 0]
click at [384, 359] on span "Go back" at bounding box center [364, 362] width 40 height 17
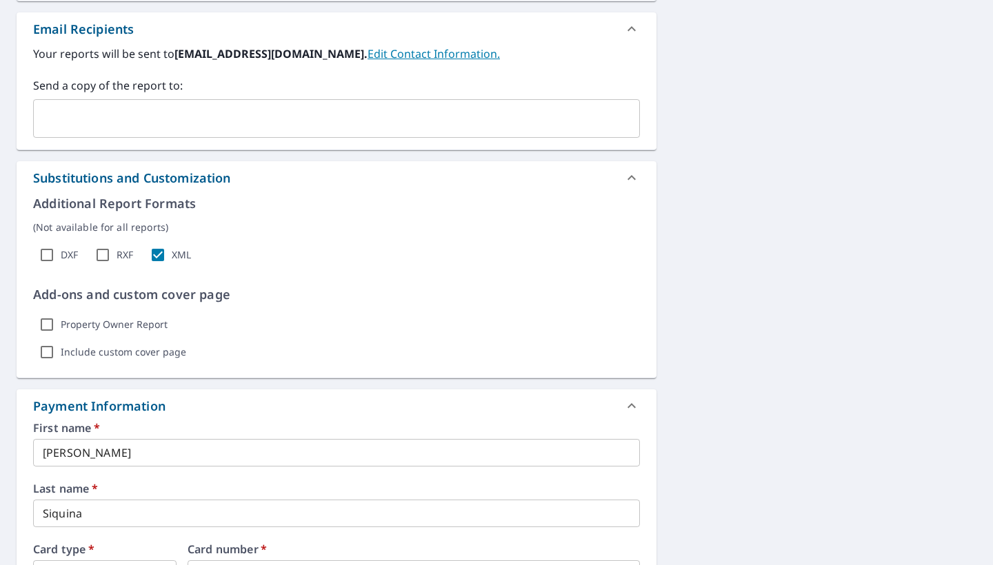
scroll to position [832, 0]
click at [48, 249] on input "DXF" at bounding box center [47, 255] width 28 height 28
checkbox input "true"
click at [103, 256] on input "RXF" at bounding box center [103, 255] width 28 height 28
checkbox input "true"
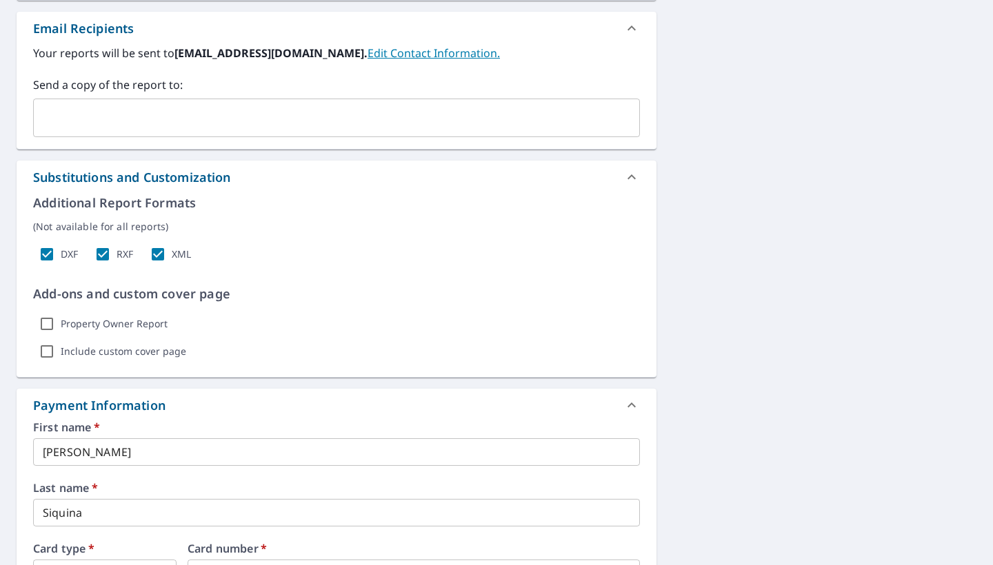
scroll to position [854, 0]
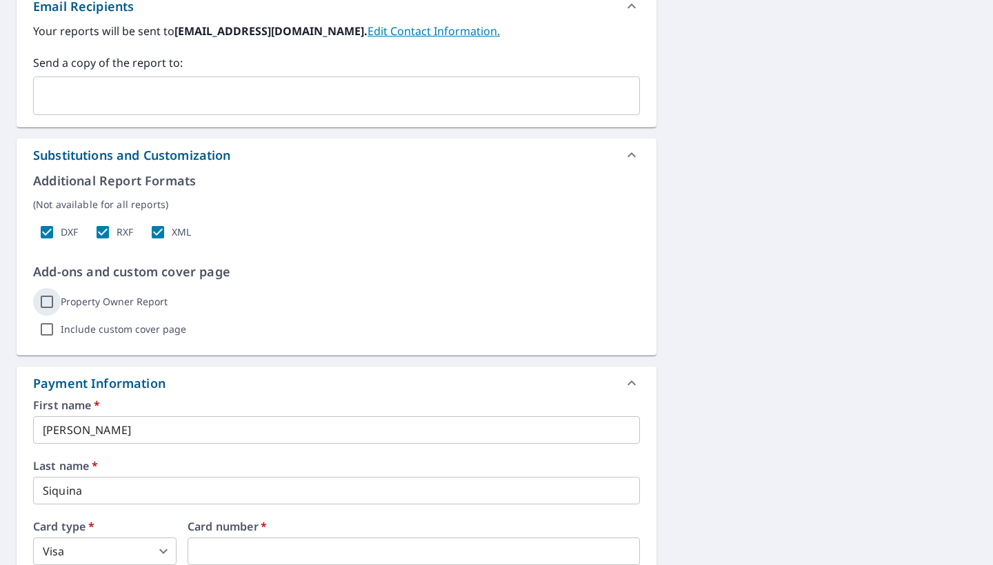
click at [45, 301] on input "Property Owner Report" at bounding box center [47, 302] width 28 height 28
checkbox input "true"
click at [48, 327] on input "Include custom cover page" at bounding box center [47, 330] width 28 height 28
checkbox input "true"
click at [224, 323] on p "Show options" at bounding box center [236, 330] width 63 height 14
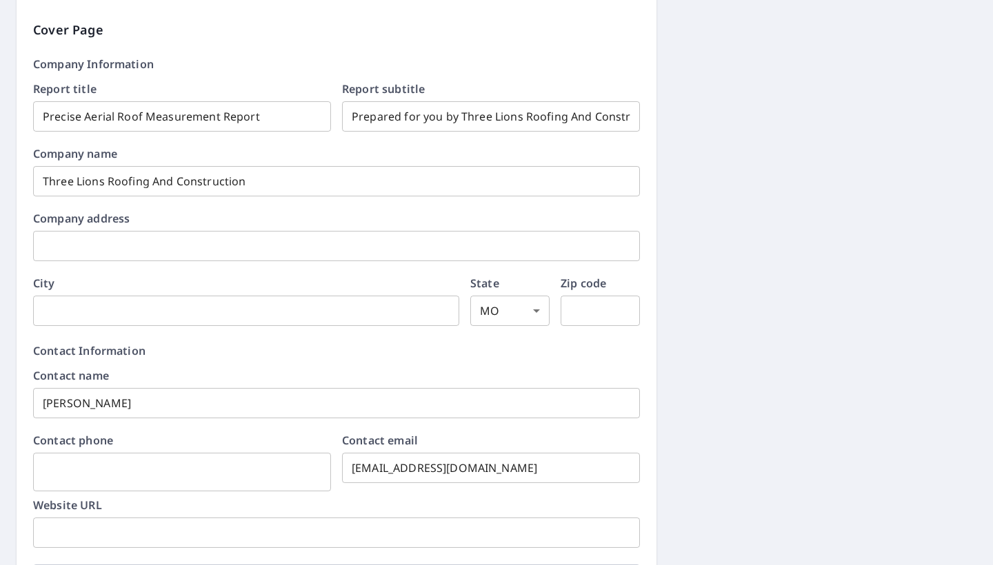
scroll to position [1182, 0]
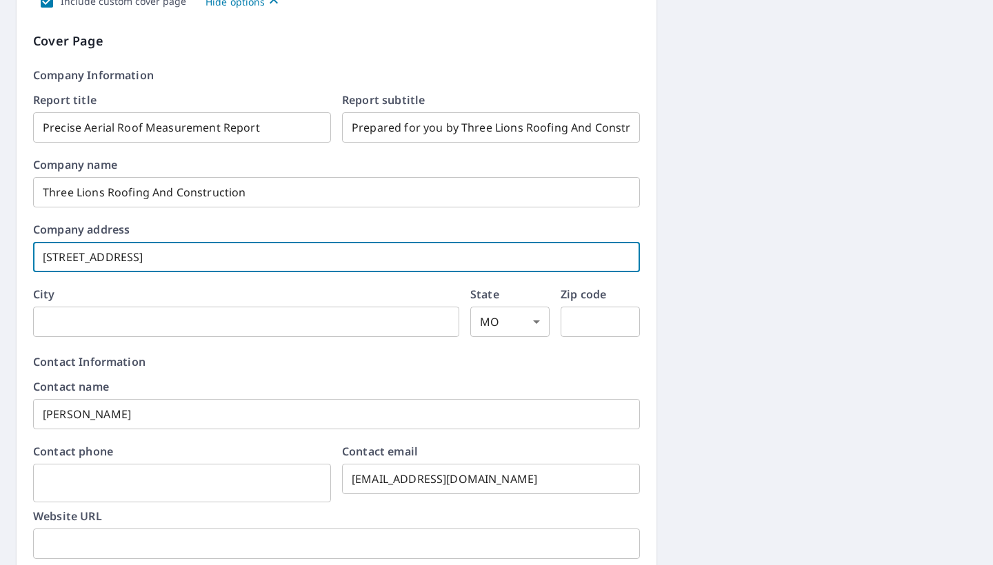
type input "847 N HWY"
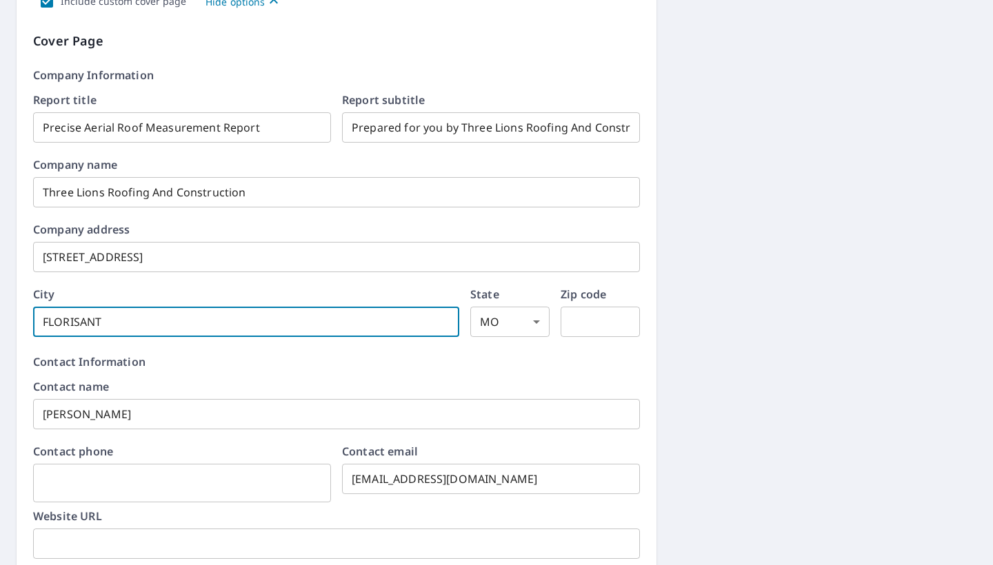
type input "FLORISANT"
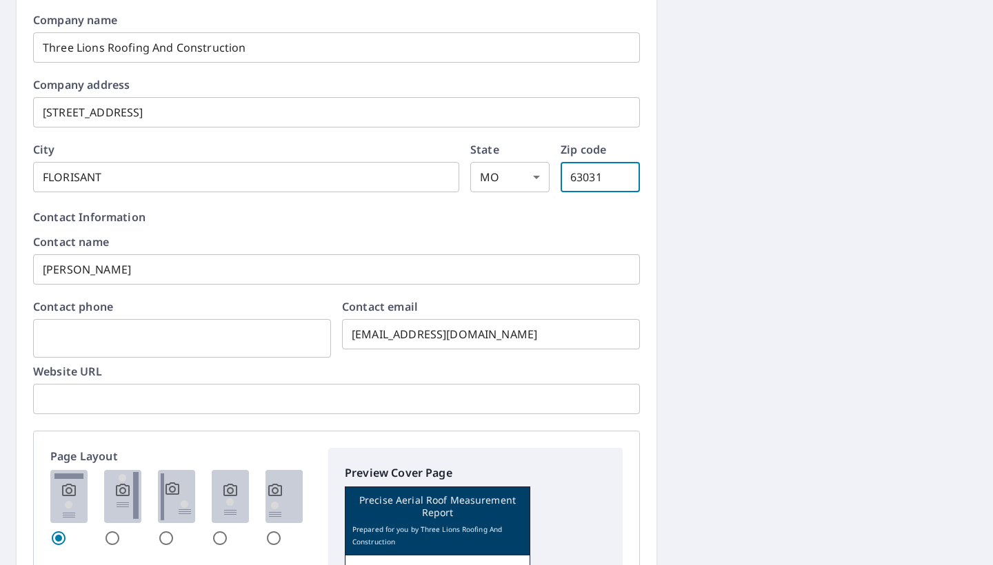
scroll to position [1361, 0]
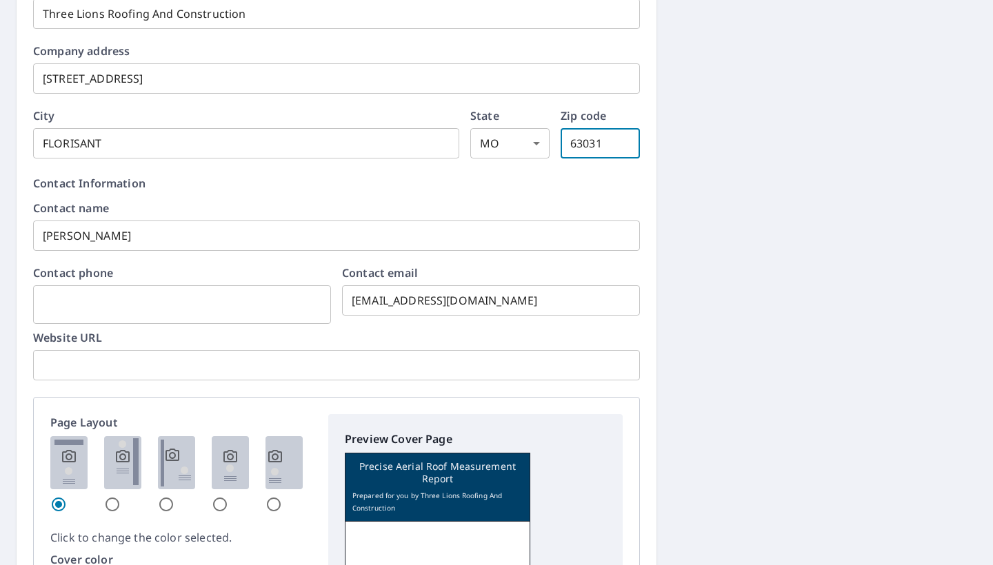
type input "63031"
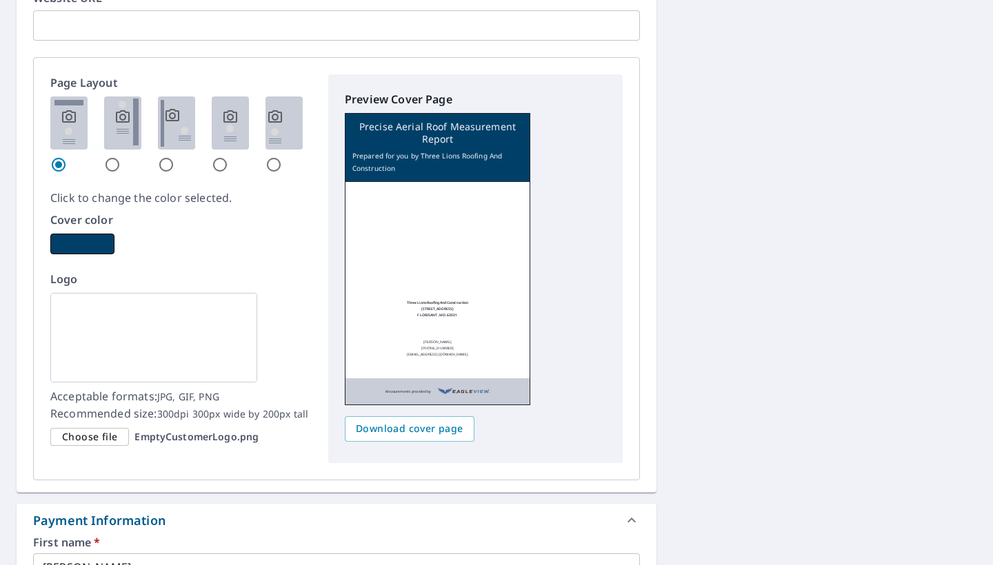
scroll to position [1725, 0]
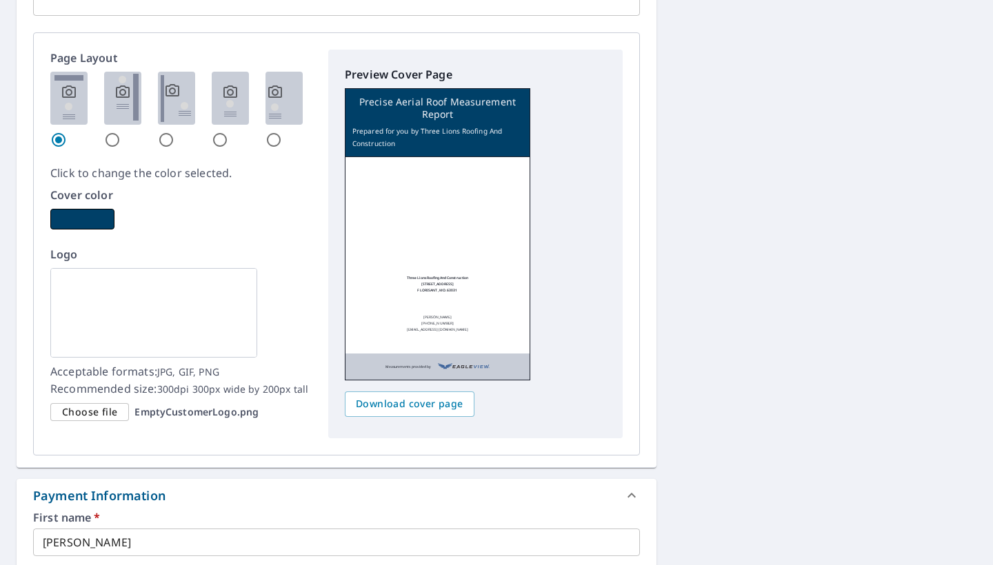
type input "314-972-4288"
click at [108, 398] on div "Logo Acceptable formats: JPG, GIF, PNG Recommended size: 300dpi 300px wide by 2…" at bounding box center [180, 333] width 261 height 175
click at [106, 412] on span "Choose file" at bounding box center [89, 412] width 55 height 17
click at [0, 0] on input "Choose file EmptyCustomerLogo.png" at bounding box center [0, 0] width 0 height 0
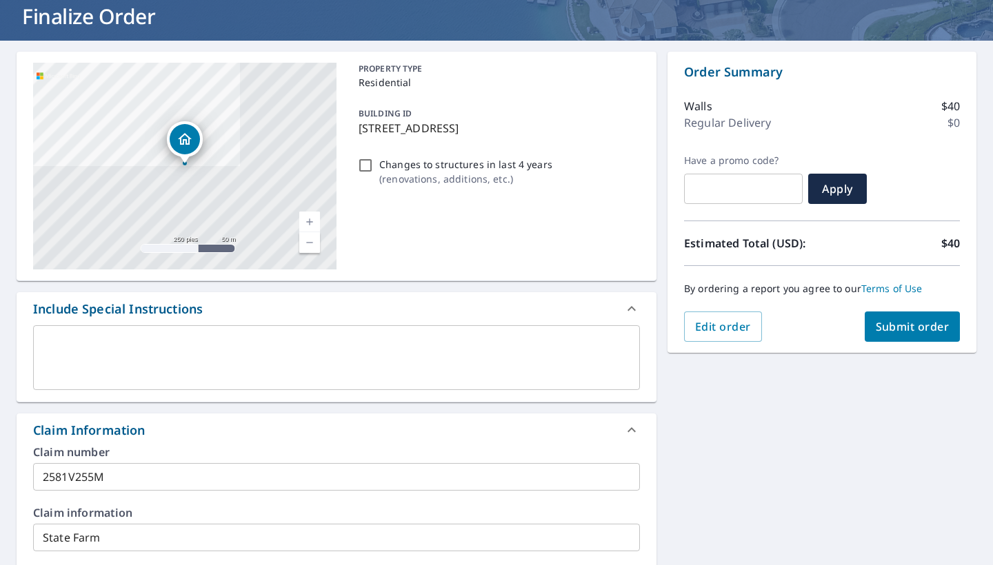
scroll to position [86, 0]
click at [826, 333] on span "Submit order" at bounding box center [912, 327] width 74 height 15
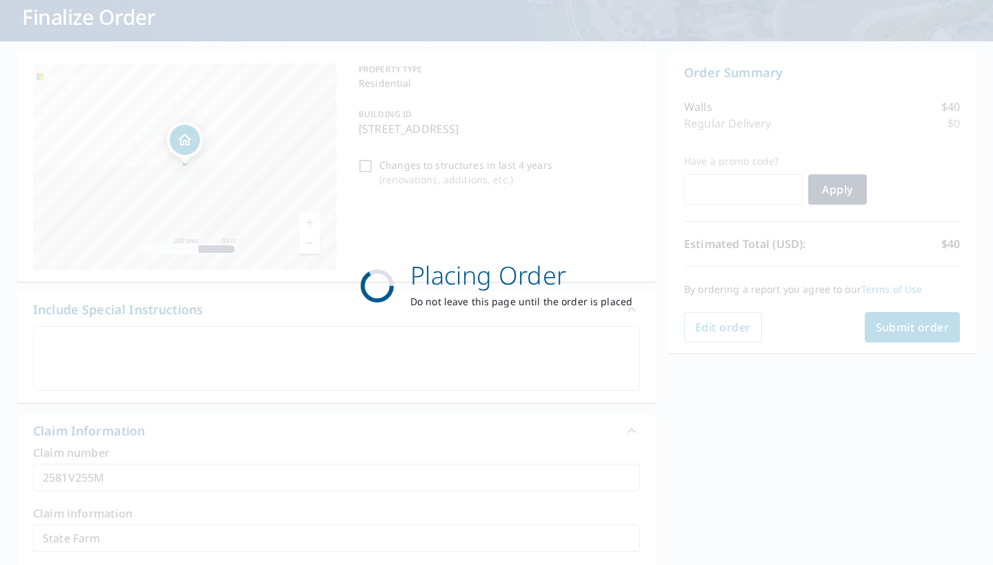
scroll to position [0, 0]
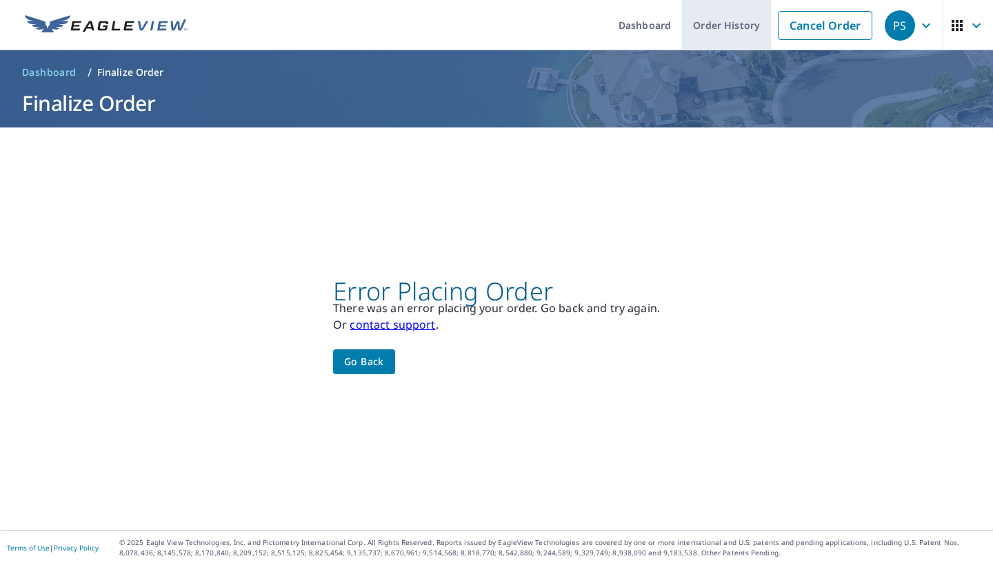
click at [708, 21] on link "Order History" at bounding box center [726, 25] width 89 height 50
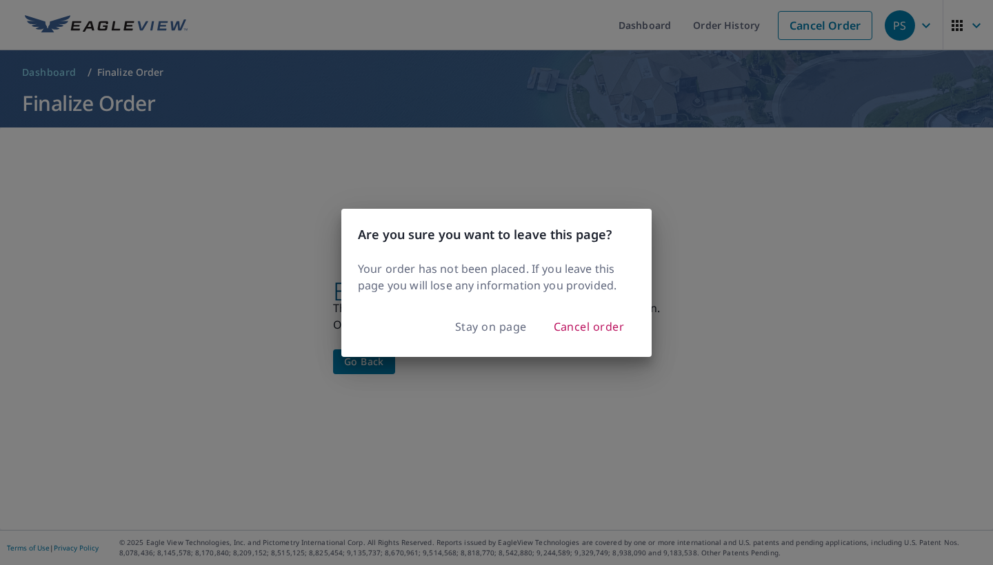
click at [690, 267] on div "Are you sure you want to leave this page? Your order has not been placed. If yo…" at bounding box center [496, 282] width 993 height 565
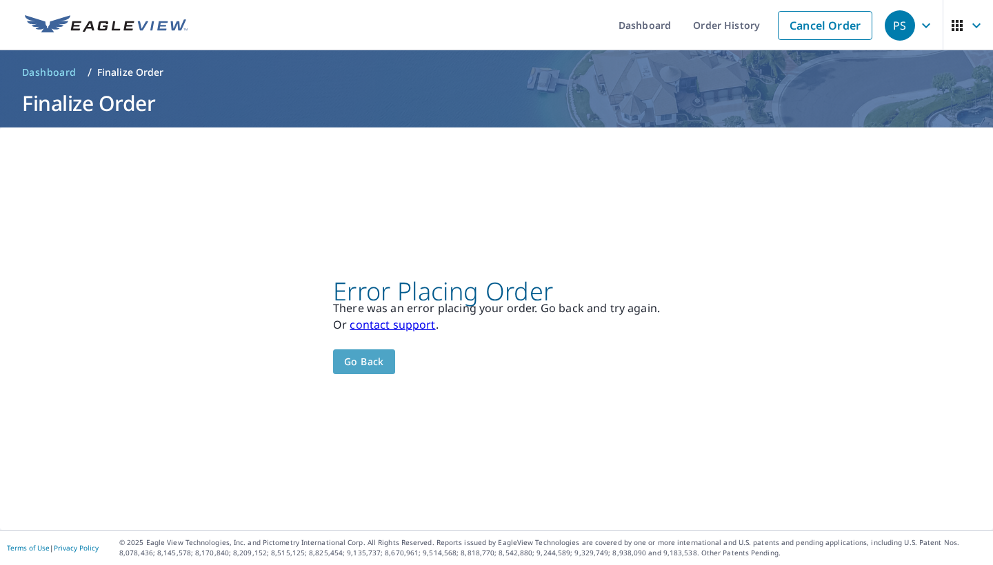
click at [381, 363] on span "Go back" at bounding box center [364, 362] width 40 height 17
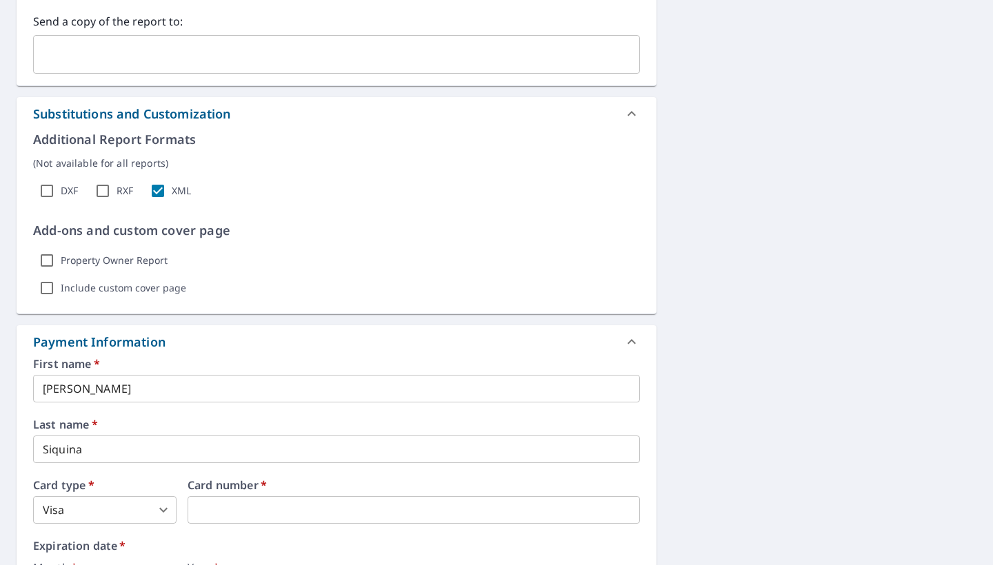
scroll to position [897, 0]
click at [49, 264] on input "Property Owner Report" at bounding box center [47, 259] width 28 height 28
checkbox input "true"
click at [52, 285] on input "Include custom cover page" at bounding box center [47, 287] width 28 height 28
checkbox input "true"
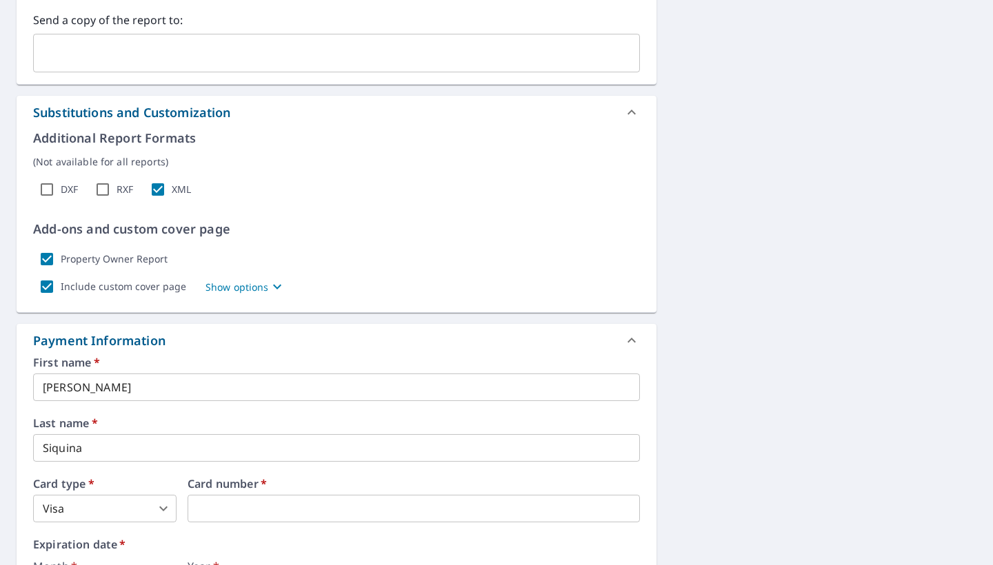
click at [238, 283] on p "Show options" at bounding box center [236, 287] width 63 height 14
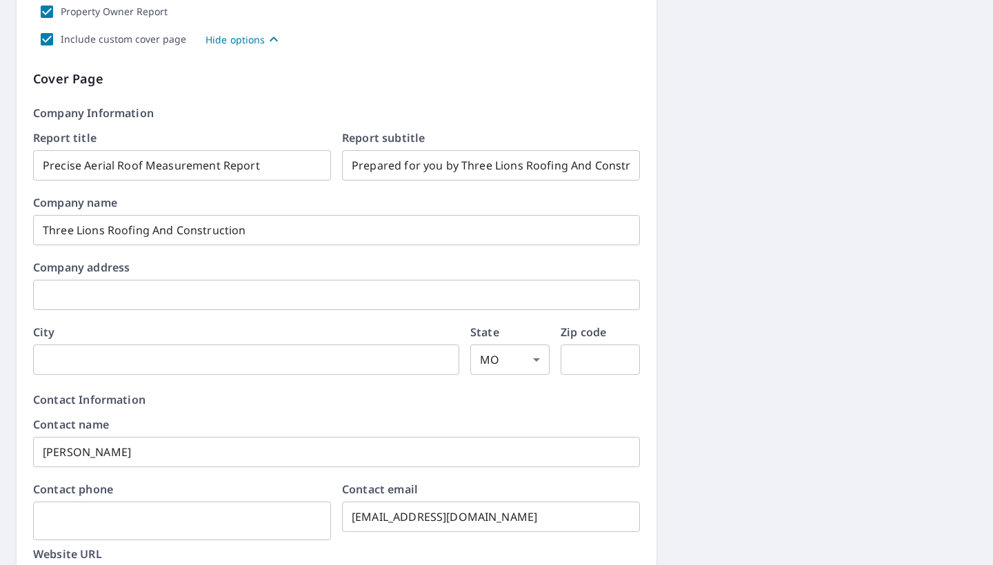
scroll to position [1180, 0]
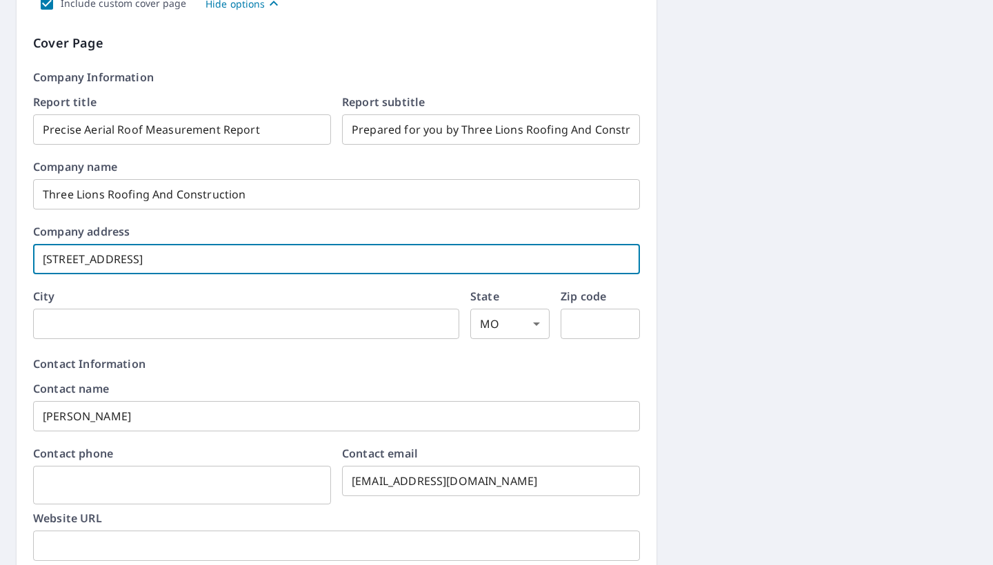
type input "847 N HWY"
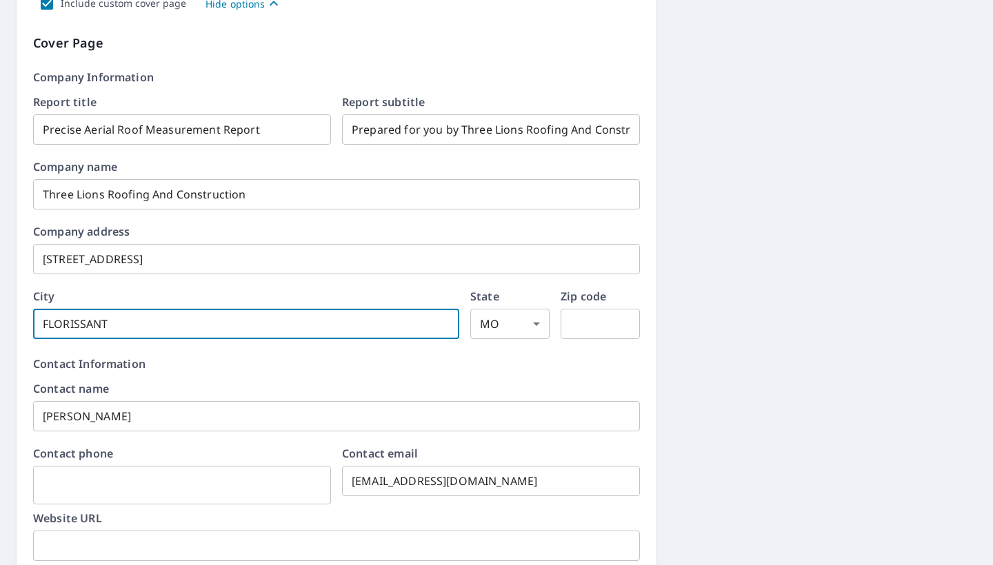
type input "FLORISSANT"
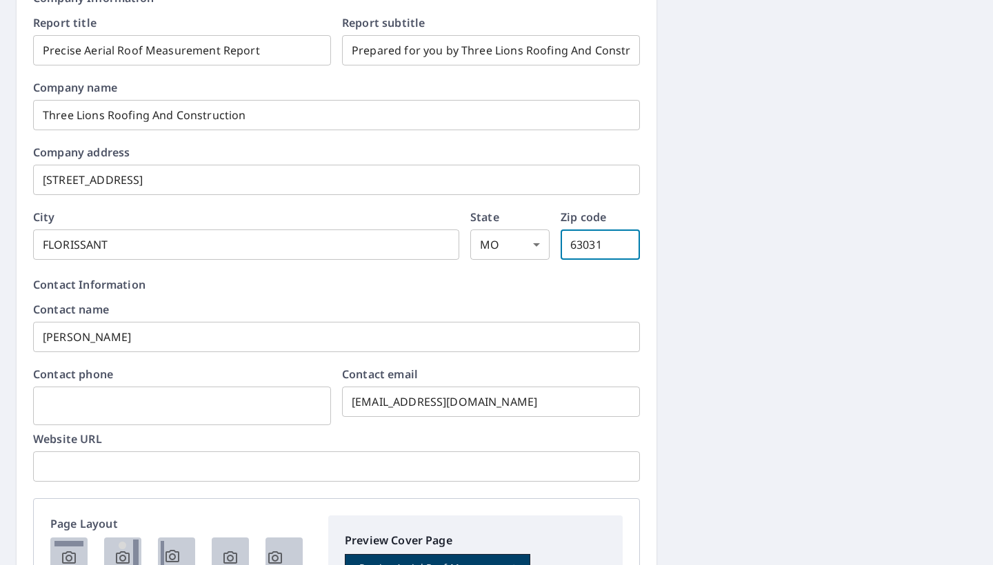
scroll to position [1261, 0]
type input "63031"
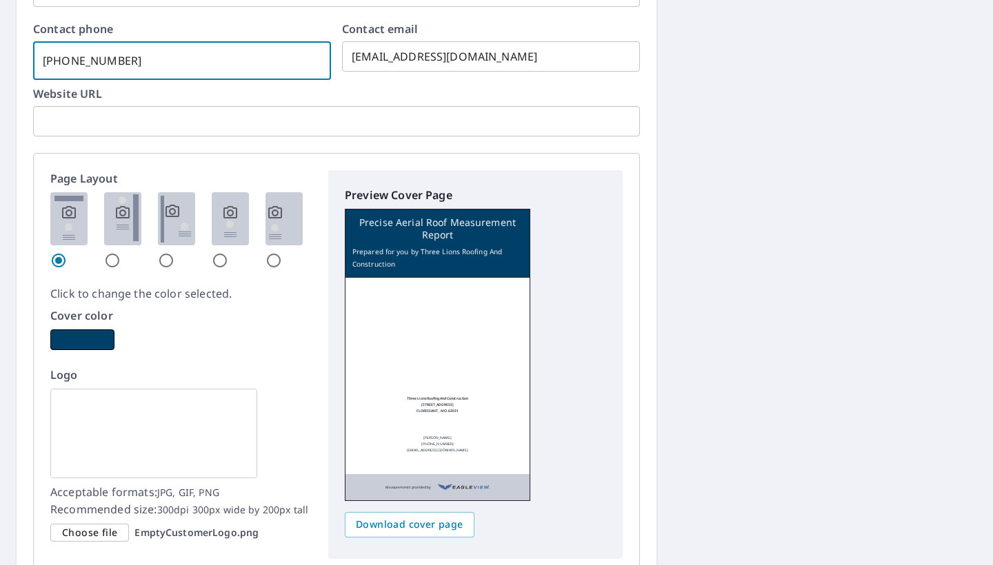
scroll to position [1673, 0]
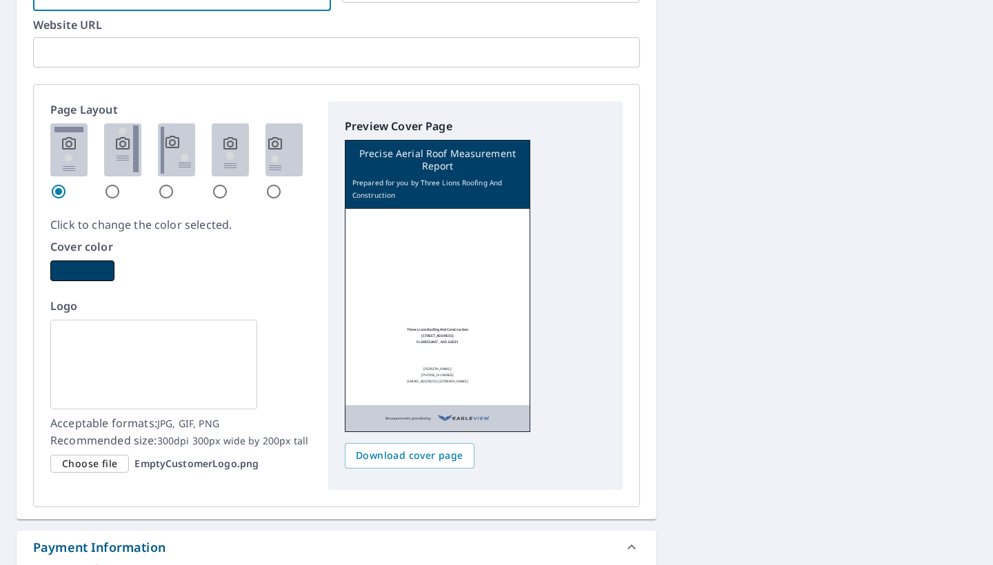
type input "314-972-4288"
click at [105, 460] on span "Choose file" at bounding box center [89, 464] width 55 height 17
click at [0, 0] on input "Choose file EmptyCustomerLogo.png" at bounding box center [0, 0] width 0 height 0
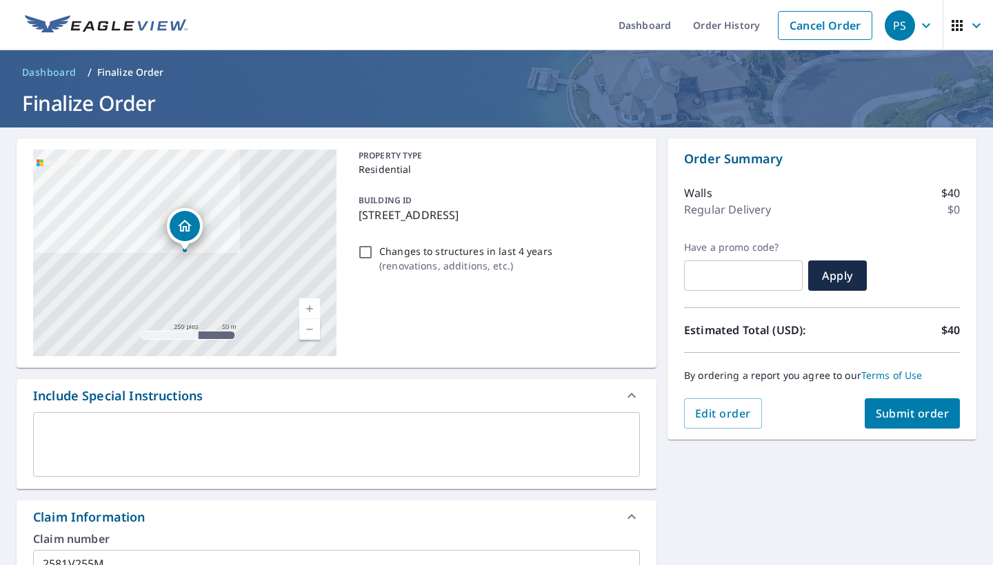
scroll to position [0, 0]
click at [826, 415] on span "Submit order" at bounding box center [912, 413] width 74 height 15
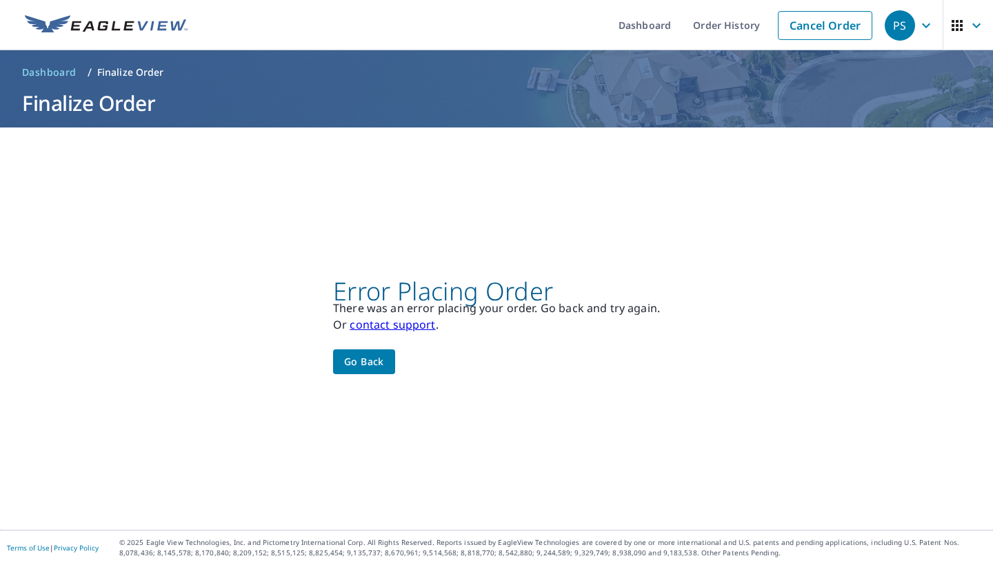
click at [419, 323] on link "contact support" at bounding box center [391, 324] width 85 height 15
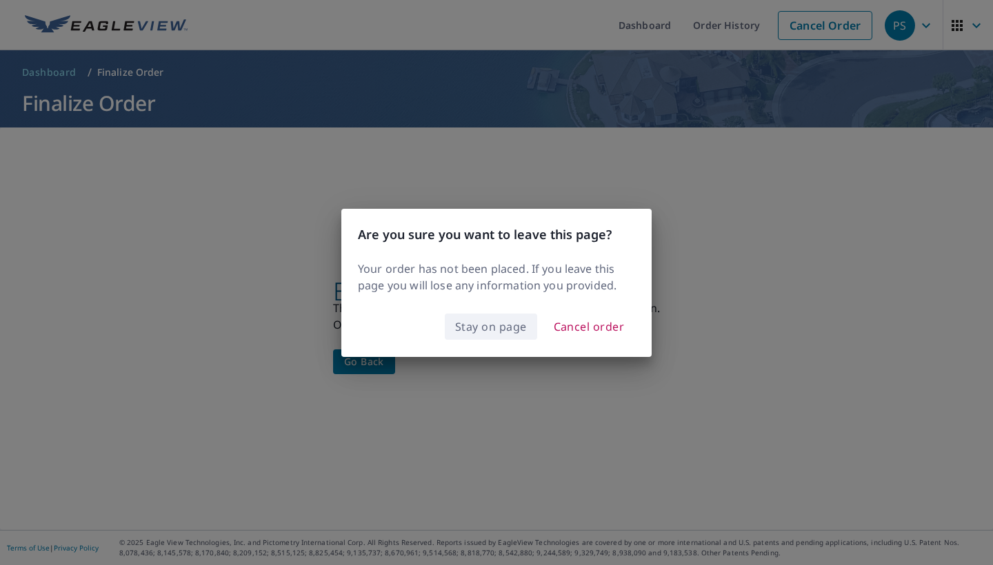
click at [492, 332] on span "Stay on page" at bounding box center [491, 326] width 72 height 19
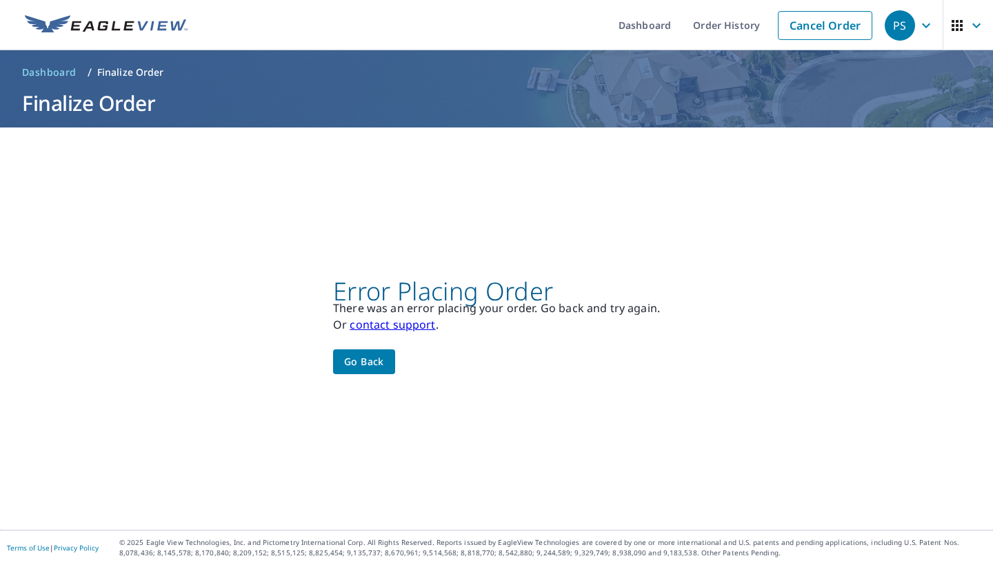
click at [371, 358] on span "Go back" at bounding box center [364, 362] width 40 height 17
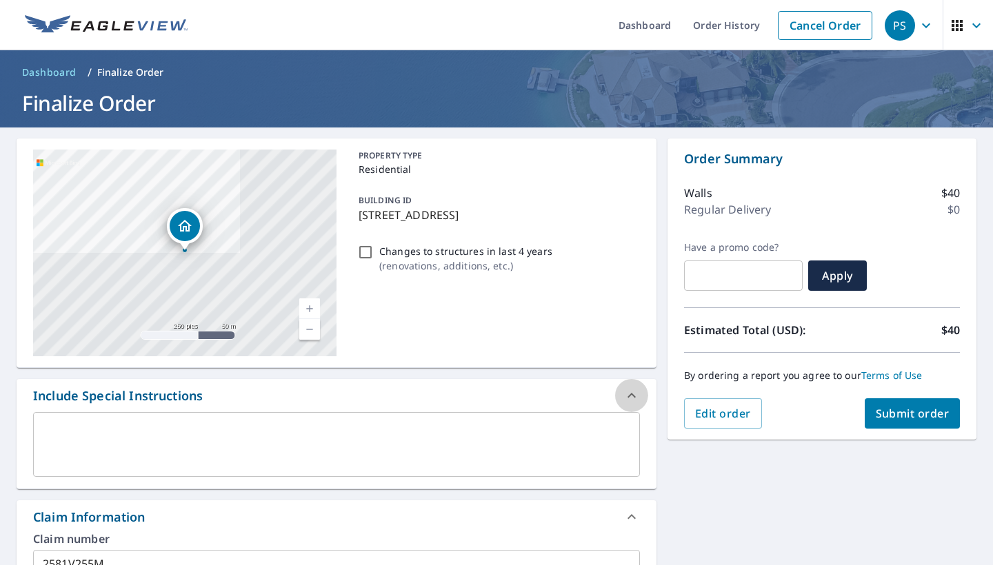
click at [630, 389] on icon at bounding box center [631, 395] width 17 height 17
click at [713, 28] on link "Order History" at bounding box center [726, 25] width 89 height 50
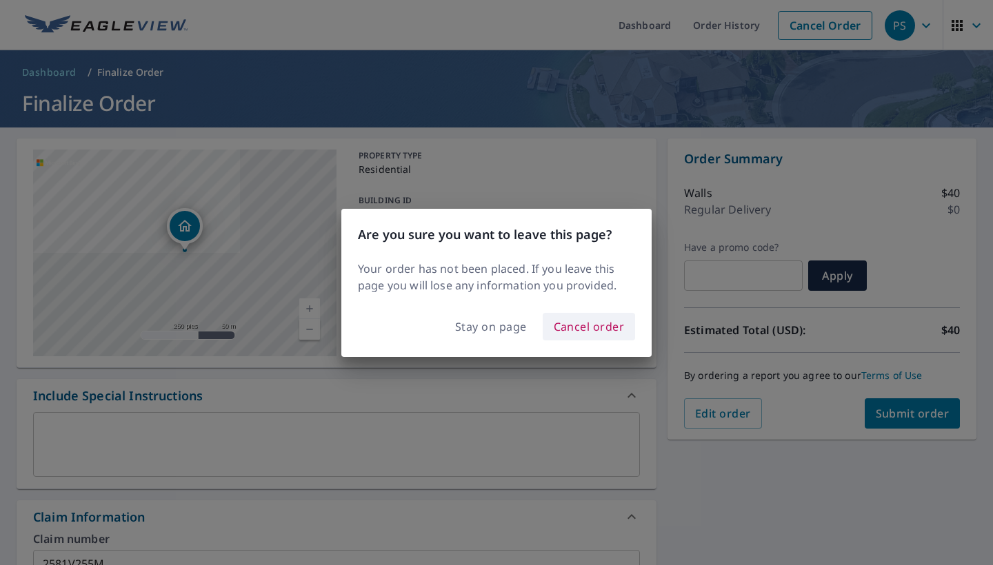
click at [578, 322] on span "Cancel order" at bounding box center [588, 326] width 71 height 19
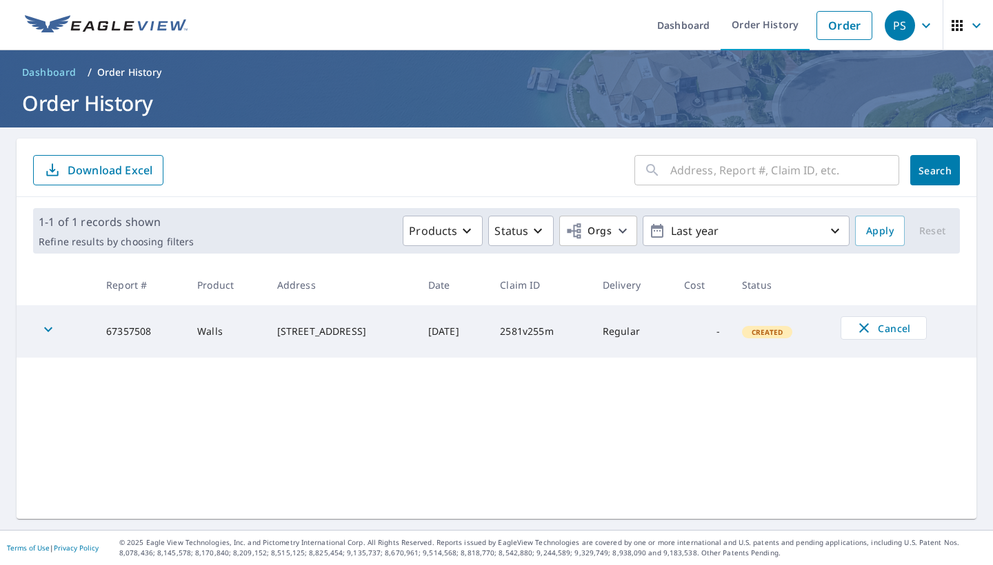
click at [292, 327] on div "[STREET_ADDRESS]" at bounding box center [341, 332] width 129 height 14
click at [50, 321] on icon "button" at bounding box center [48, 329] width 17 height 17
